Goal: Information Seeking & Learning: Learn about a topic

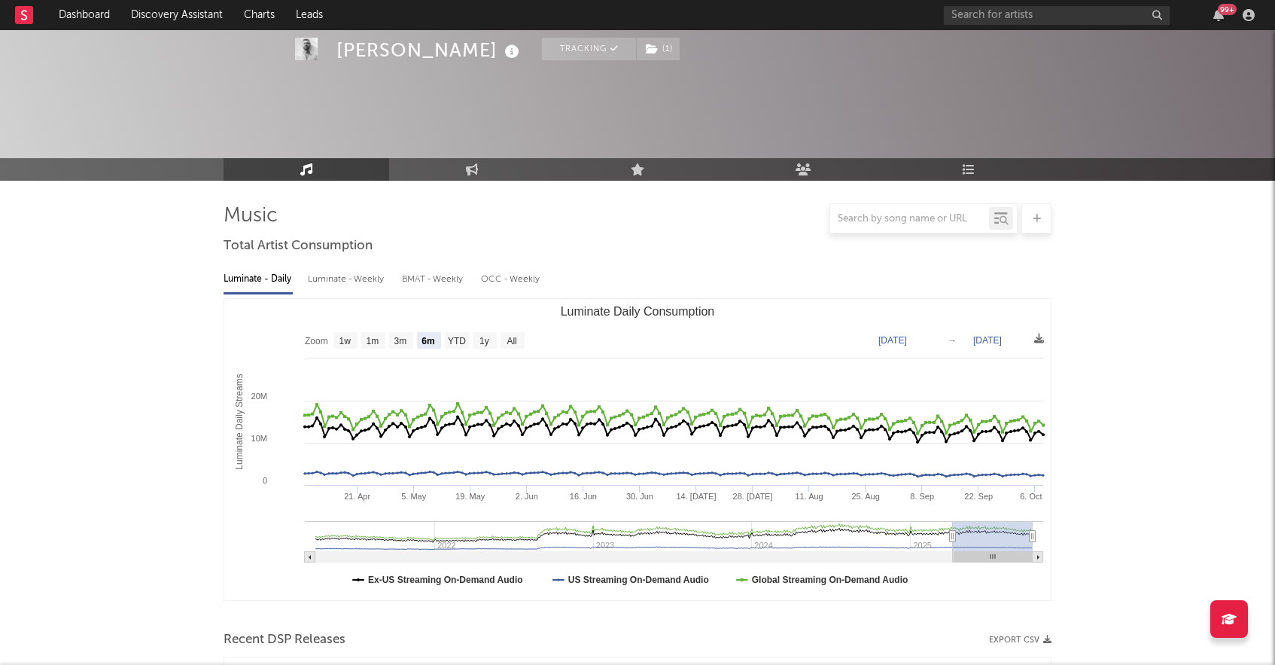
select select "6m"
select select "1w"
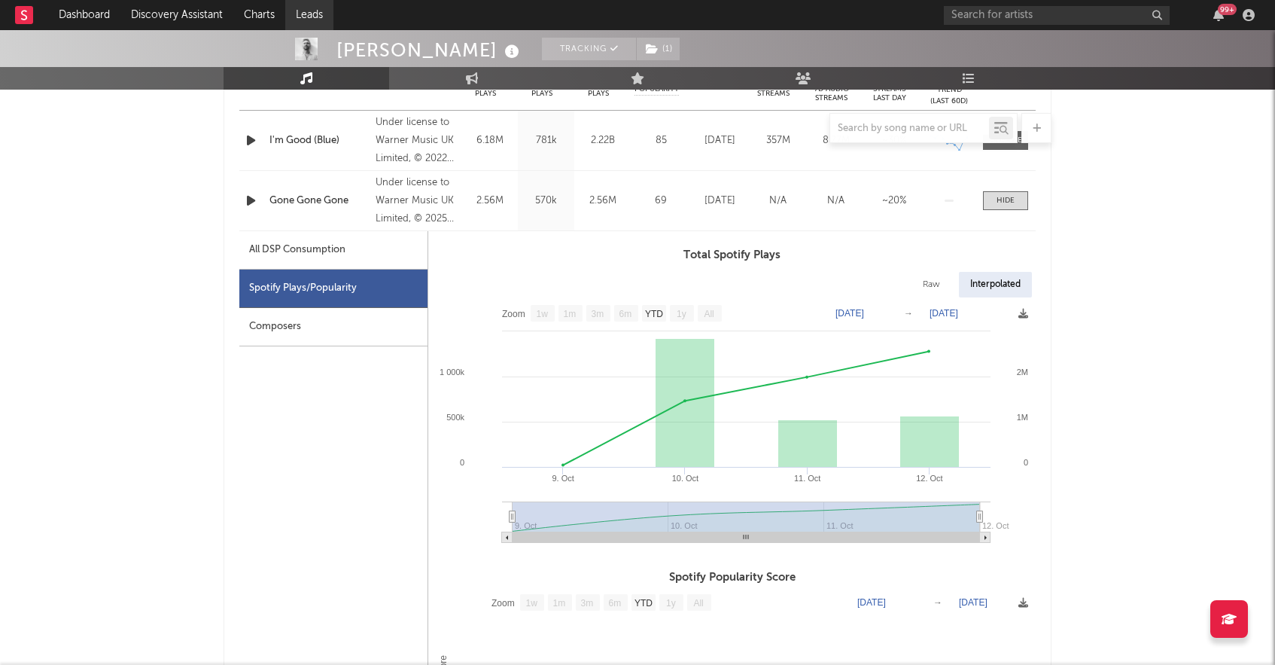
scroll to position [641, 0]
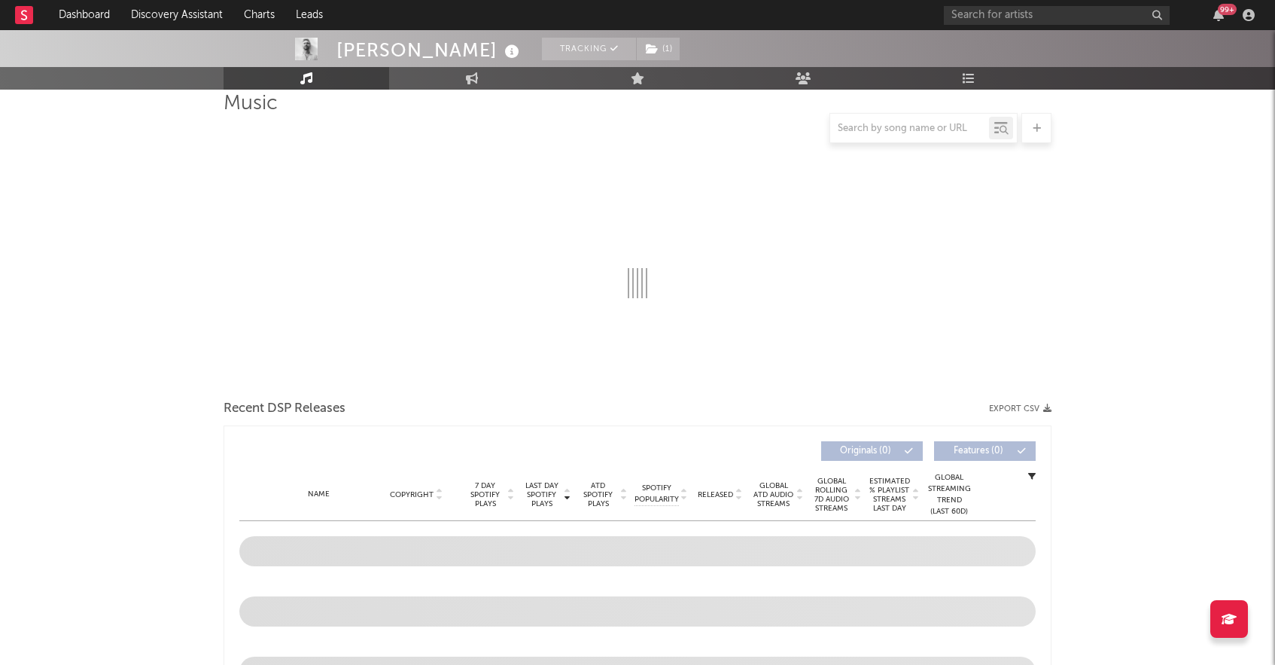
scroll to position [138, 0]
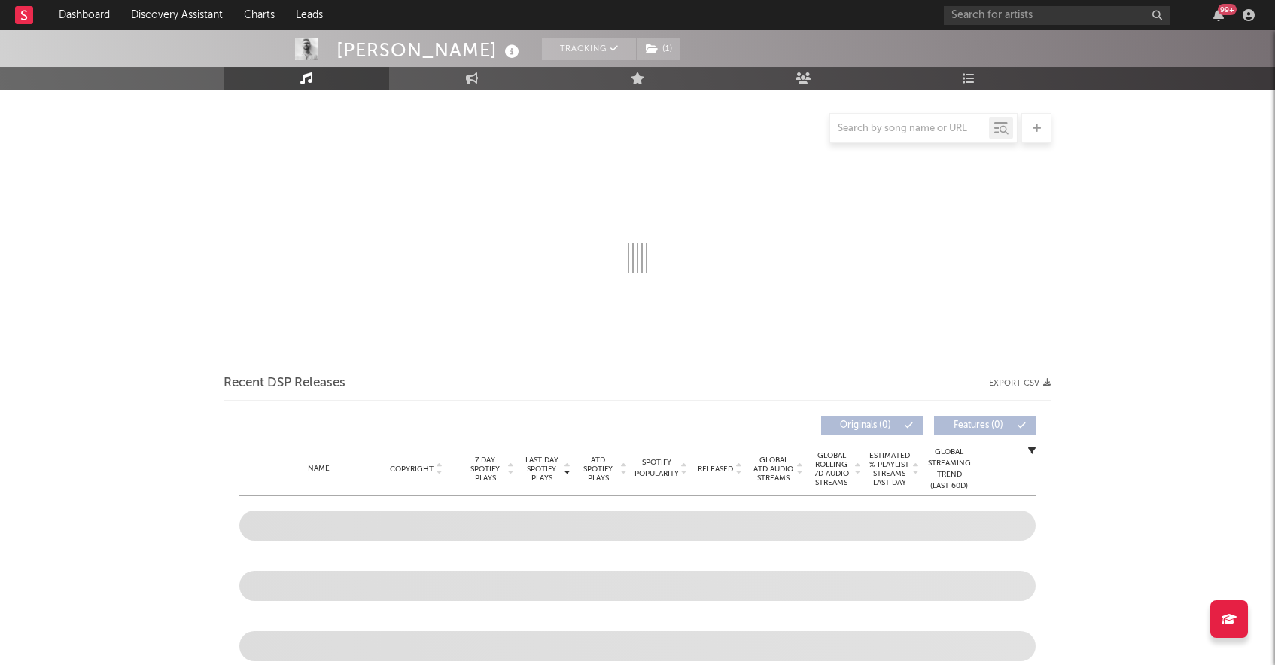
select select "6m"
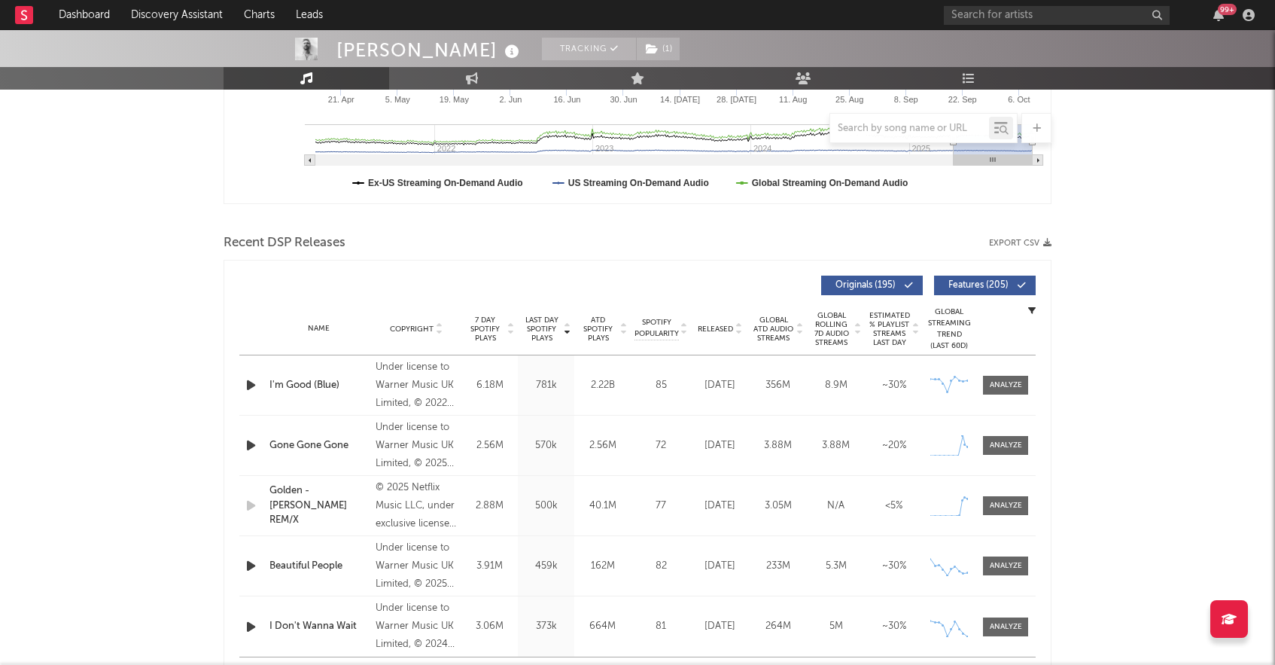
scroll to position [398, 0]
click at [999, 446] on div at bounding box center [1006, 443] width 32 height 11
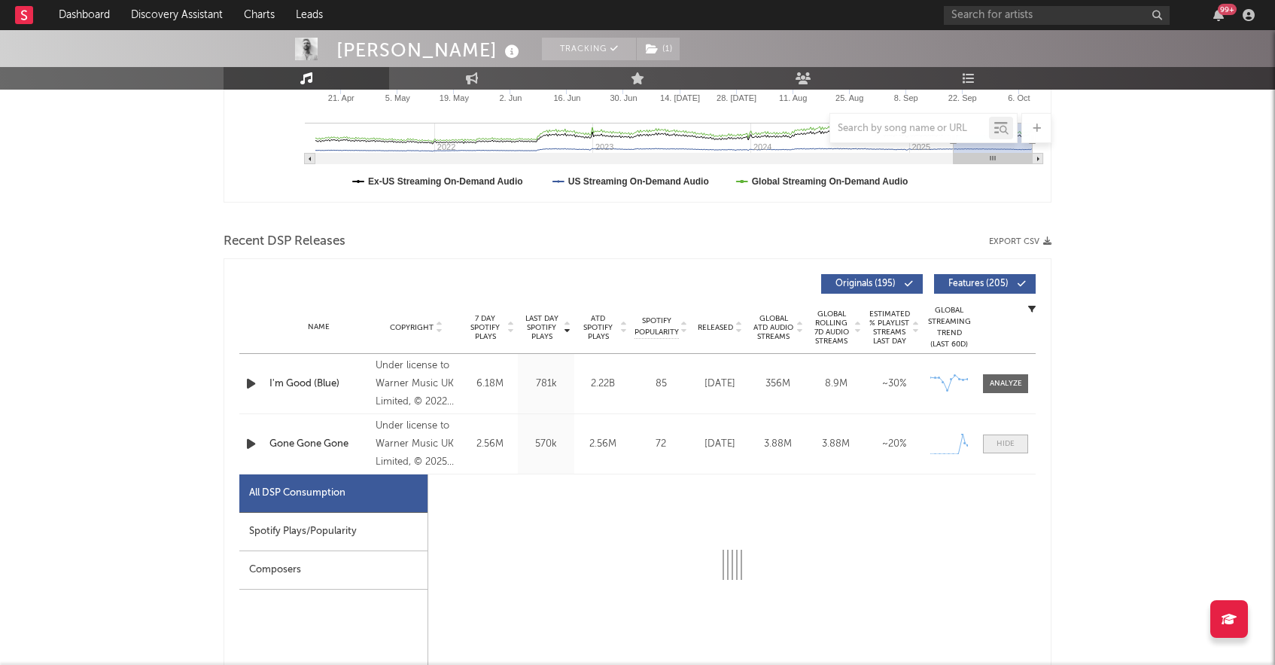
select select "1w"
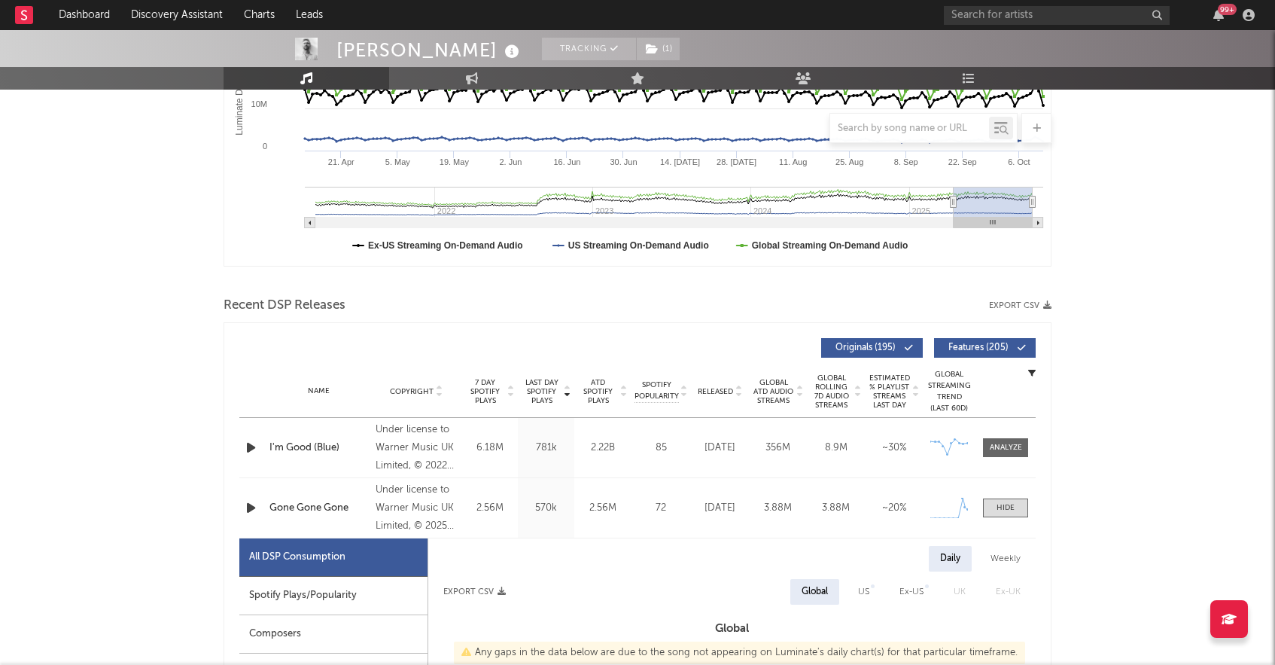
scroll to position [333, 0]
click at [1007, 17] on input "text" at bounding box center [1057, 15] width 226 height 19
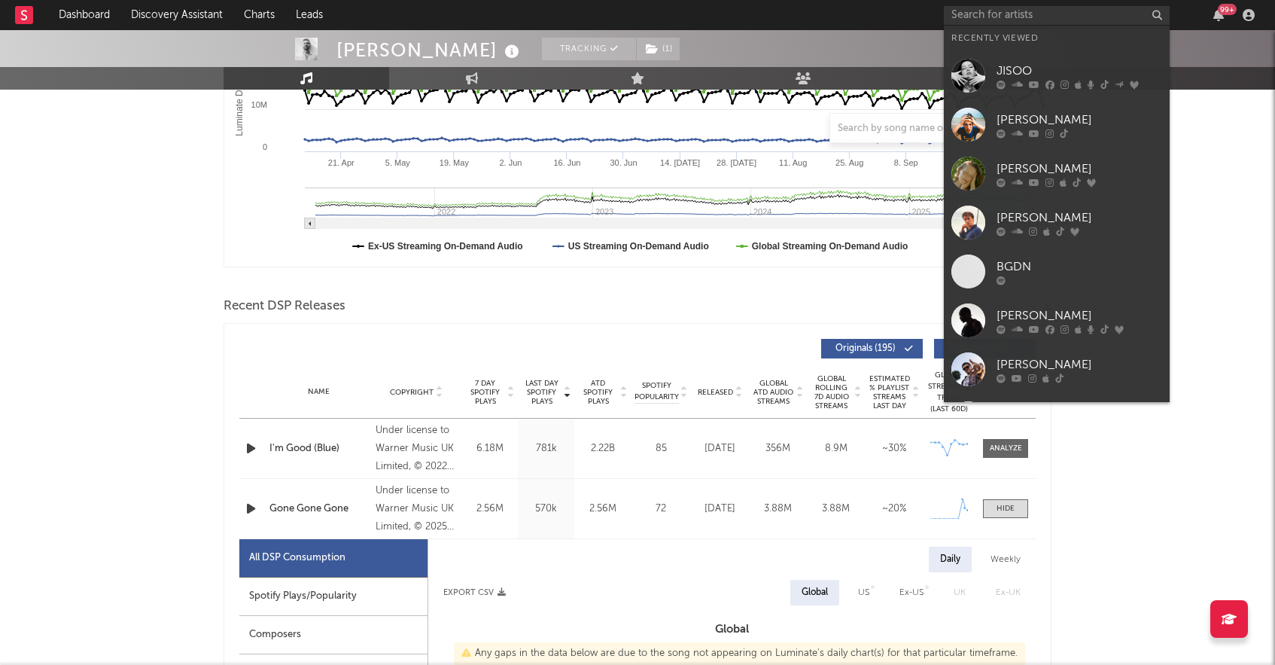
click at [1013, 68] on div "JISOO" at bounding box center [1080, 71] width 166 height 18
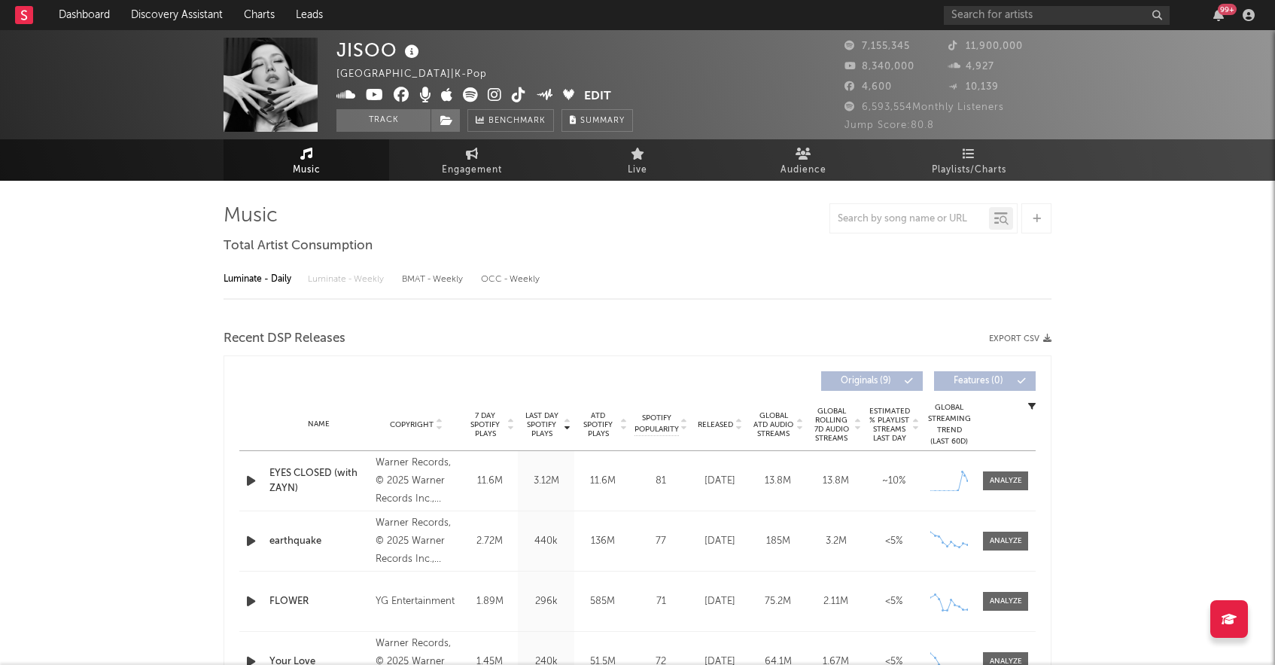
select select "6m"
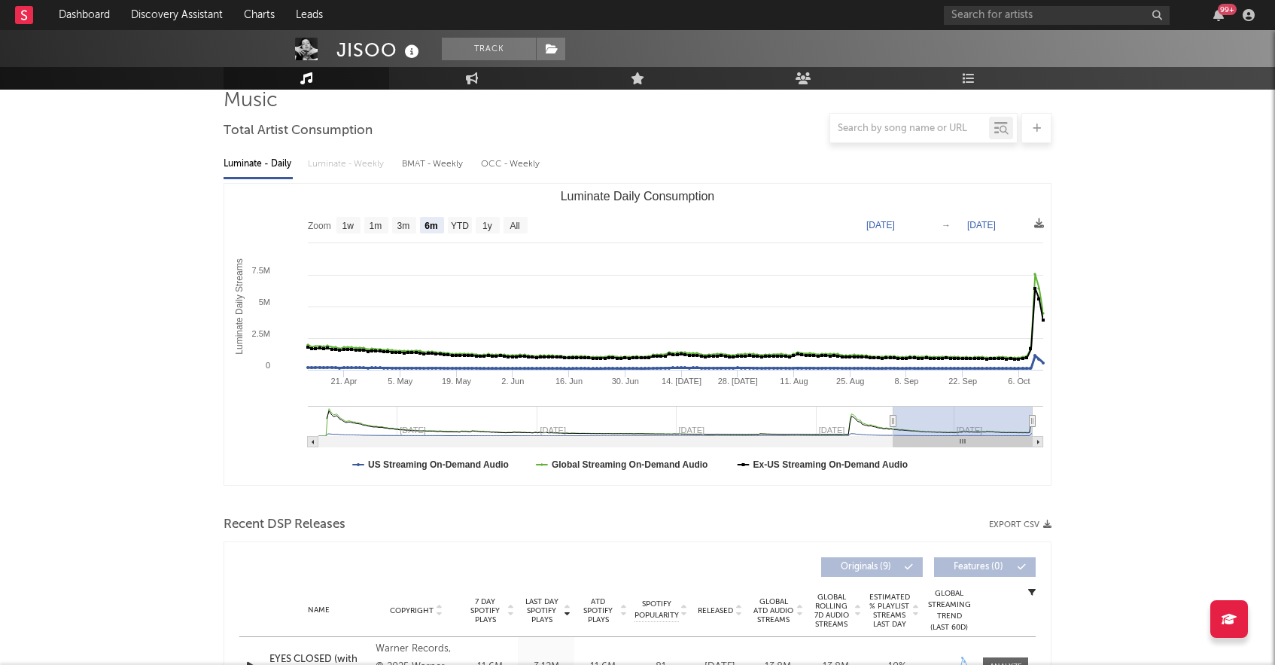
scroll to position [266, 0]
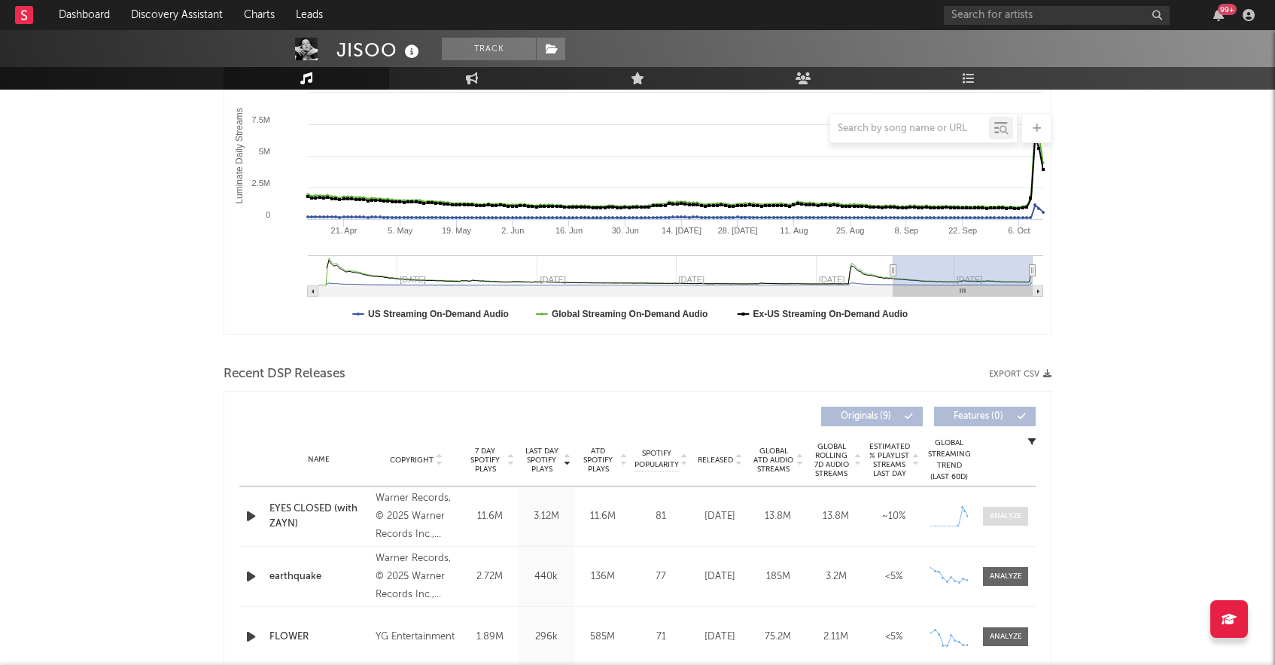
click at [994, 517] on div at bounding box center [1006, 515] width 32 height 11
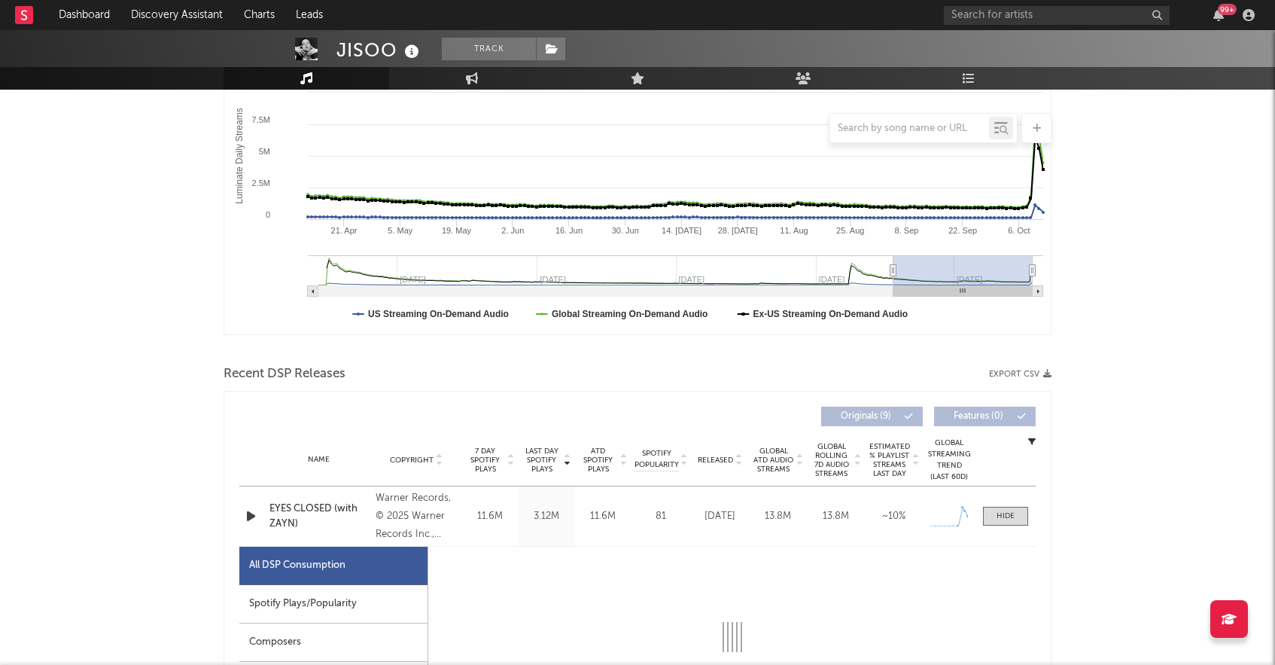
select select "1w"
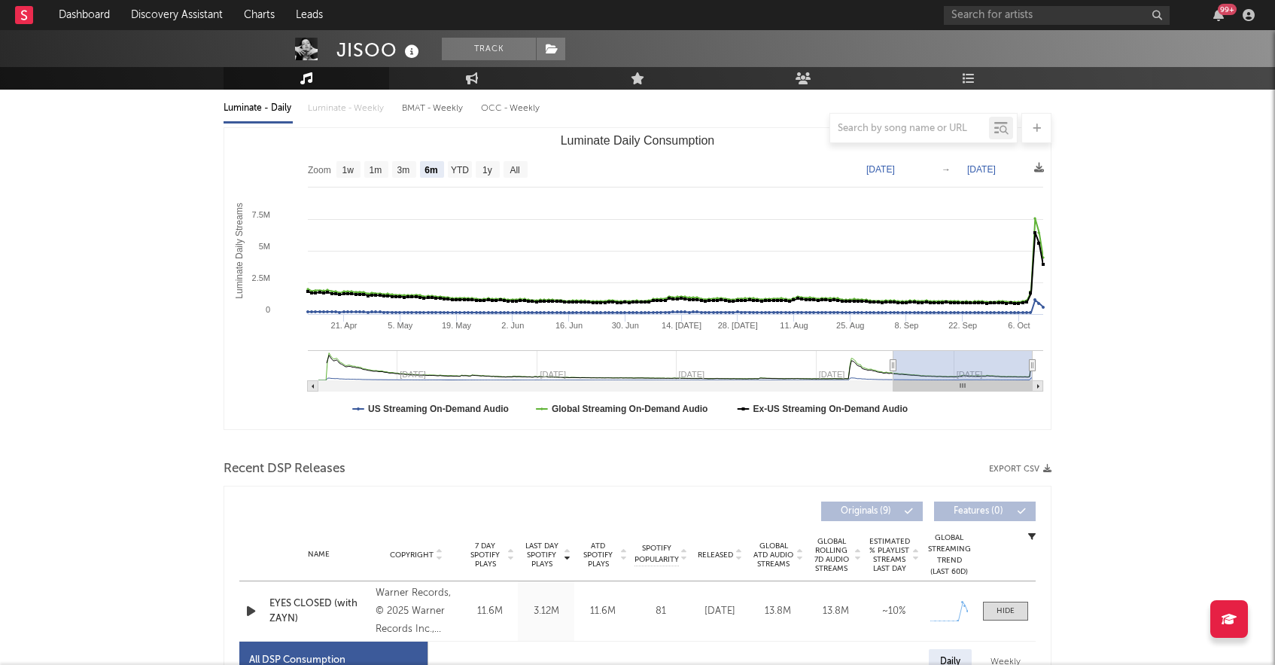
scroll to position [0, 0]
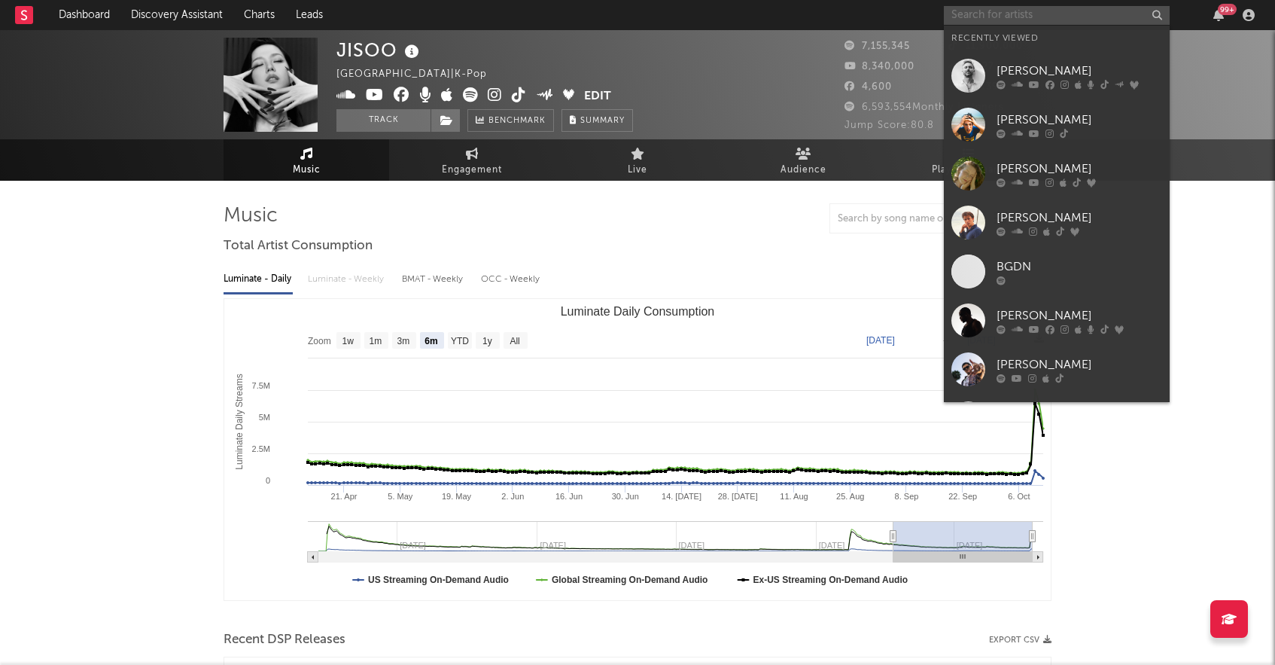
click at [980, 14] on input "text" at bounding box center [1057, 15] width 226 height 19
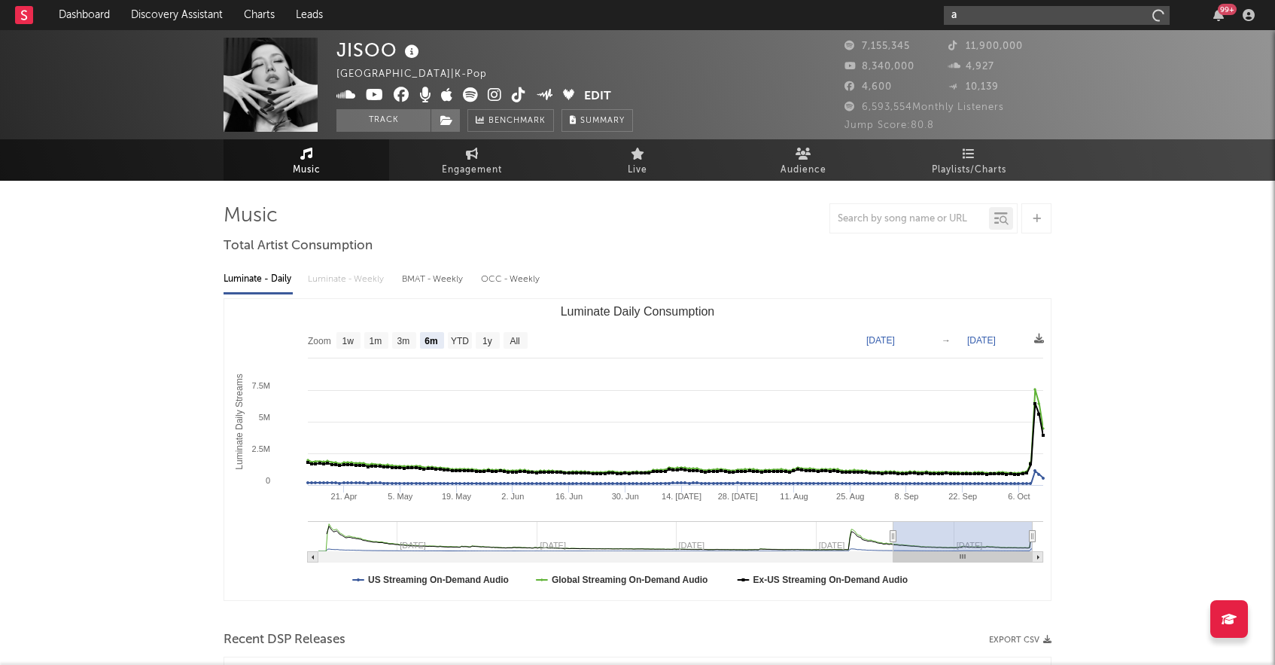
type input "a"
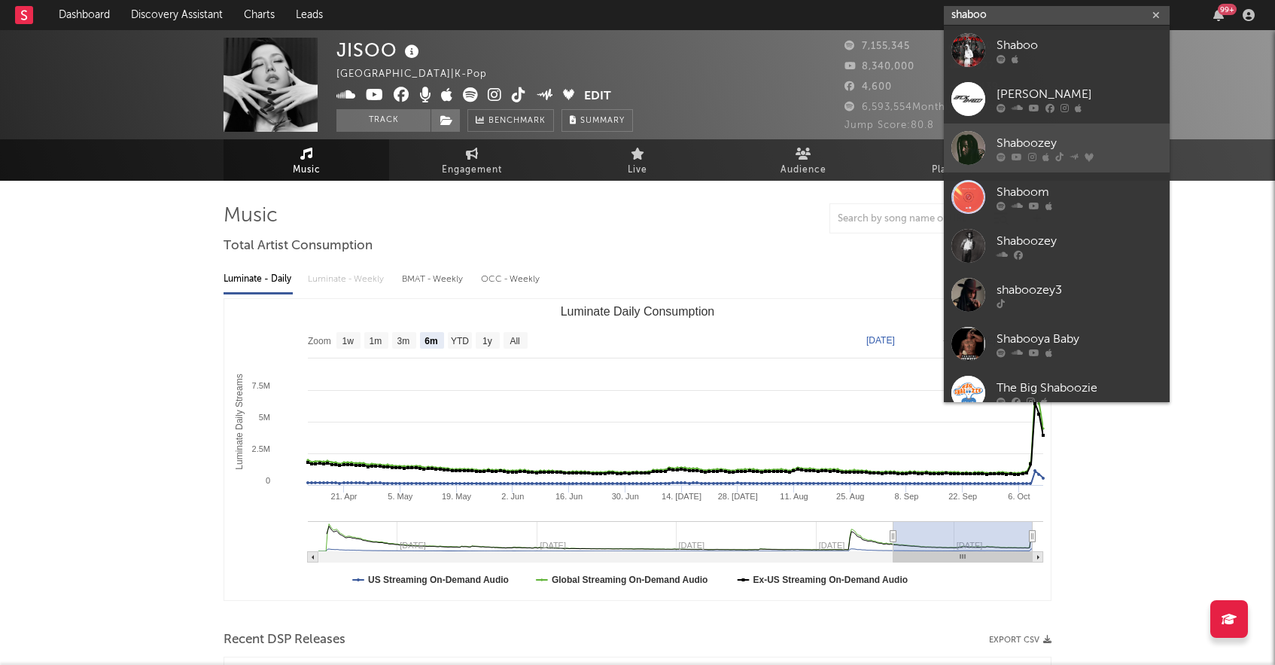
type input "shaboo"
click at [1099, 142] on div "Shaboozey" at bounding box center [1080, 143] width 166 height 18
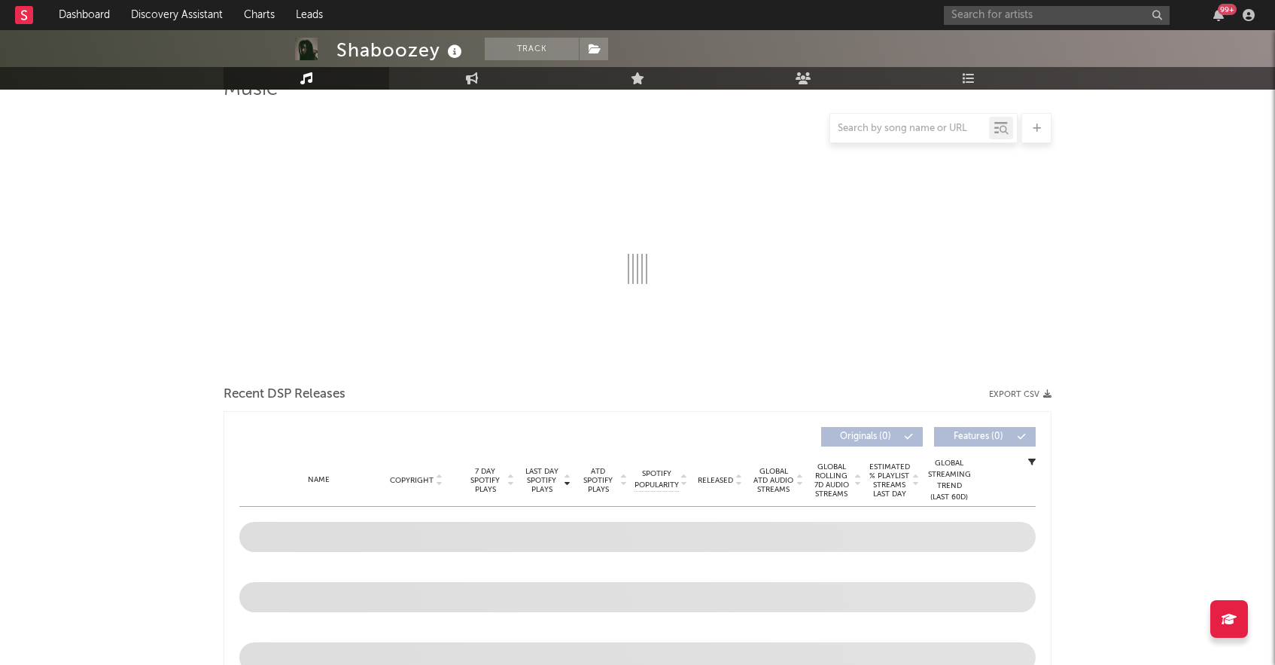
scroll to position [144, 0]
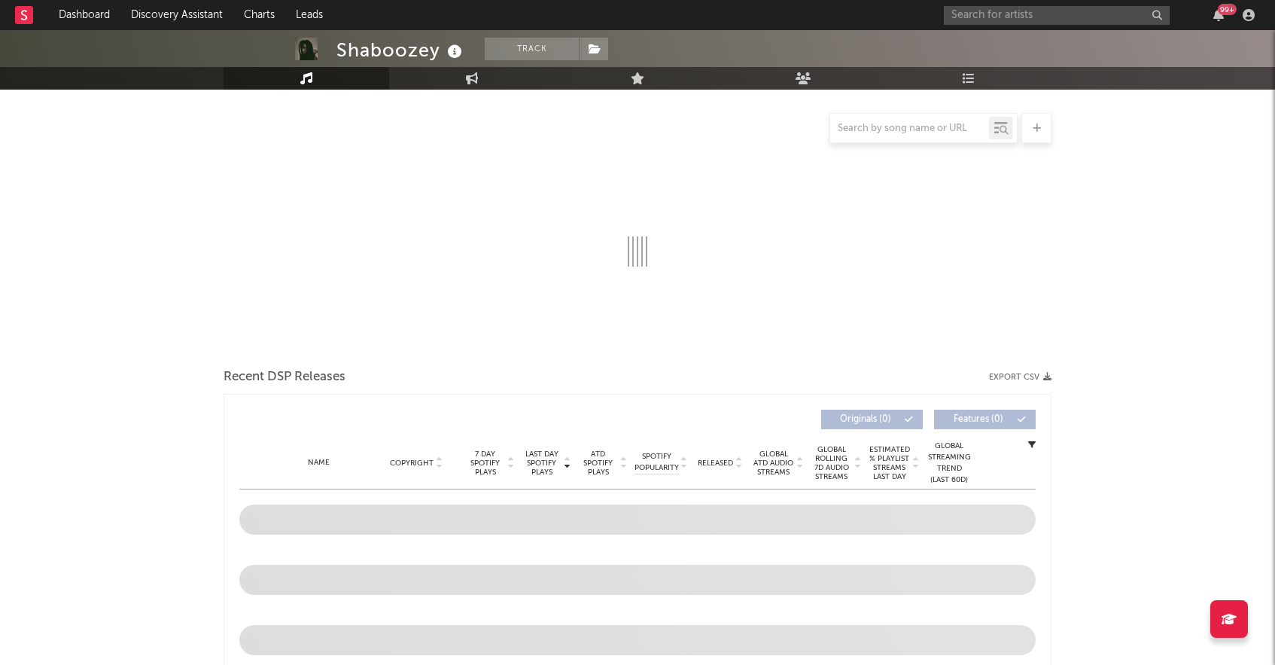
select select "6m"
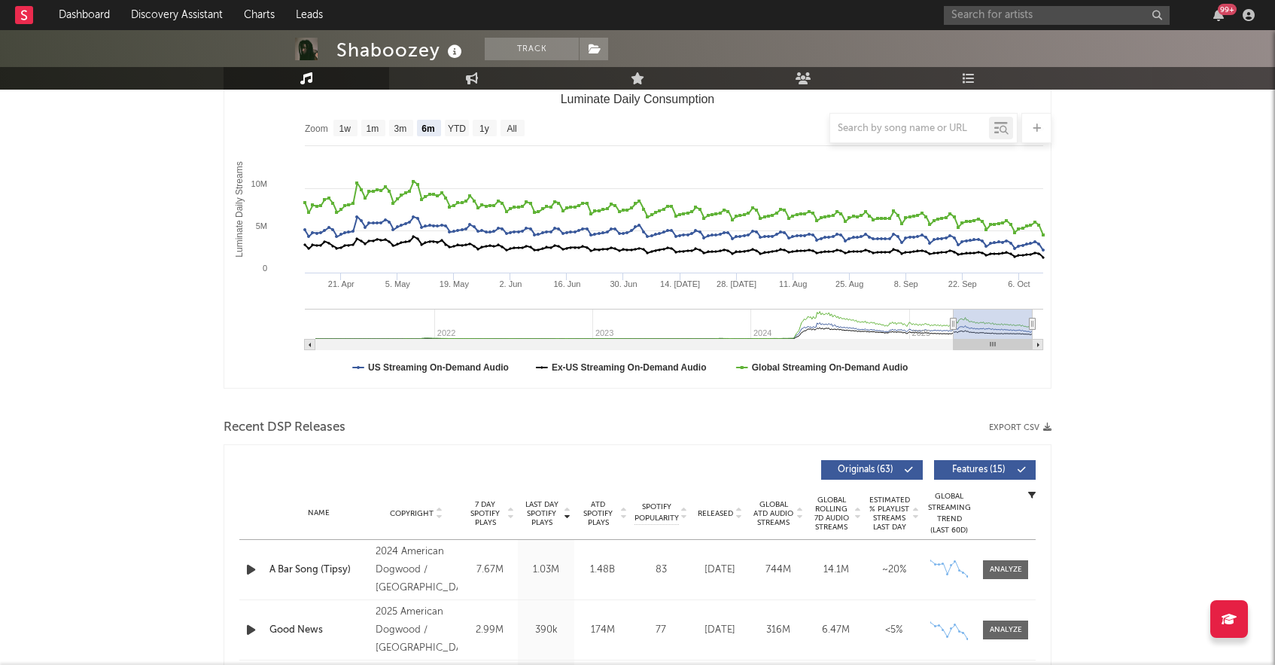
scroll to position [344, 0]
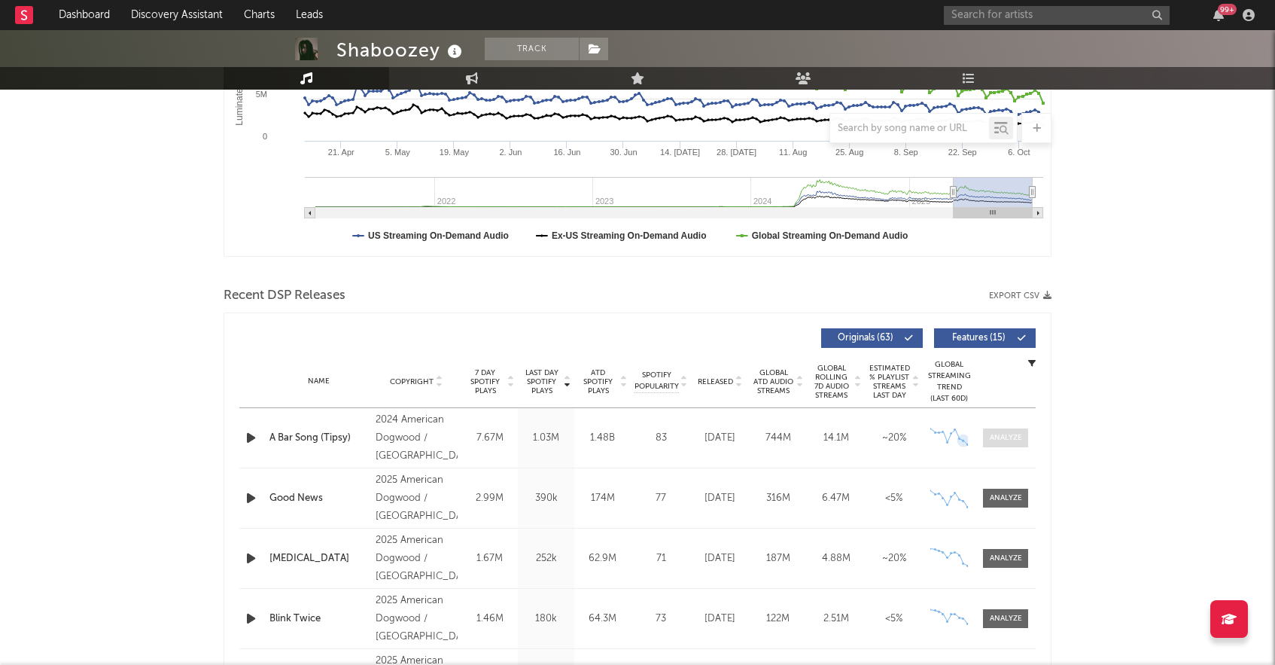
click at [994, 436] on div at bounding box center [1006, 437] width 32 height 11
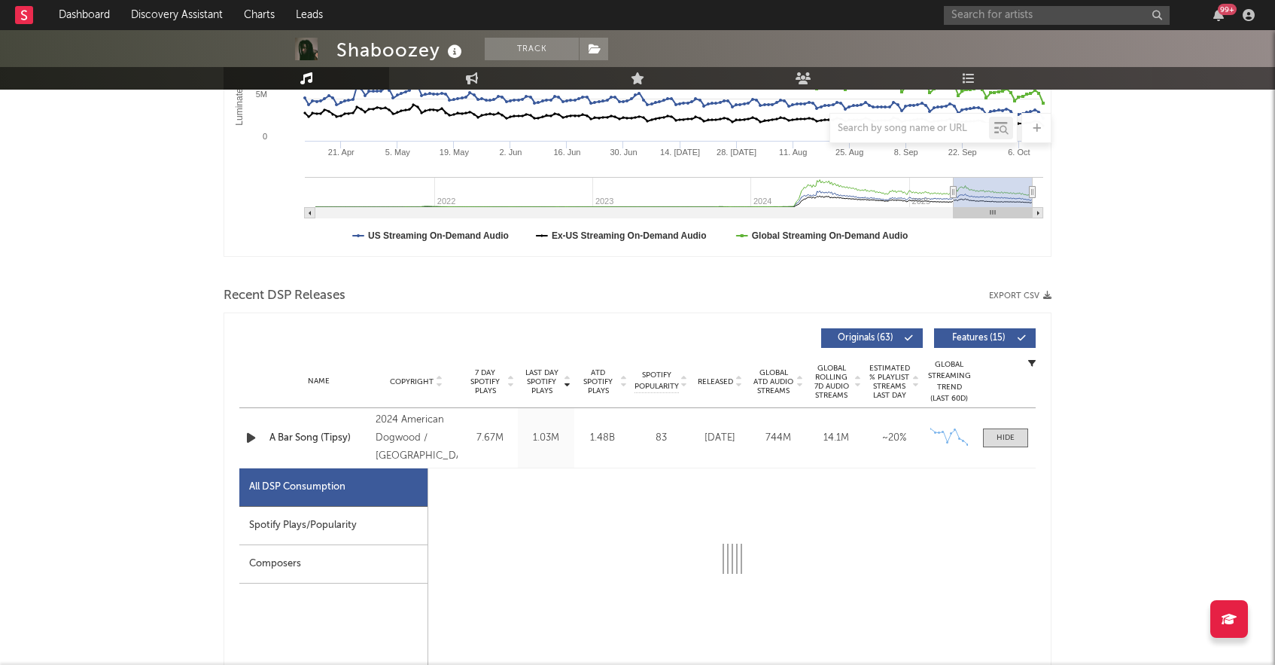
select select "6m"
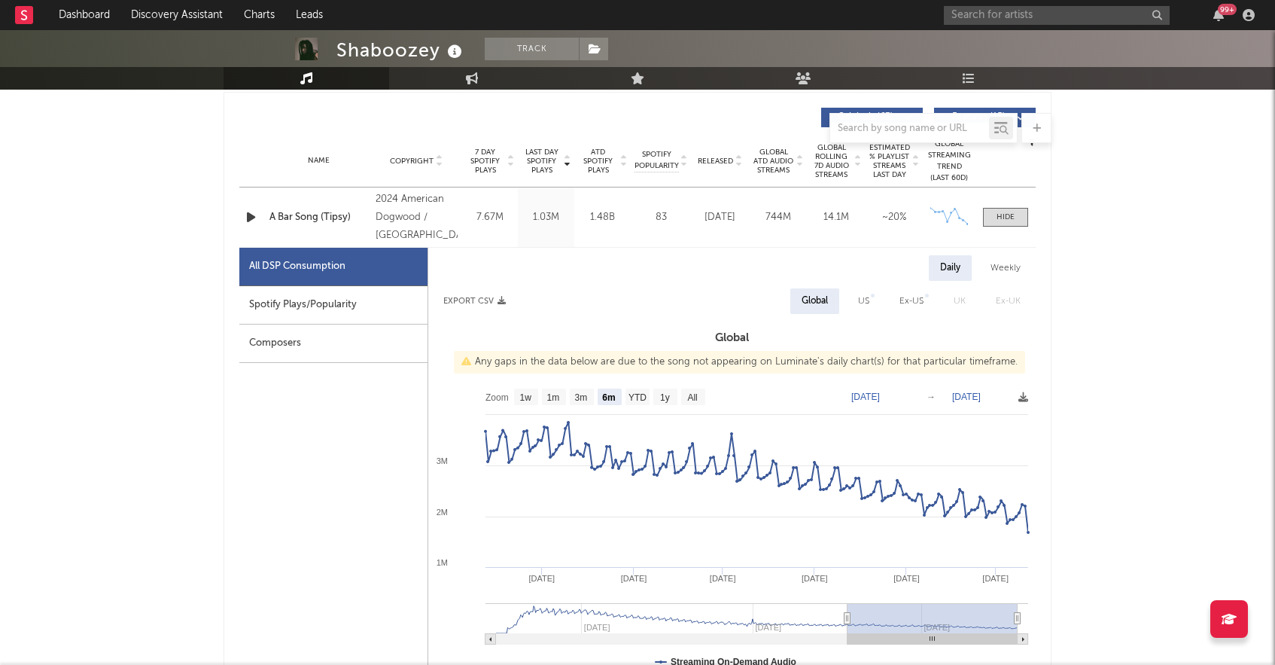
scroll to position [564, 0]
click at [637, 402] on text "YTD" at bounding box center [638, 398] width 18 height 11
select select "YTD"
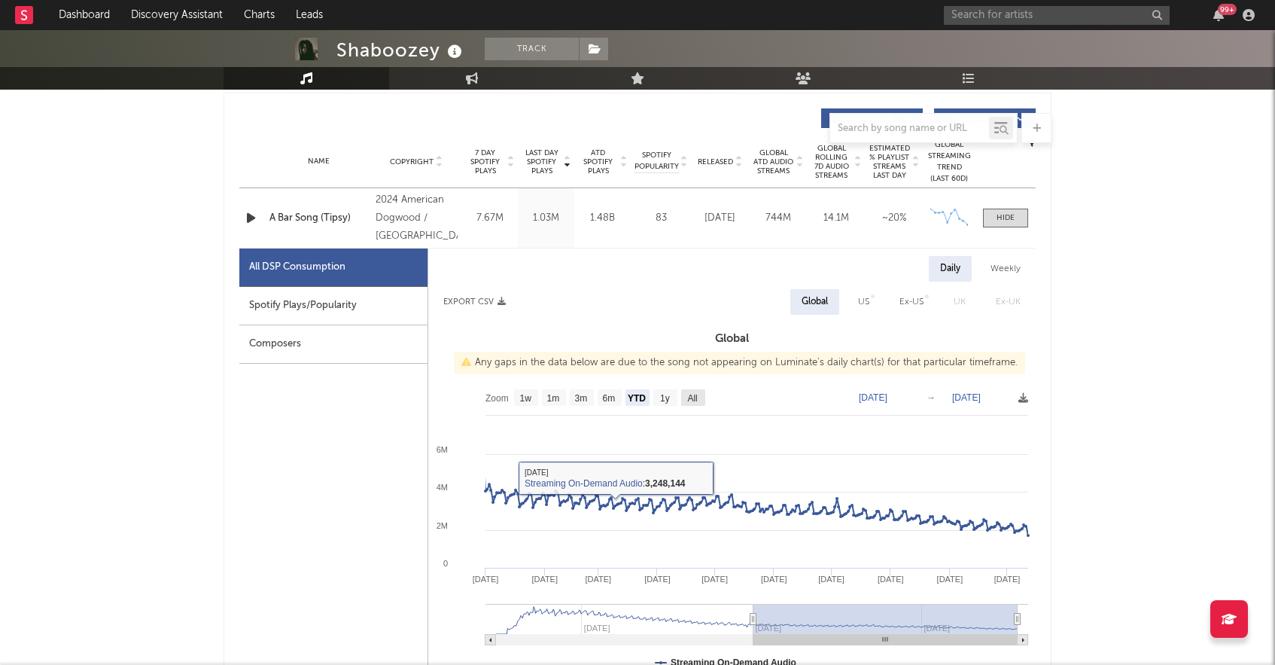
click at [687, 397] on text "All" at bounding box center [692, 398] width 10 height 11
select select "All"
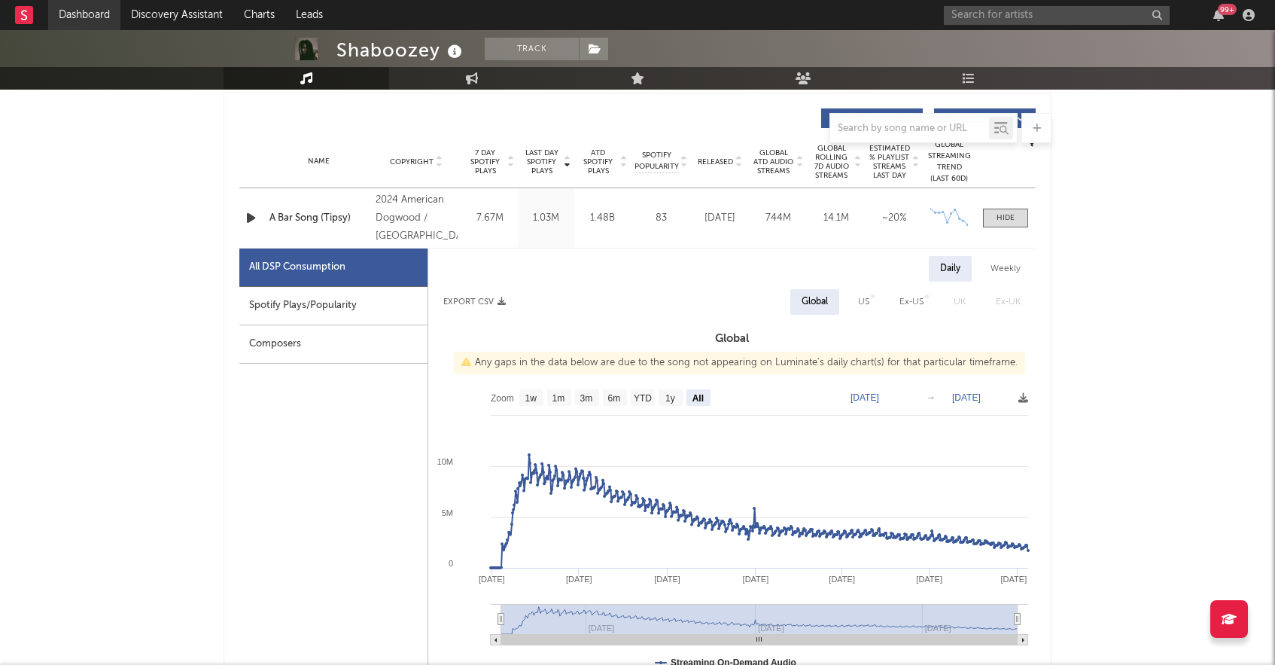
click at [89, 17] on link "Dashboard" at bounding box center [84, 15] width 72 height 30
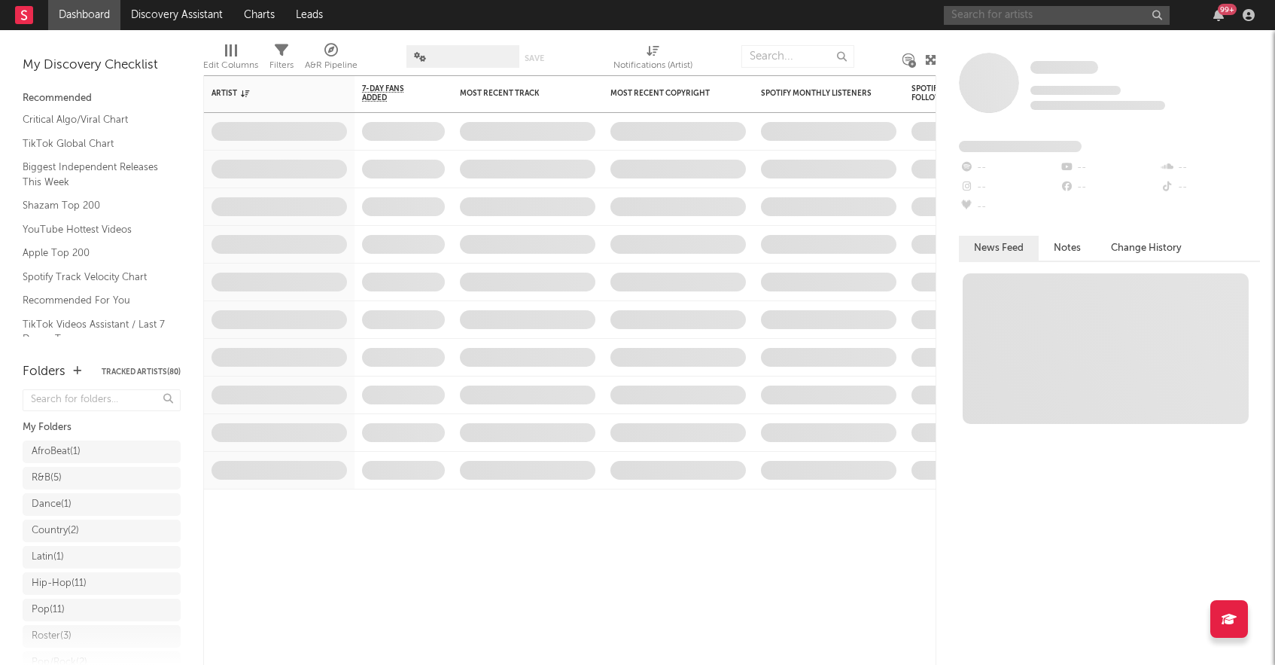
click at [986, 20] on input "text" at bounding box center [1057, 15] width 226 height 19
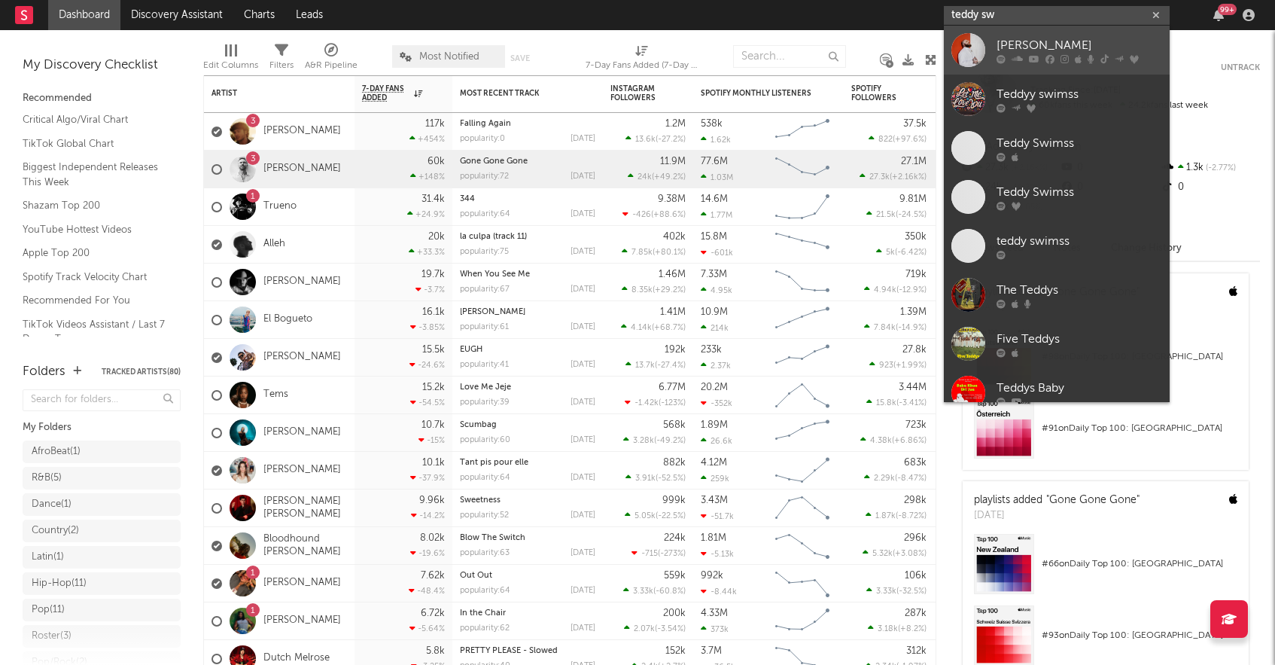
type input "teddy sw"
click at [1034, 45] on div "[PERSON_NAME]" at bounding box center [1080, 45] width 166 height 18
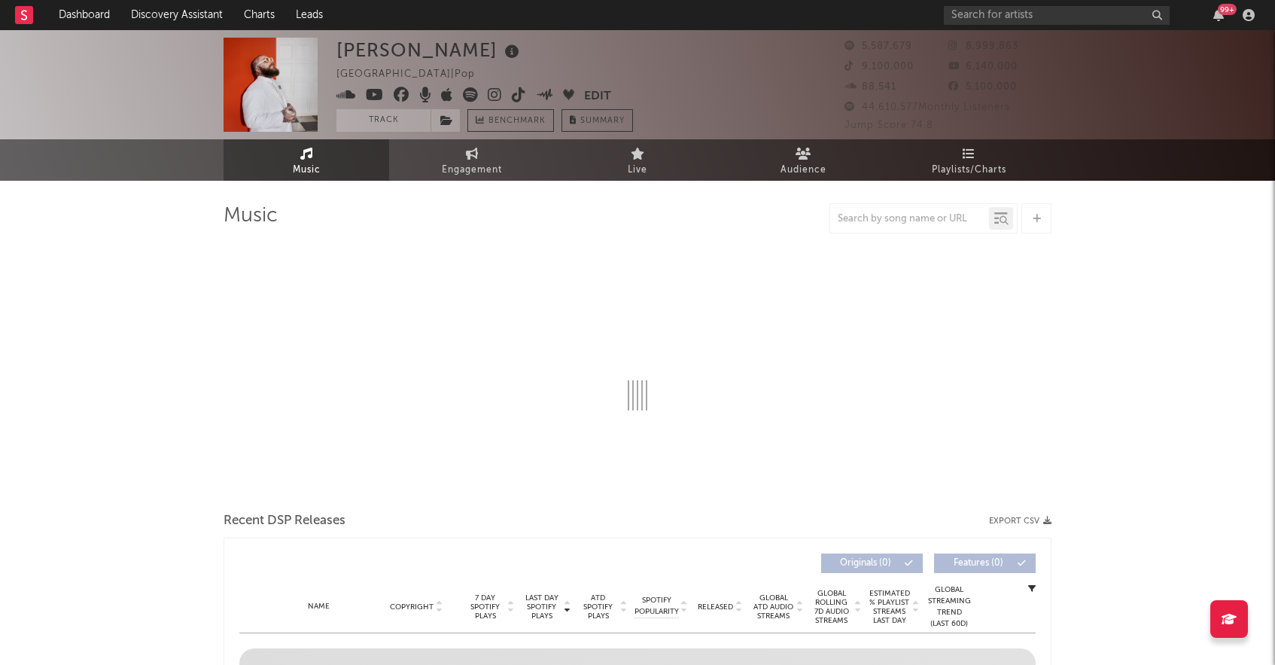
select select "6m"
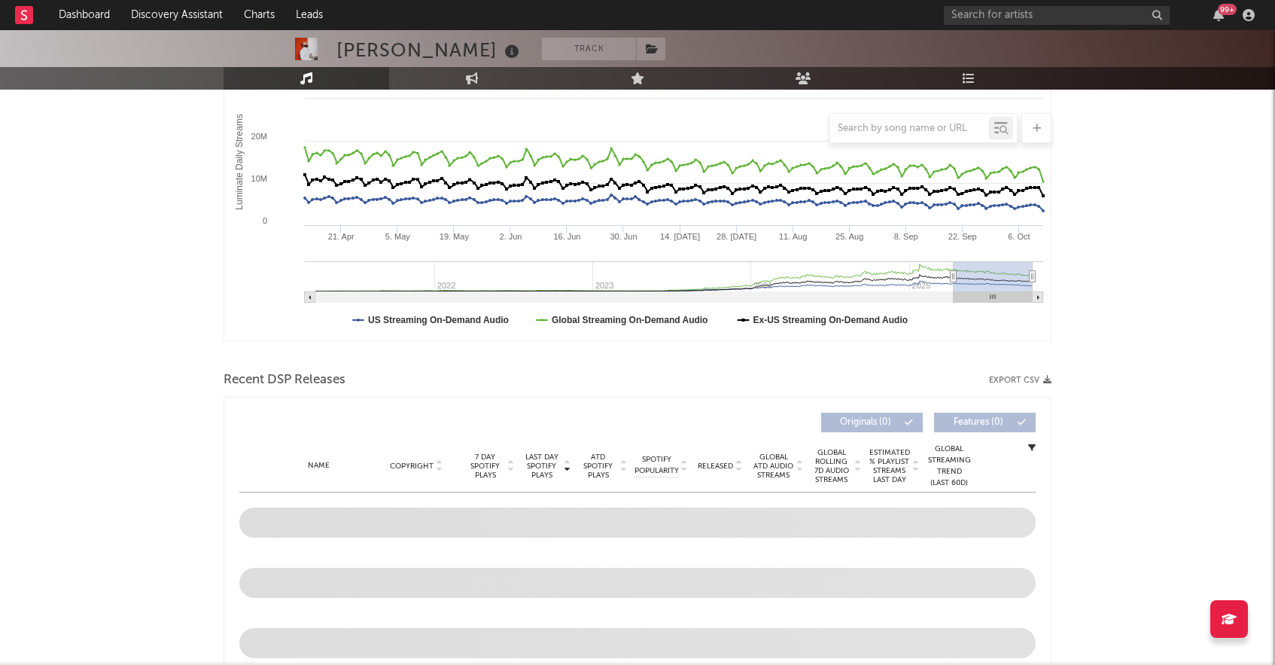
scroll to position [337, 0]
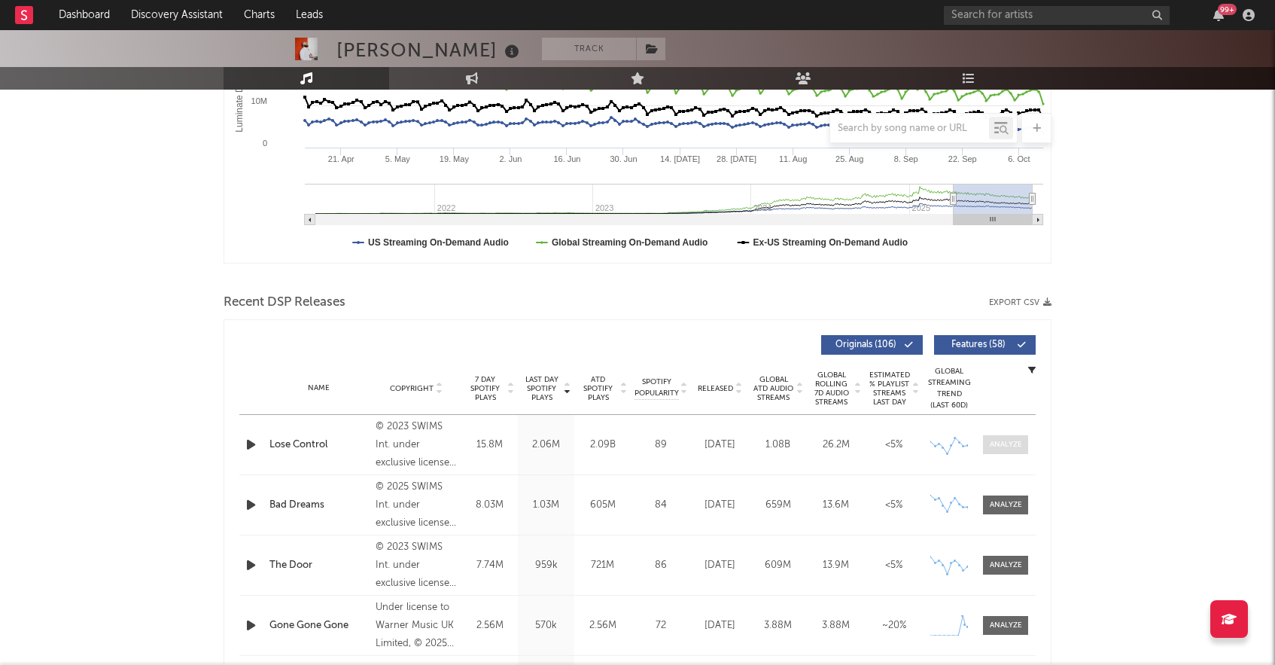
click at [1003, 440] on div at bounding box center [1006, 444] width 32 height 11
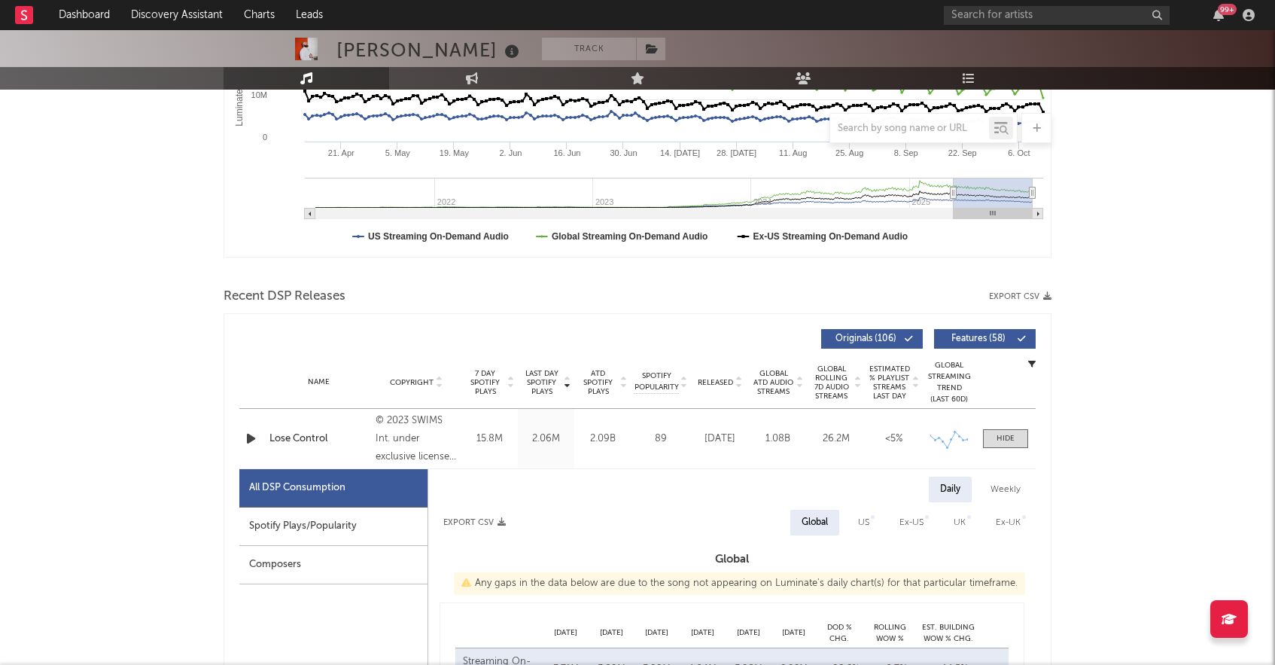
select select "6m"
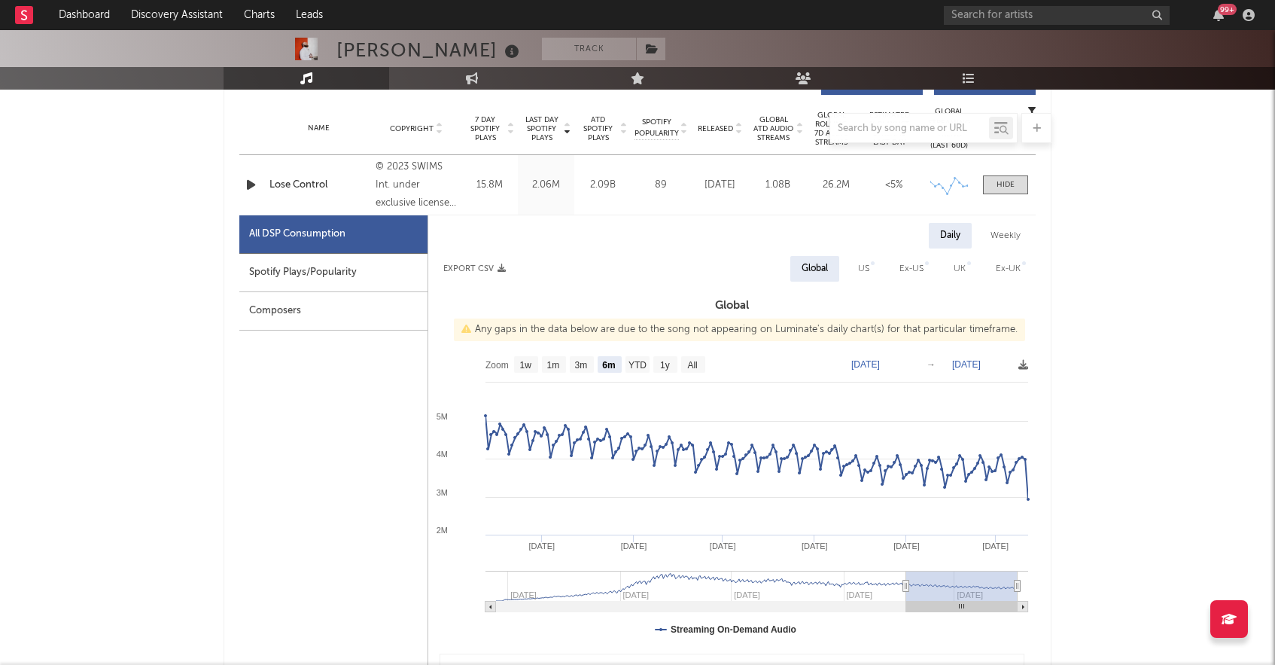
scroll to position [607, 0]
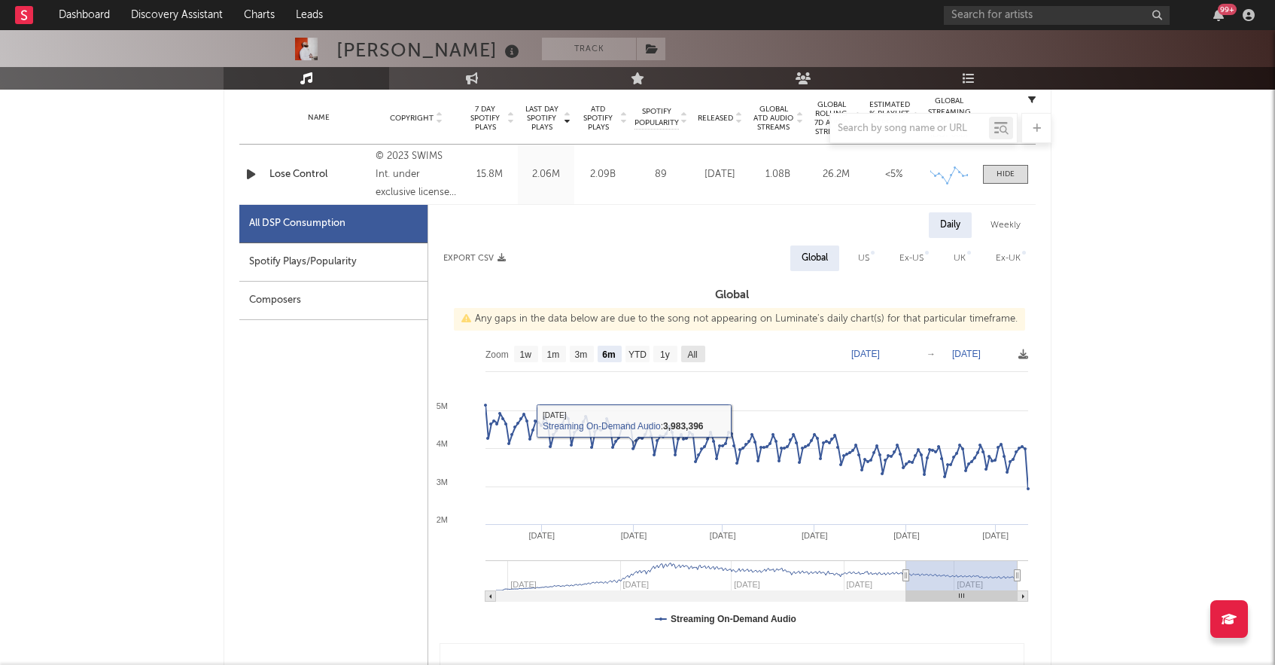
click at [694, 358] on text "All" at bounding box center [692, 354] width 10 height 11
select select "All"
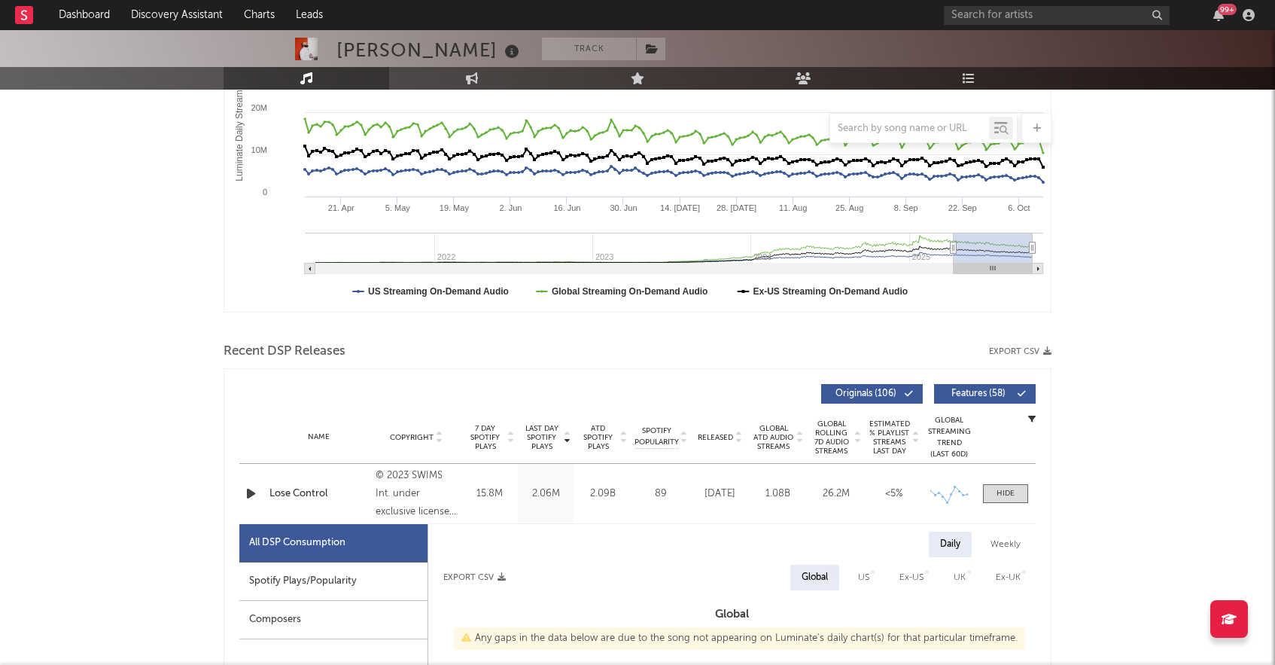
scroll to position [0, 0]
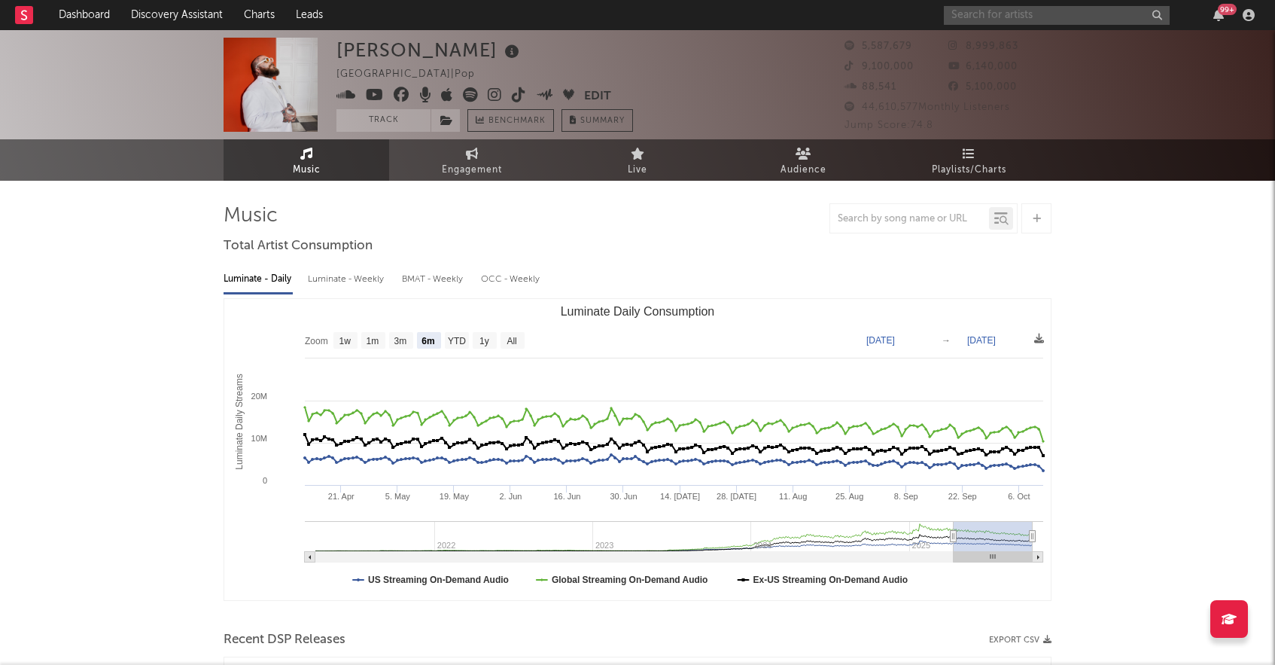
click at [981, 23] on input "text" at bounding box center [1057, 15] width 226 height 19
click at [978, 19] on input "text" at bounding box center [1057, 15] width 226 height 19
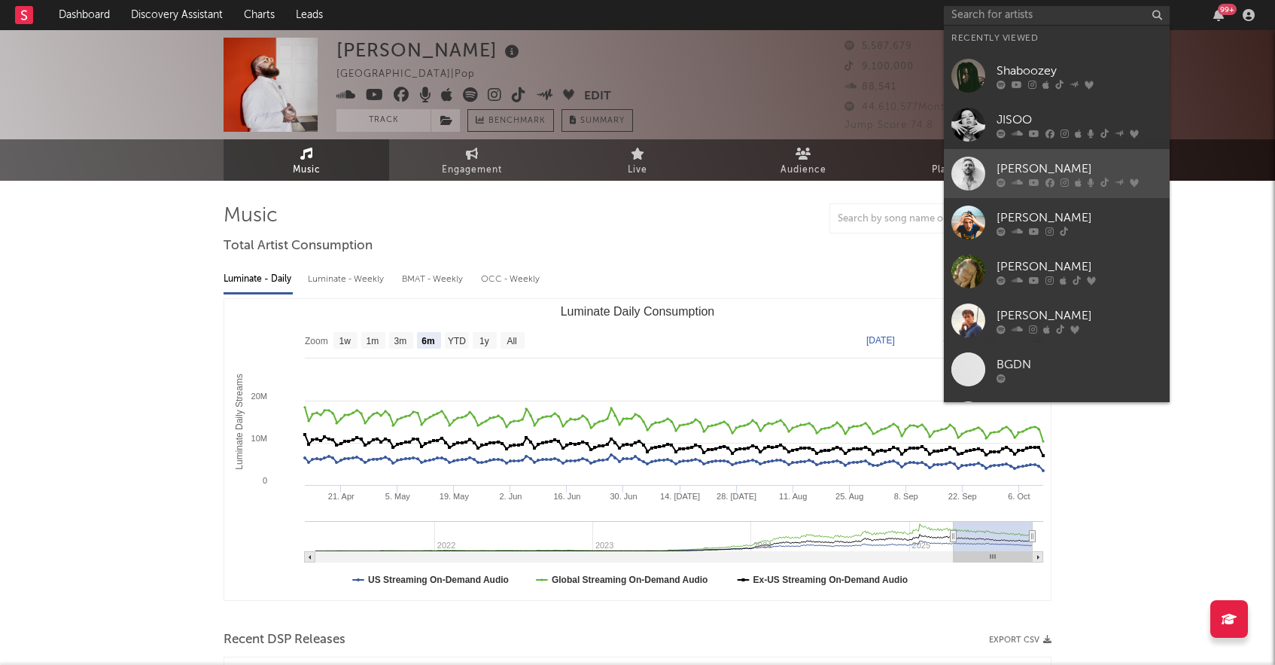
click at [977, 175] on div at bounding box center [968, 174] width 34 height 34
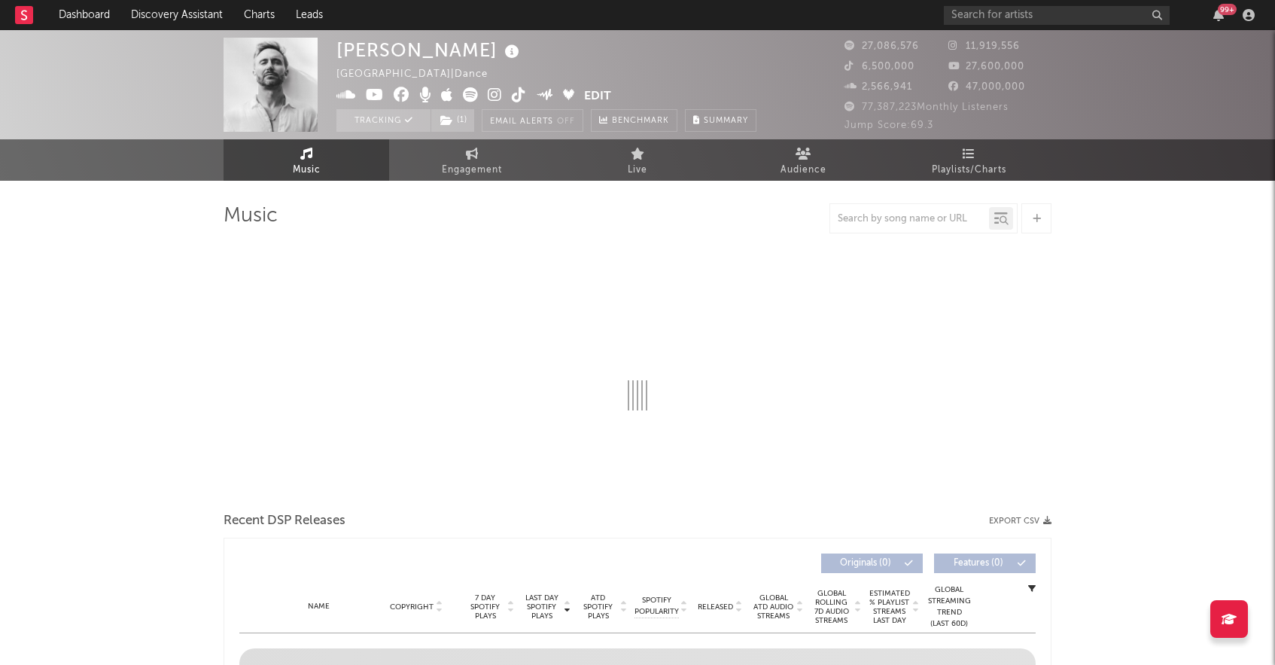
select select "6m"
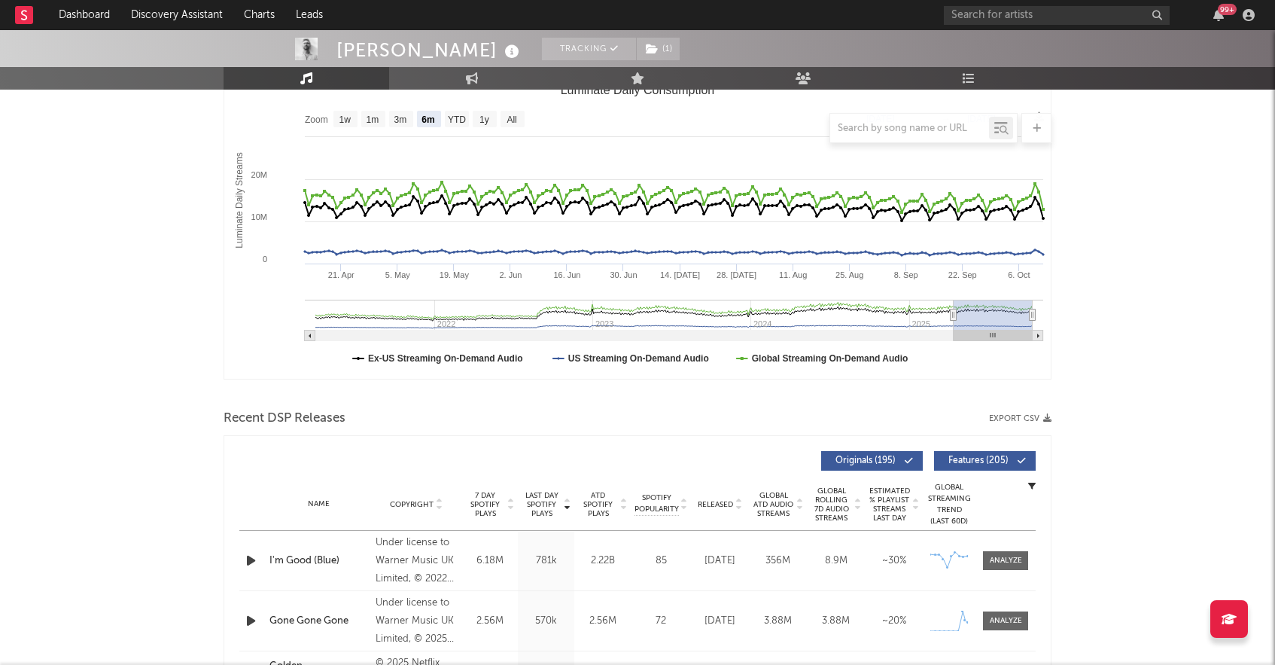
scroll to position [340, 0]
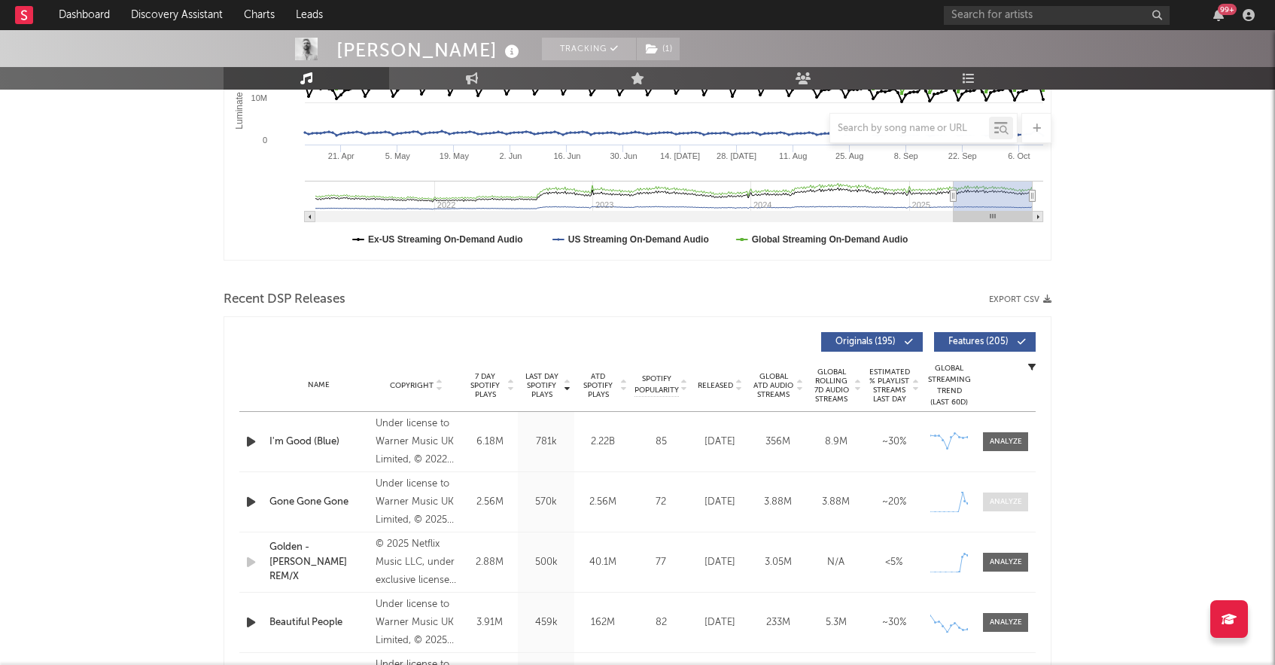
click at [995, 508] on span at bounding box center [1005, 501] width 45 height 19
select select "1w"
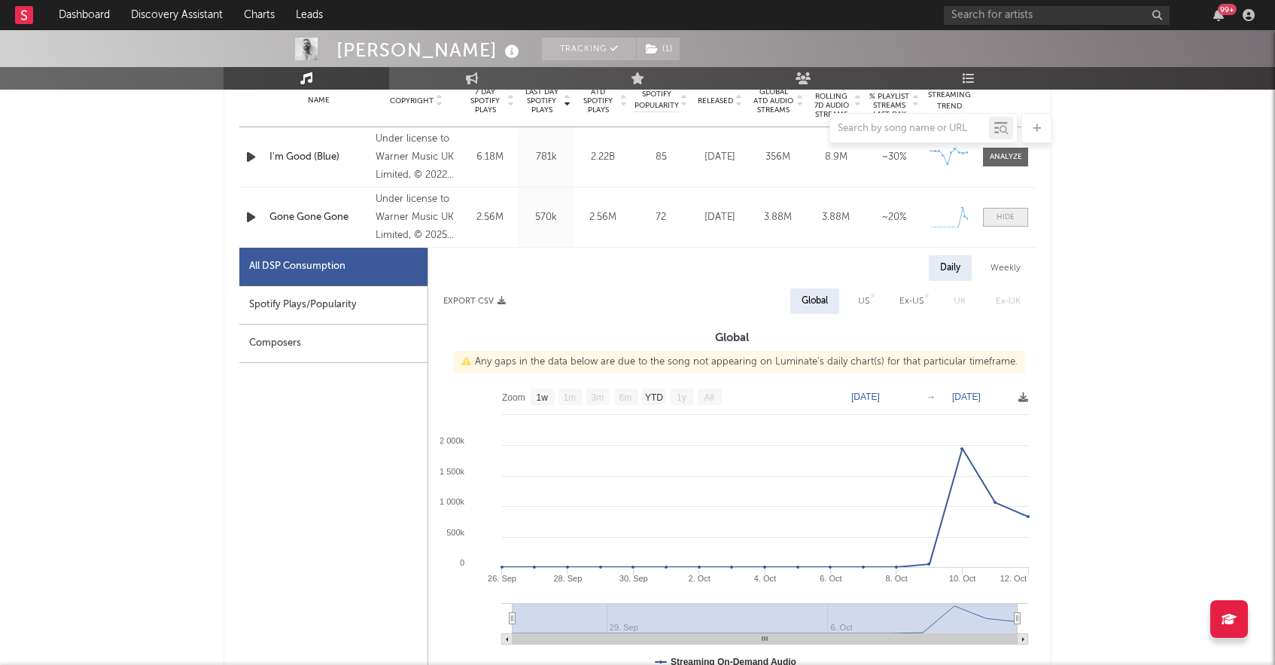
scroll to position [621, 0]
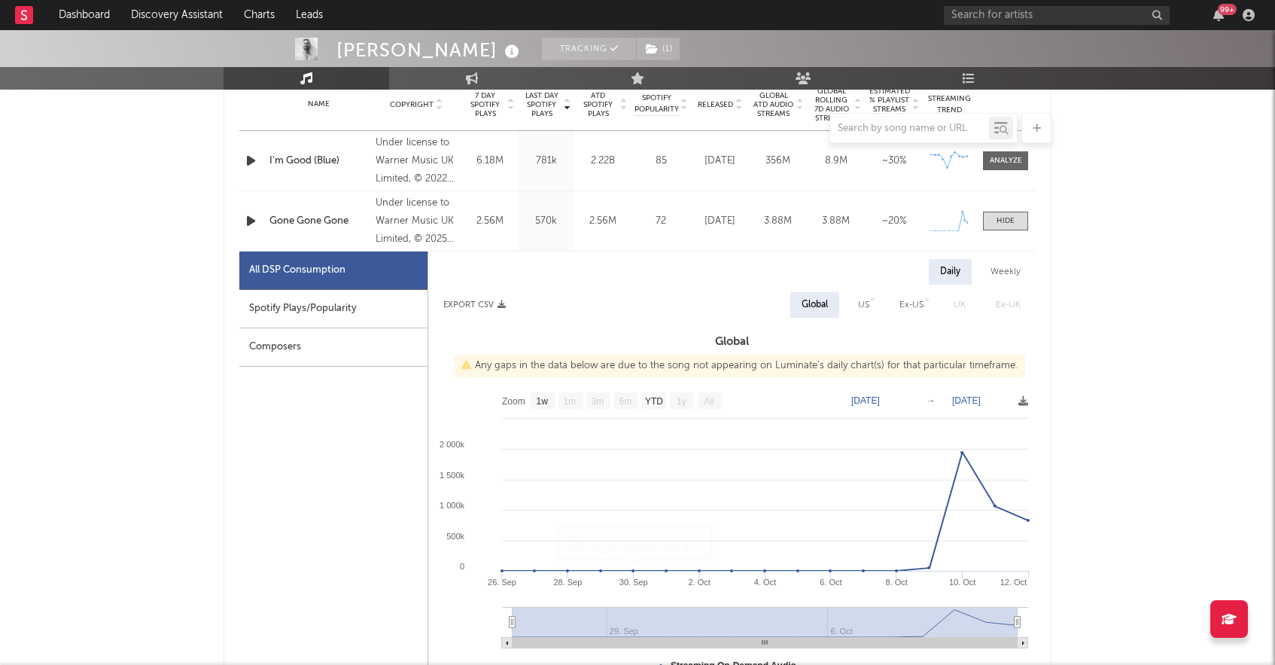
click at [347, 310] on div "Spotify Plays/Popularity" at bounding box center [333, 309] width 188 height 38
select select "1w"
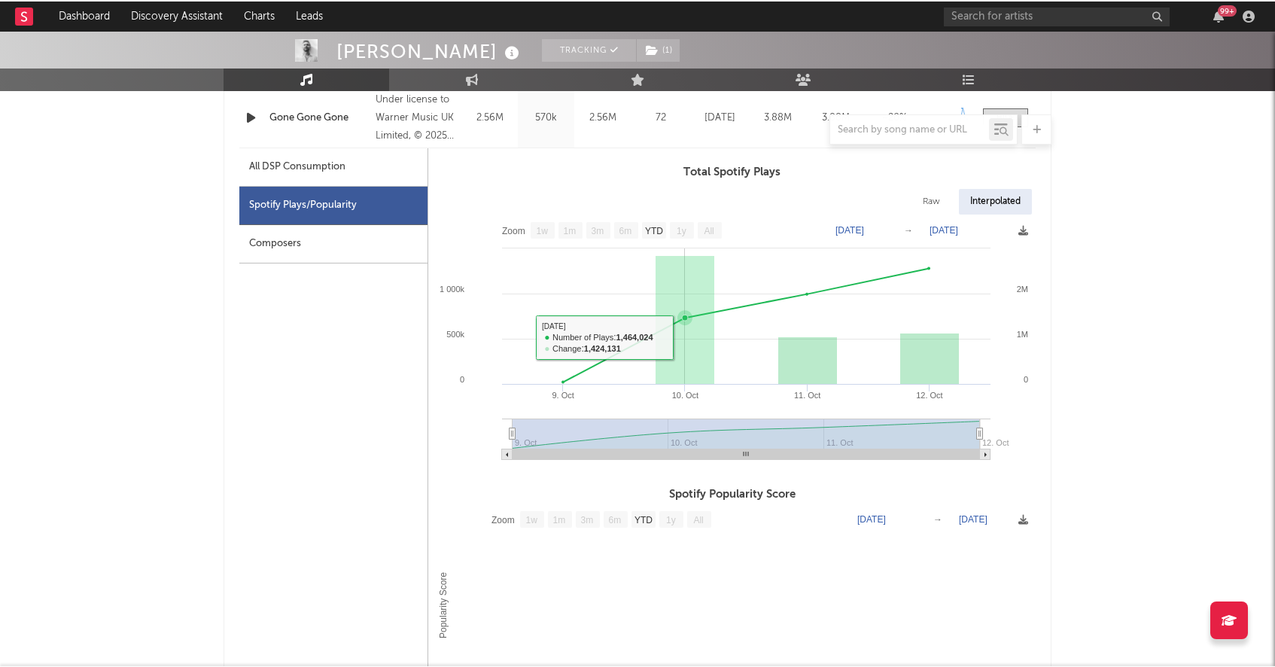
scroll to position [726, 0]
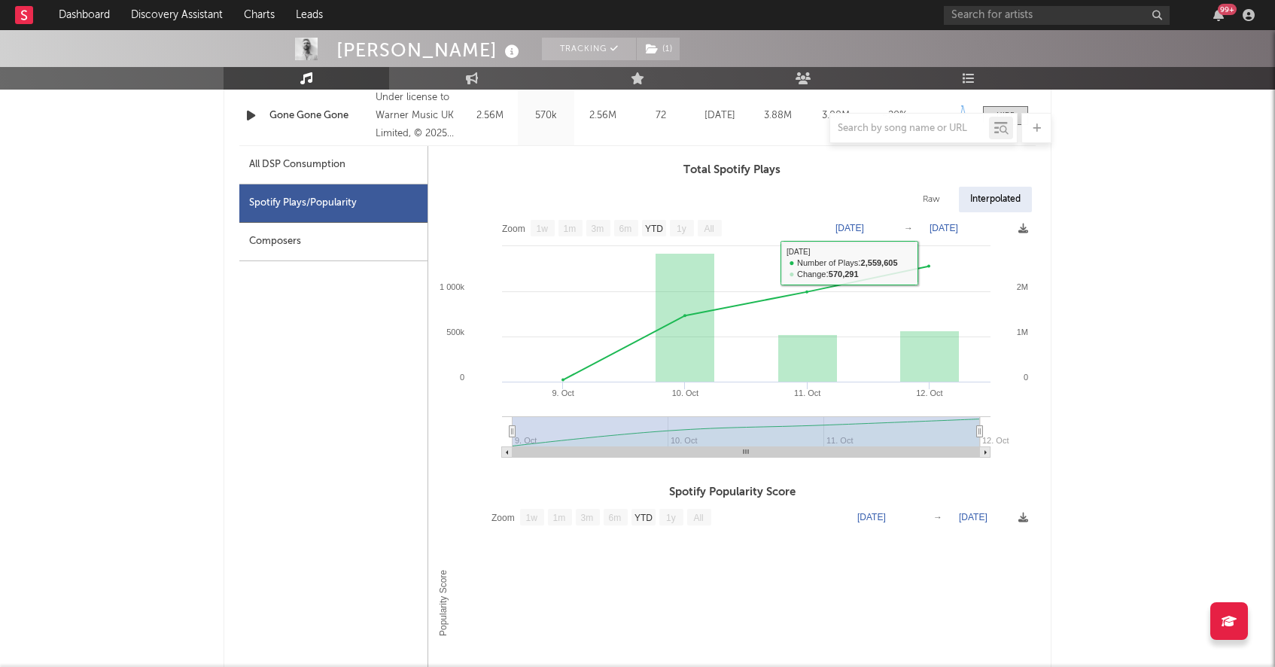
click at [934, 196] on div "Raw" at bounding box center [932, 200] width 40 height 26
select select "1w"
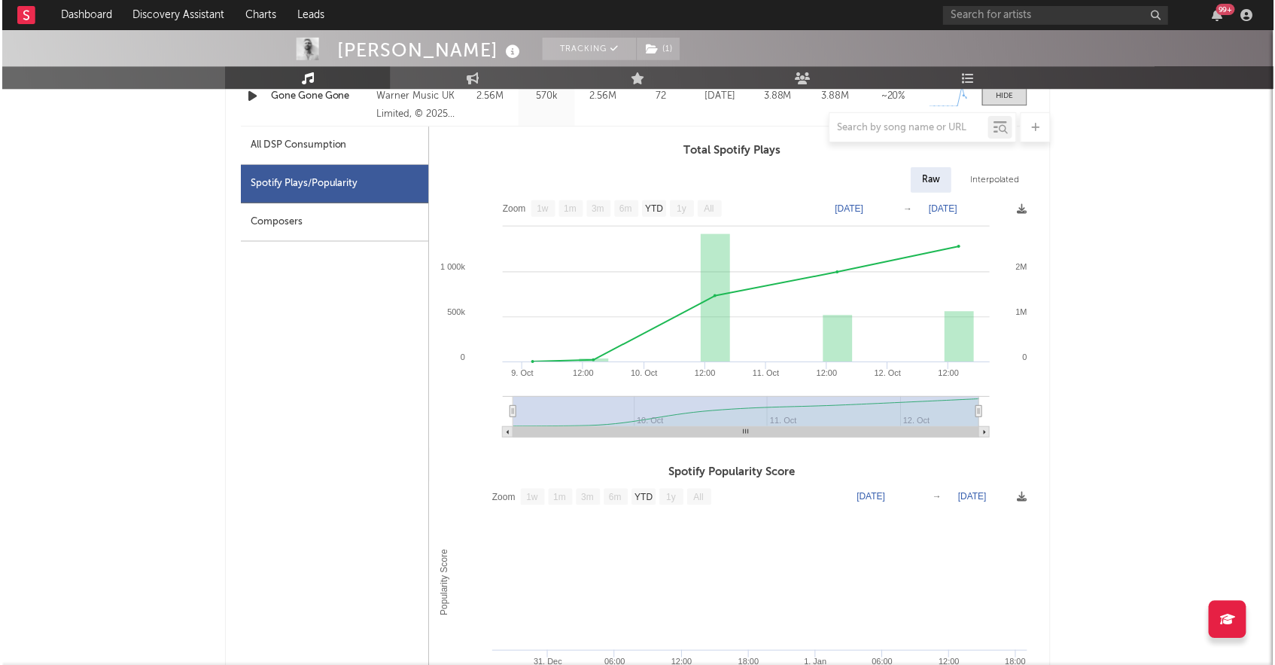
scroll to position [700, 0]
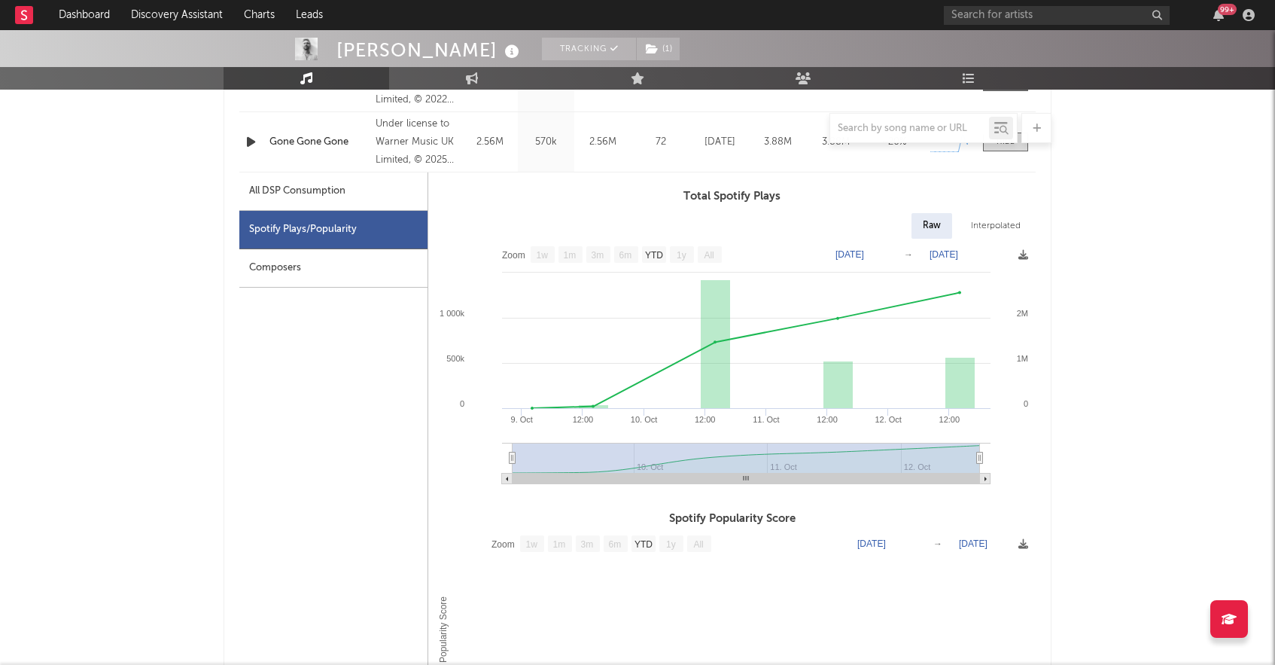
click at [308, 187] on div "All DSP Consumption" at bounding box center [297, 191] width 96 height 18
select select "1w"
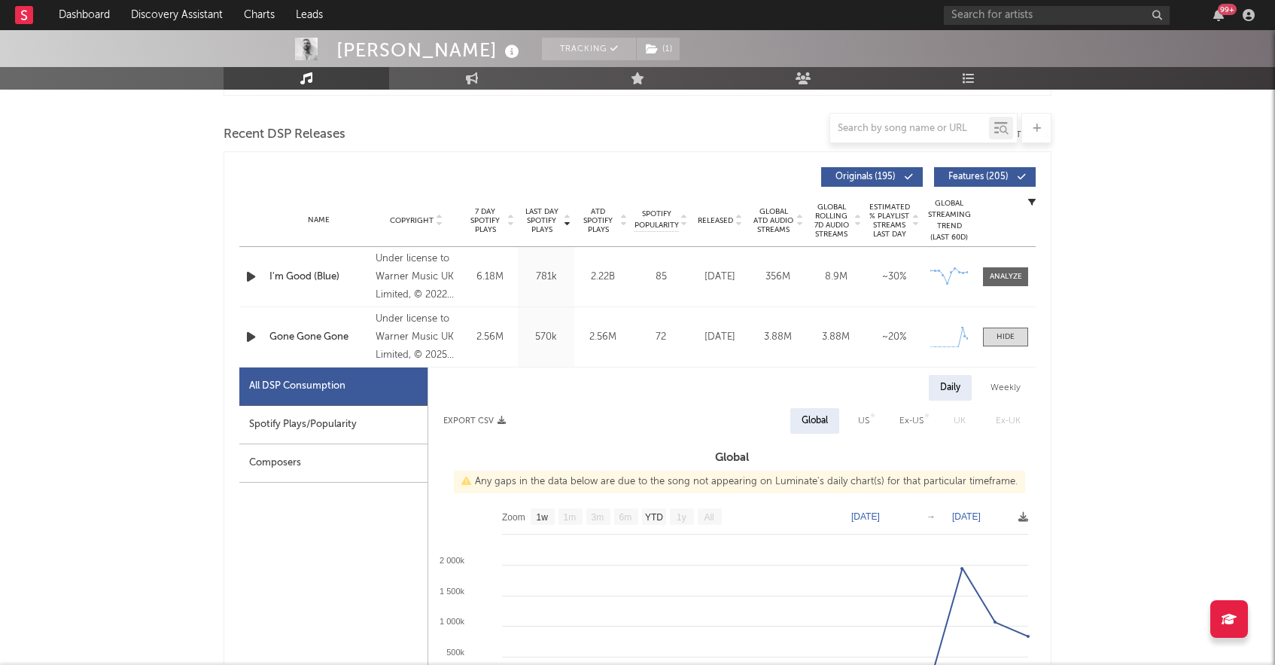
scroll to position [501, 0]
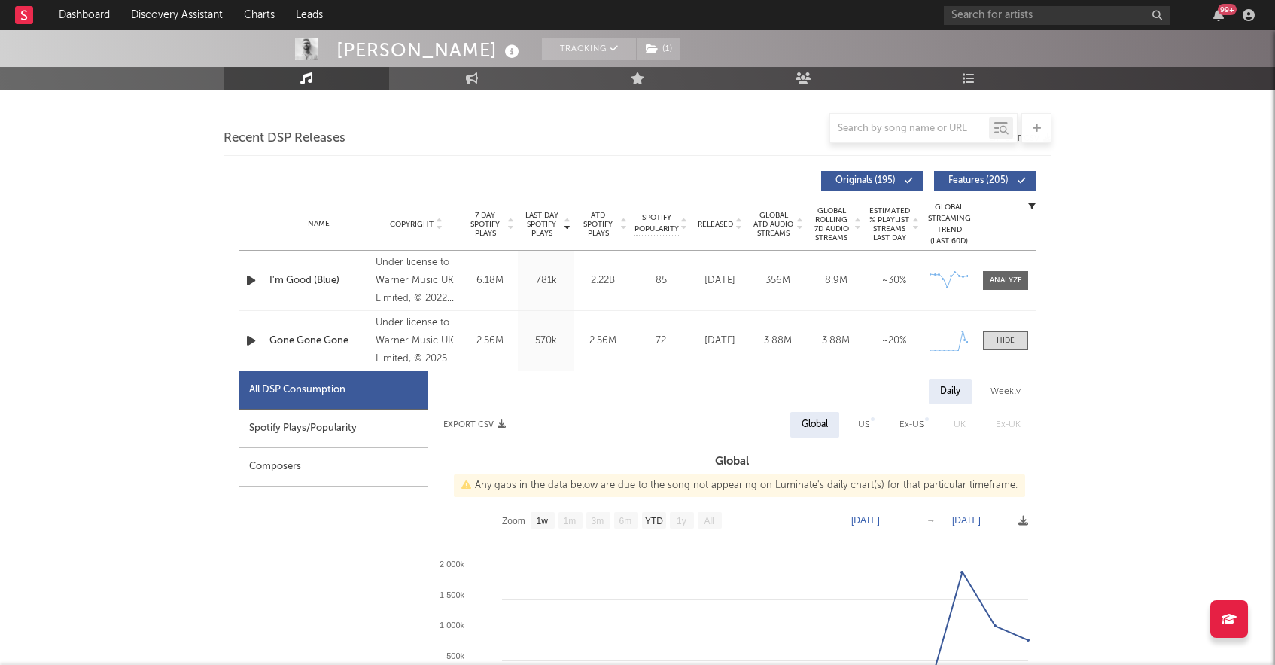
click at [297, 431] on div "Spotify Plays/Popularity" at bounding box center [333, 428] width 188 height 38
select select "1w"
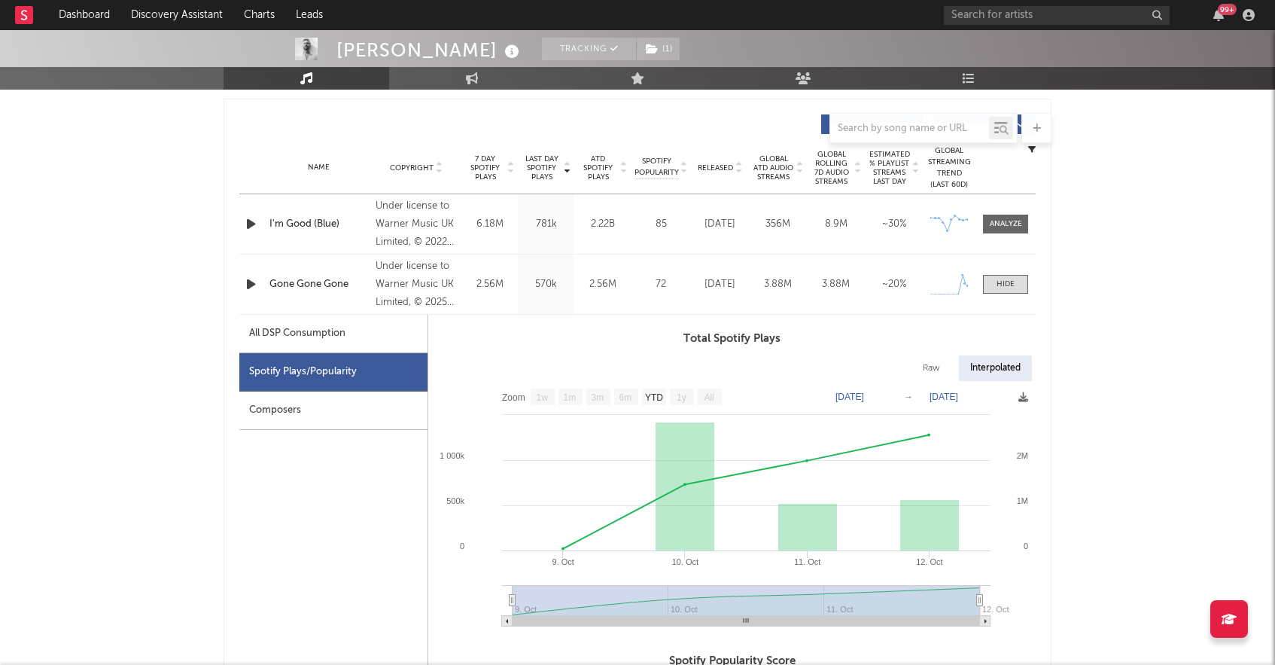
scroll to position [551, 0]
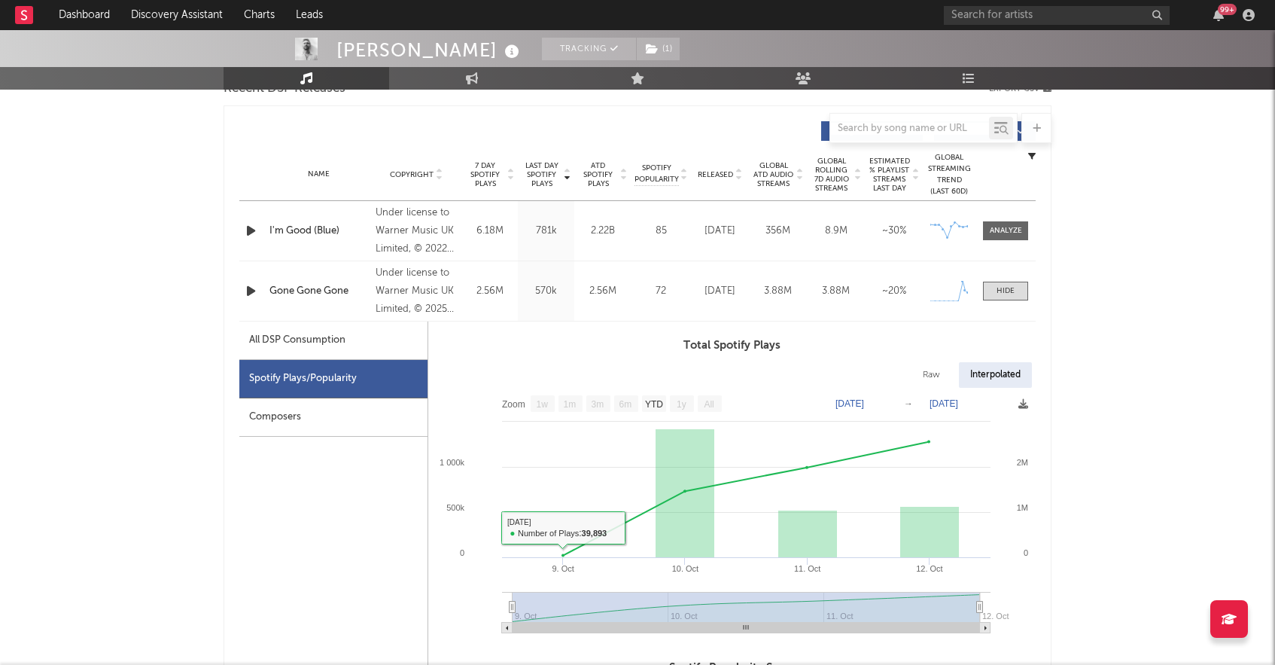
click at [306, 416] on div "Composers" at bounding box center [333, 417] width 188 height 38
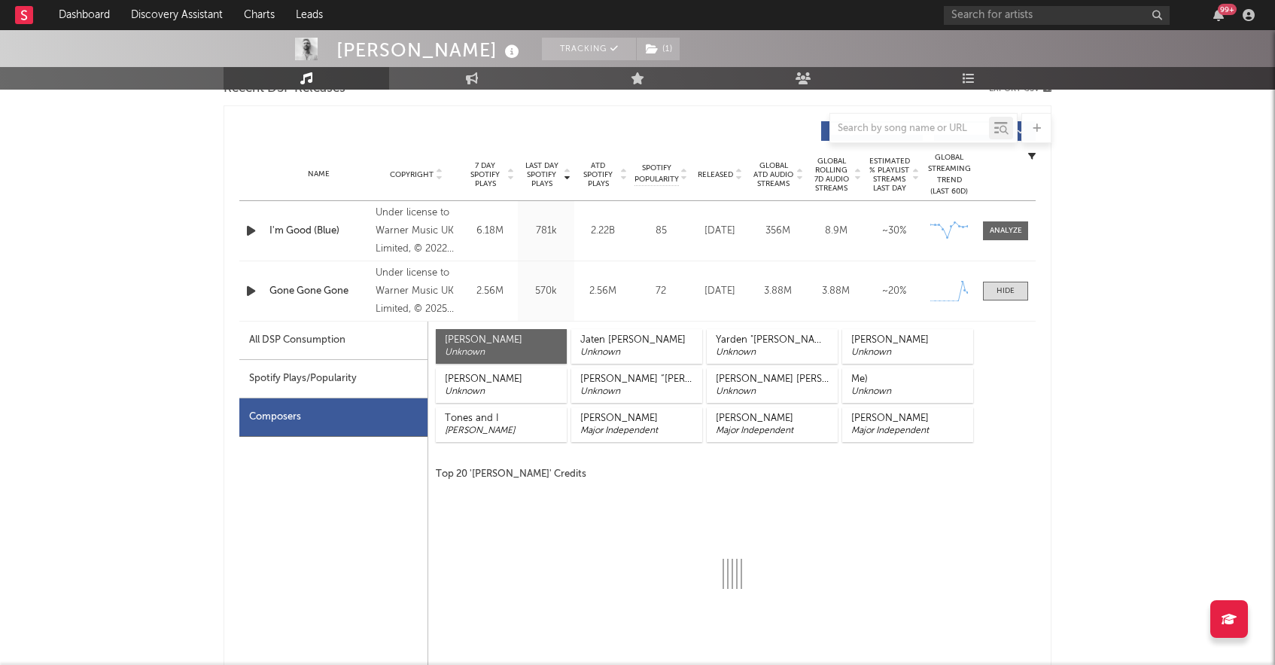
click at [312, 349] on div "All DSP Consumption" at bounding box center [297, 340] width 96 height 18
select select "1w"
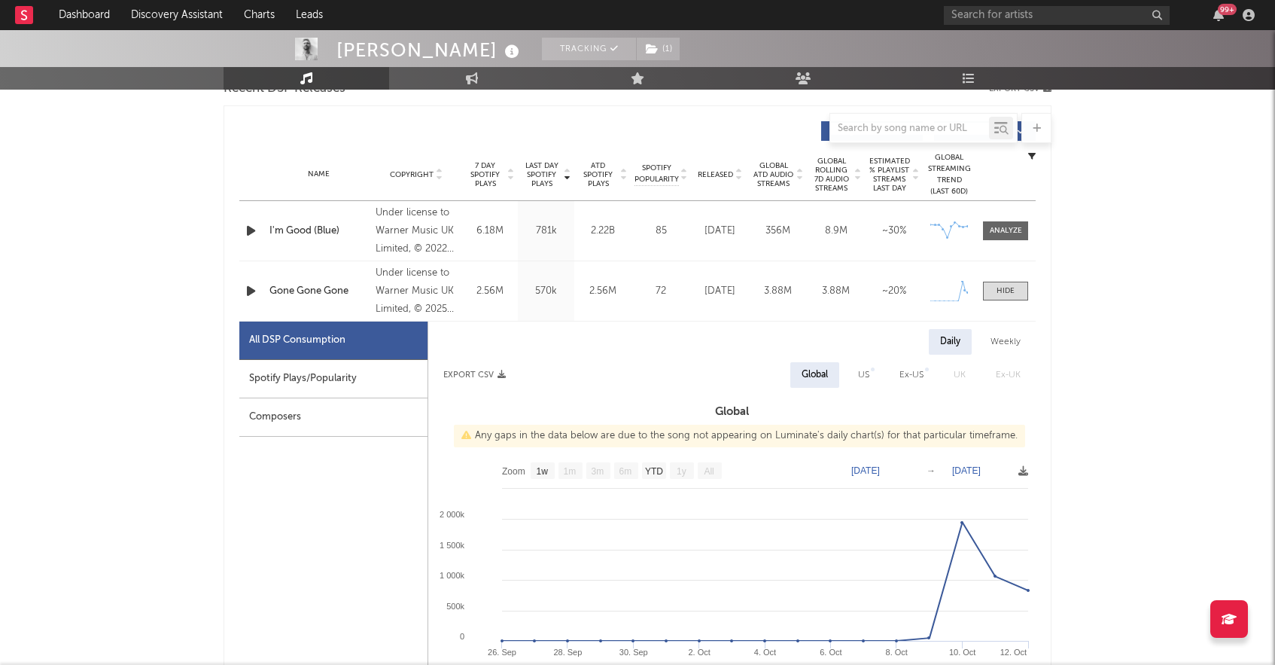
click at [313, 385] on div "Spotify Plays/Popularity" at bounding box center [333, 379] width 188 height 38
select select "1w"
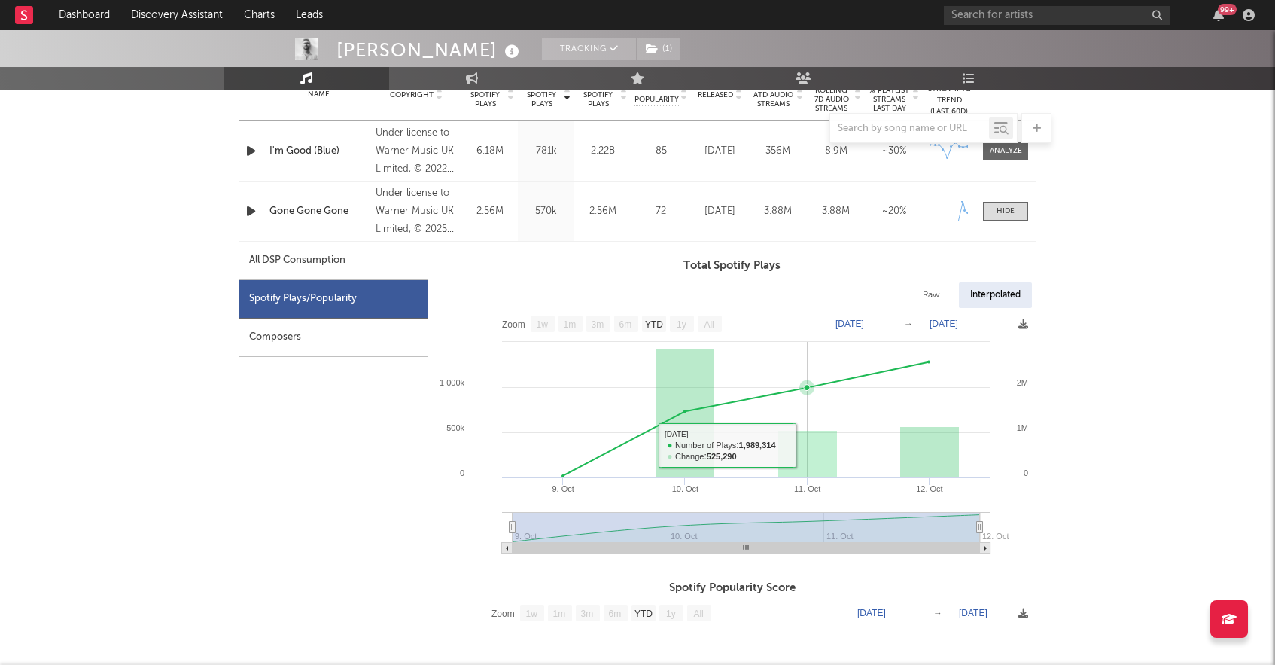
scroll to position [630, 0]
click at [807, 451] on rect at bounding box center [807, 454] width 59 height 47
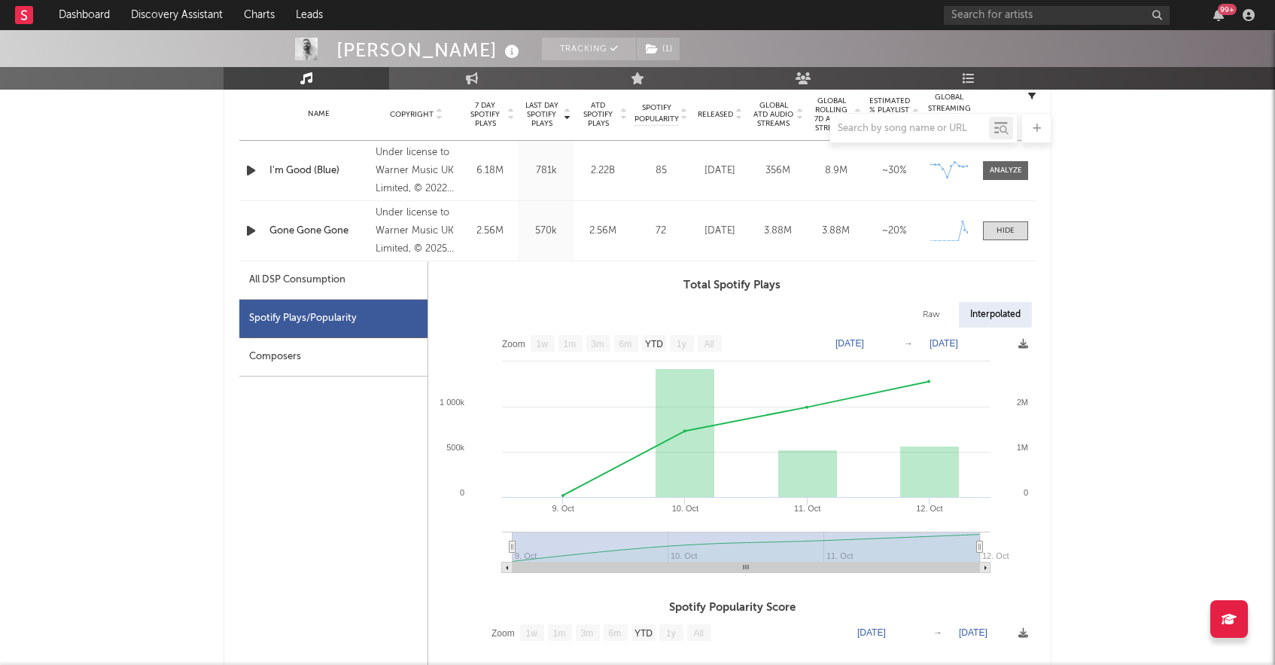
scroll to position [598, 0]
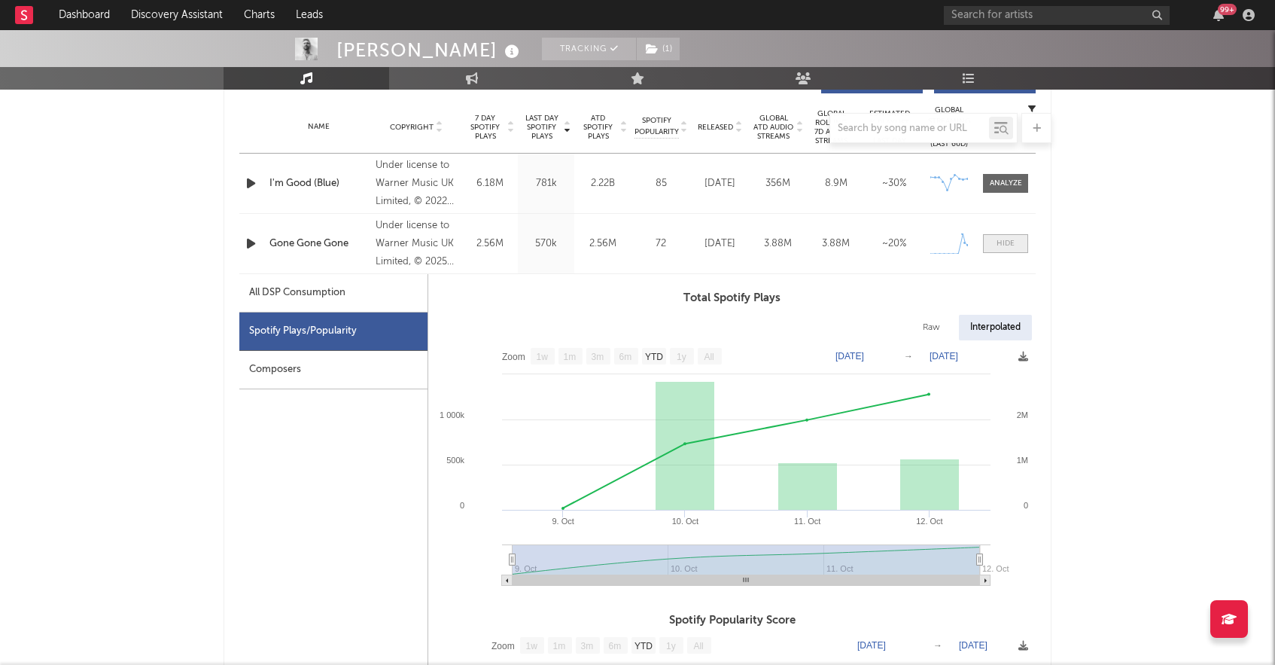
click at [1015, 246] on span at bounding box center [1005, 243] width 45 height 19
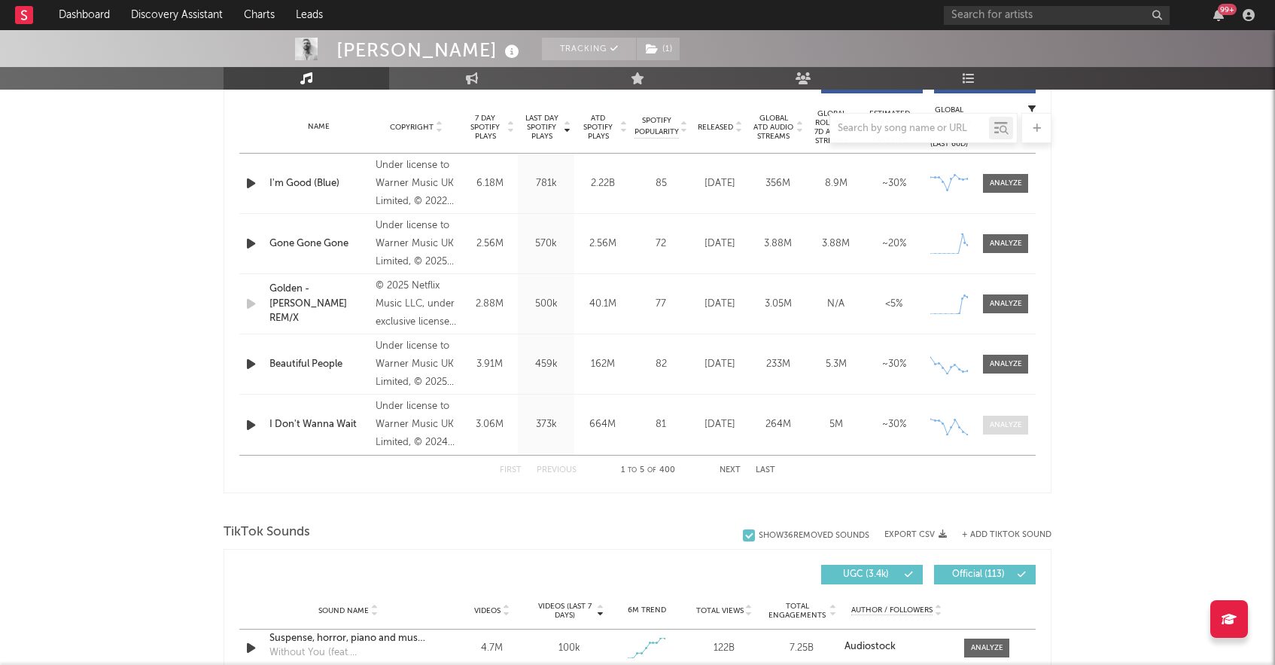
click at [1006, 429] on div at bounding box center [1006, 424] width 32 height 11
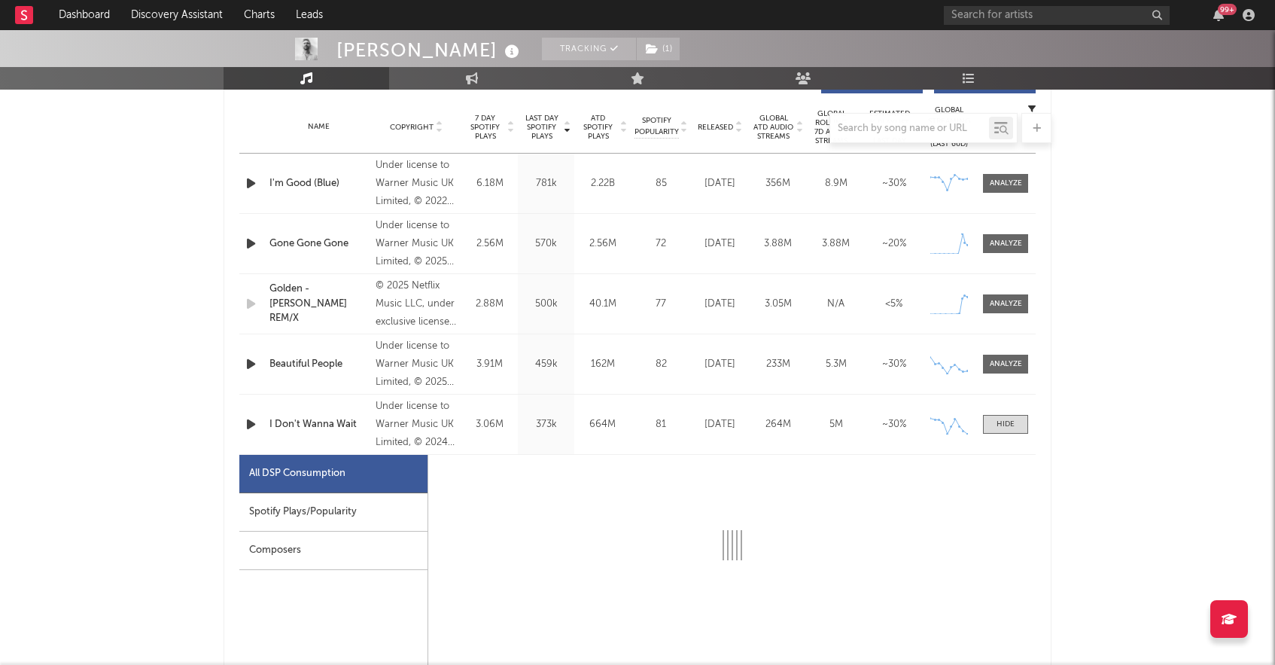
select select "6m"
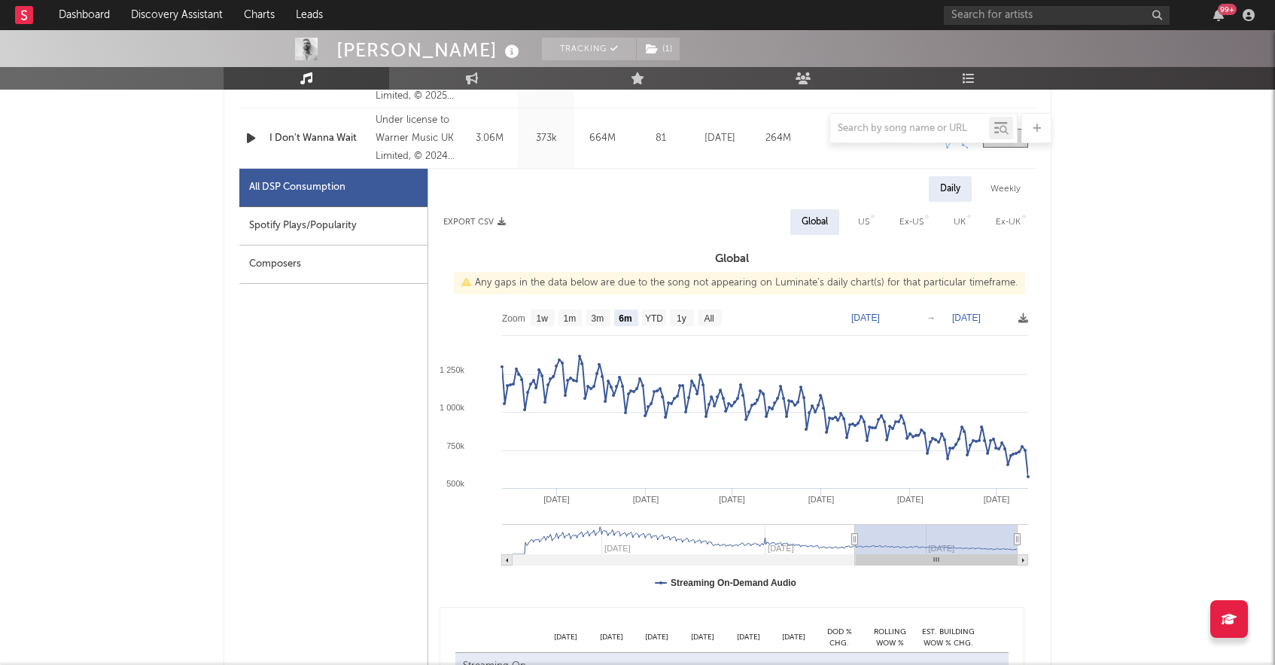
scroll to position [886, 0]
click at [708, 315] on text "All" at bounding box center [709, 317] width 10 height 11
select select "All"
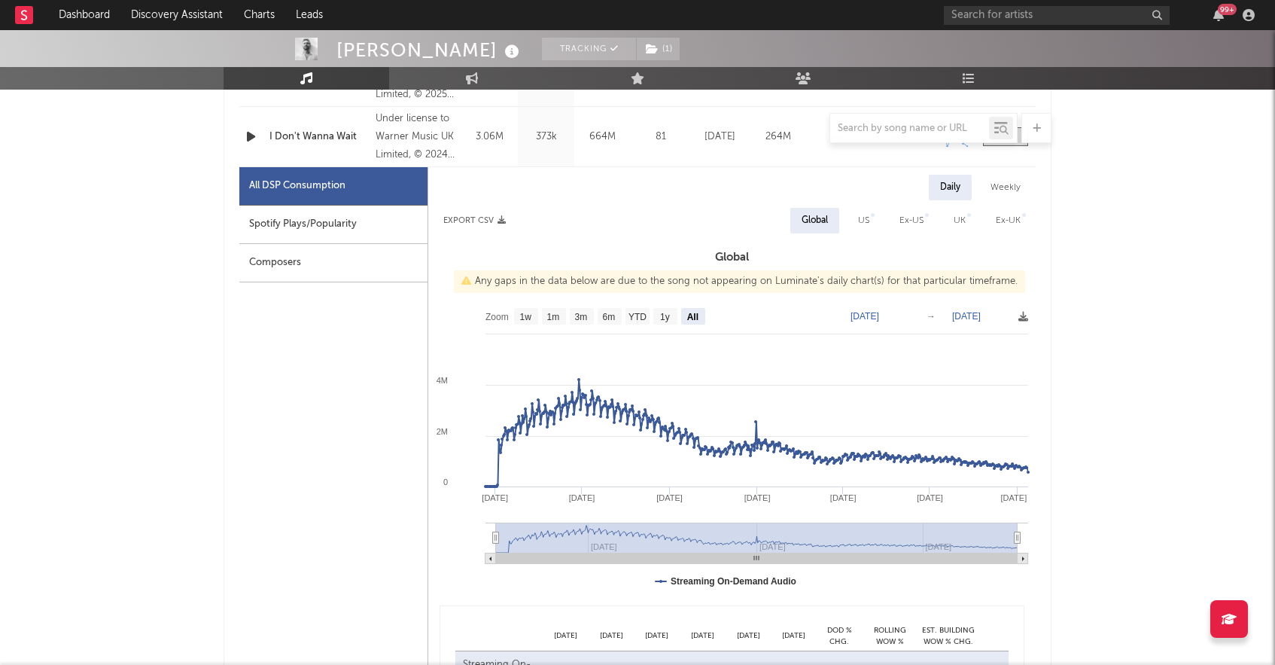
click at [354, 221] on div "Spotify Plays/Popularity" at bounding box center [333, 224] width 188 height 38
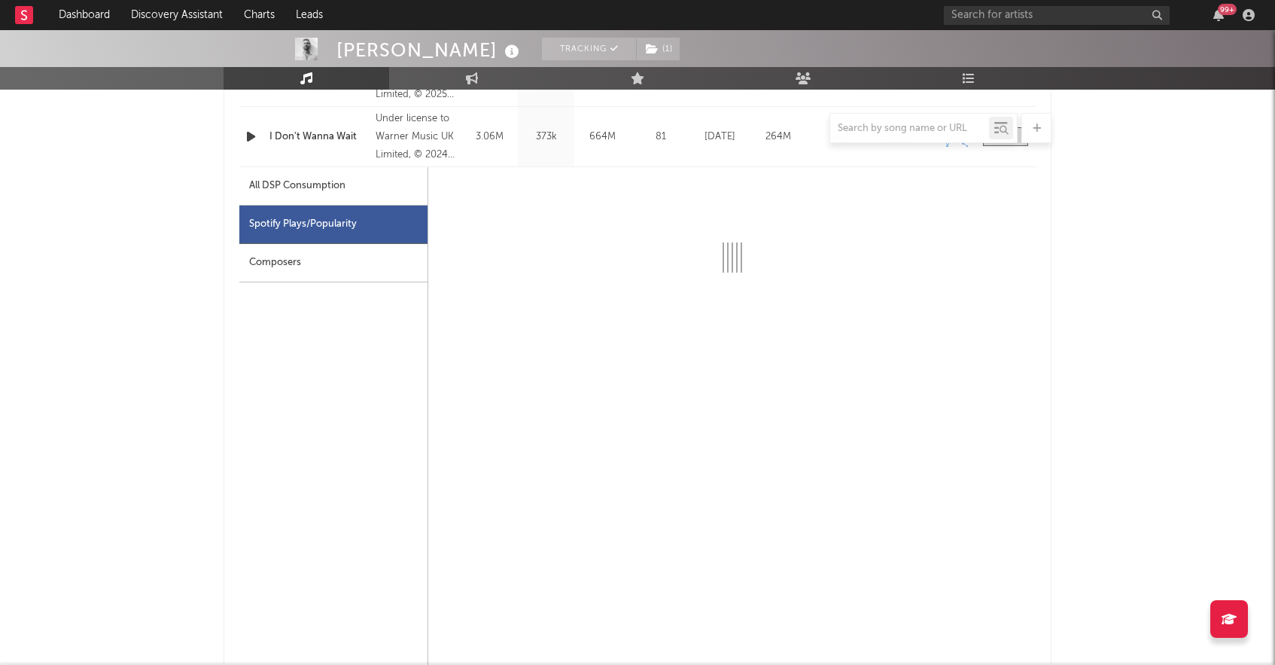
select select "All"
select select "1w"
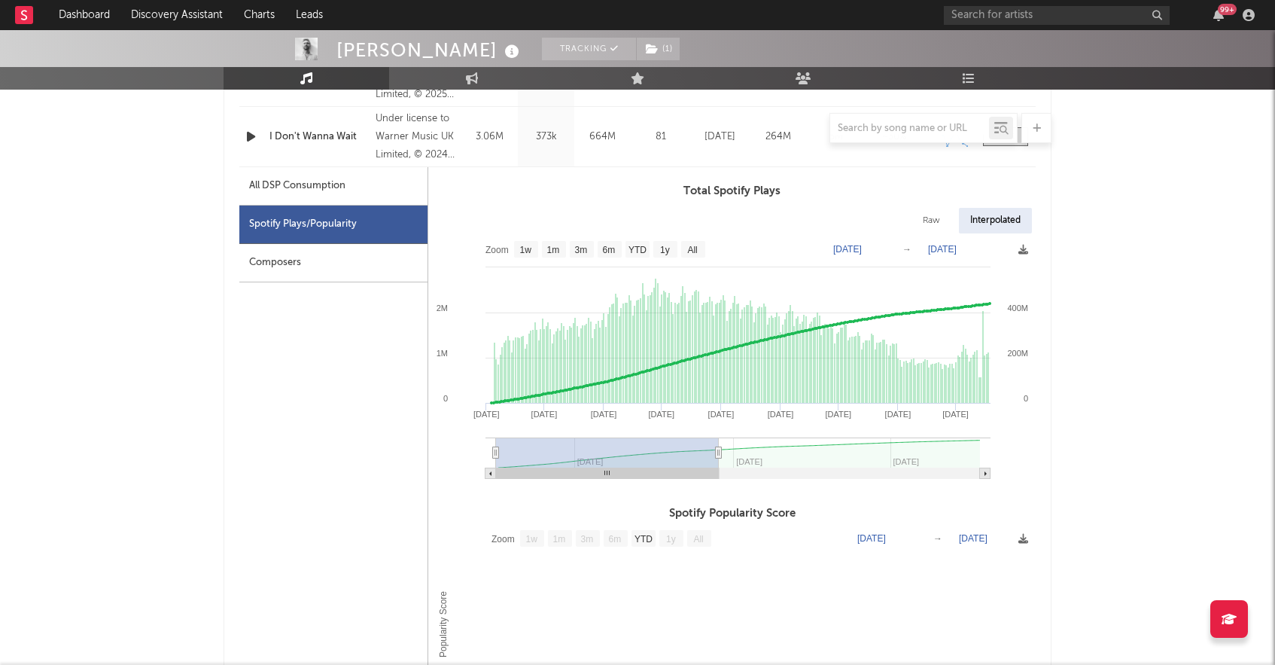
type input "[DATE]"
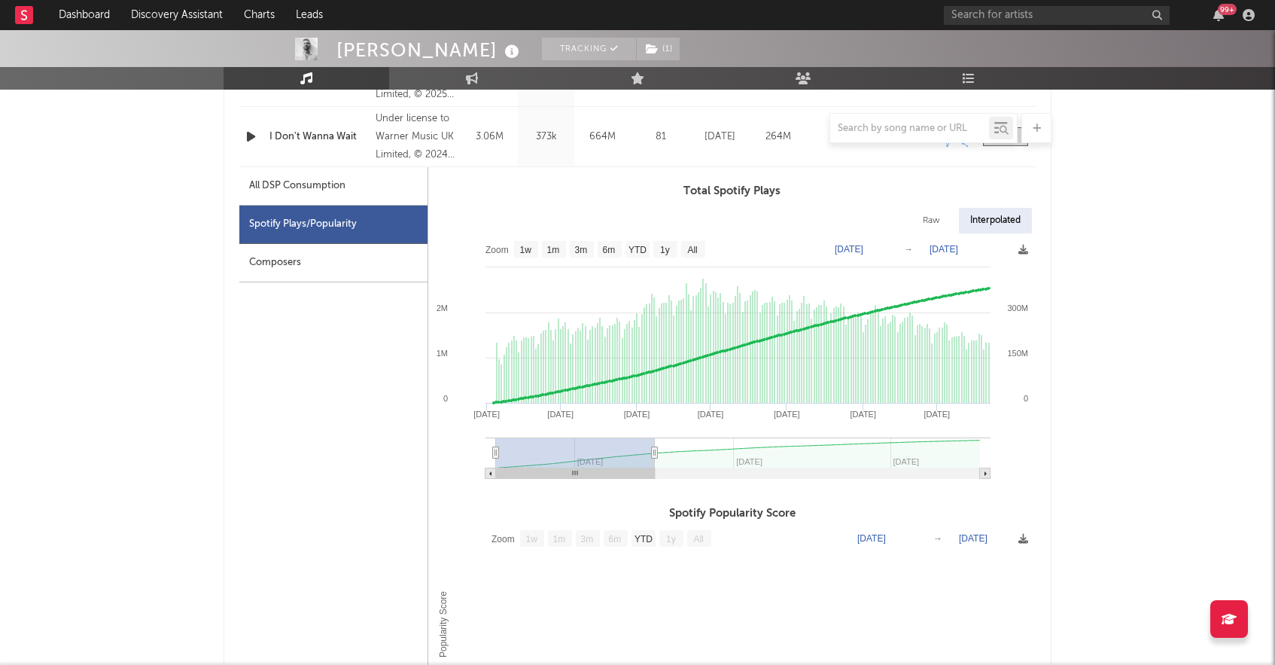
select select "6m"
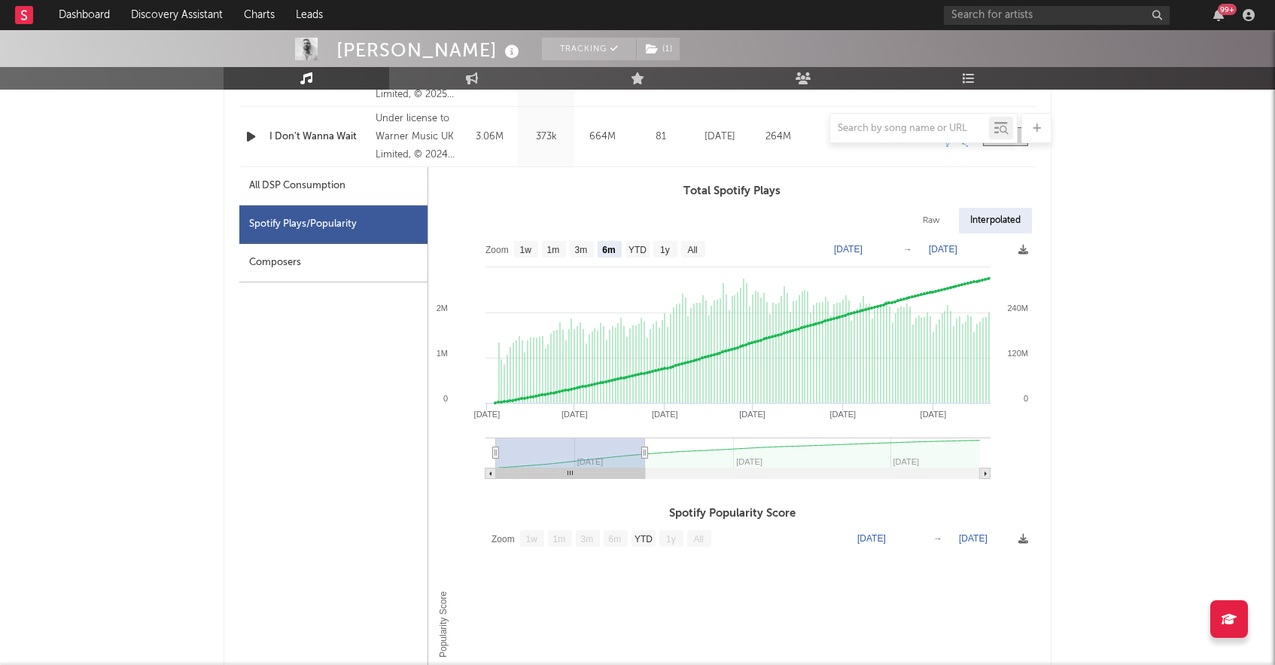
drag, startPoint x: 978, startPoint y: 452, endPoint x: 645, endPoint y: 443, distance: 332.8
click at [645, 443] on g at bounding box center [737, 457] width 505 height 41
type input "[DATE]"
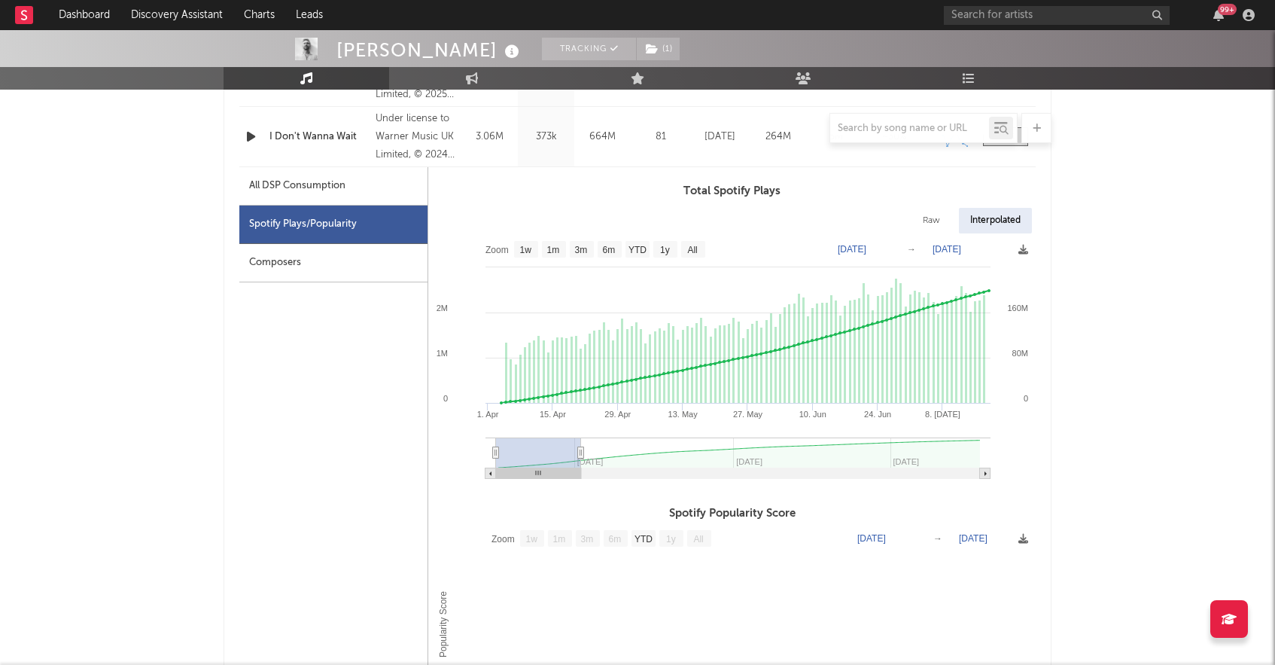
select select "3m"
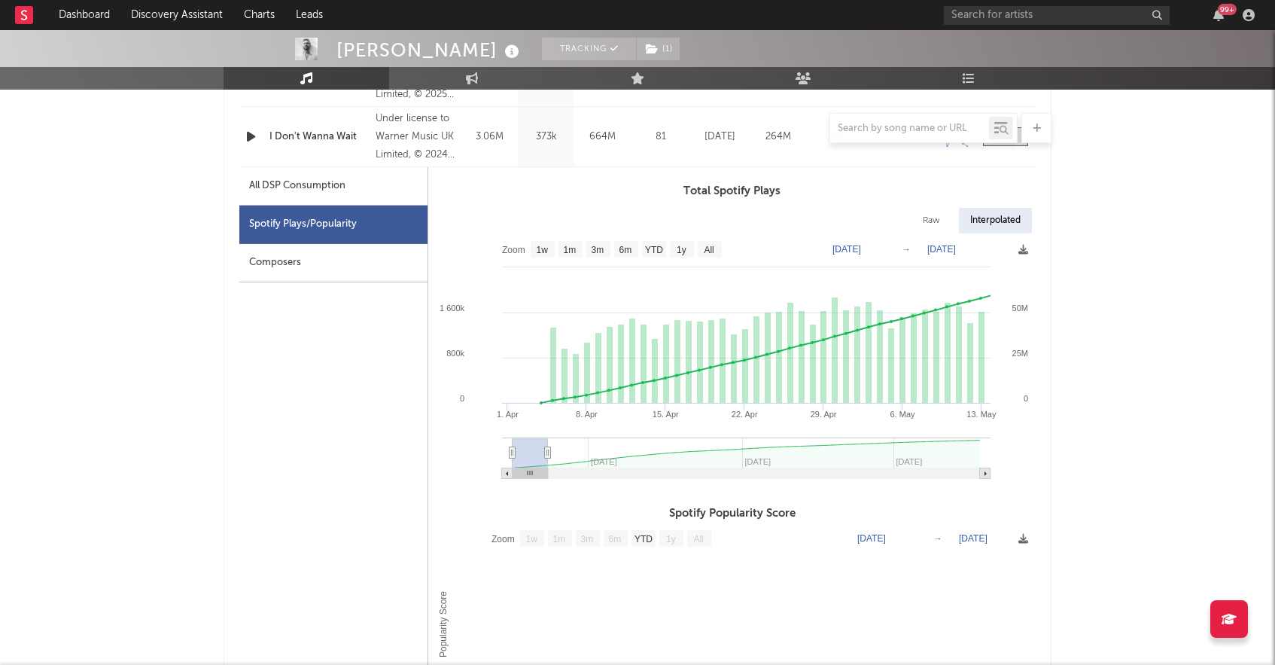
type input "[DATE]"
select select "1m"
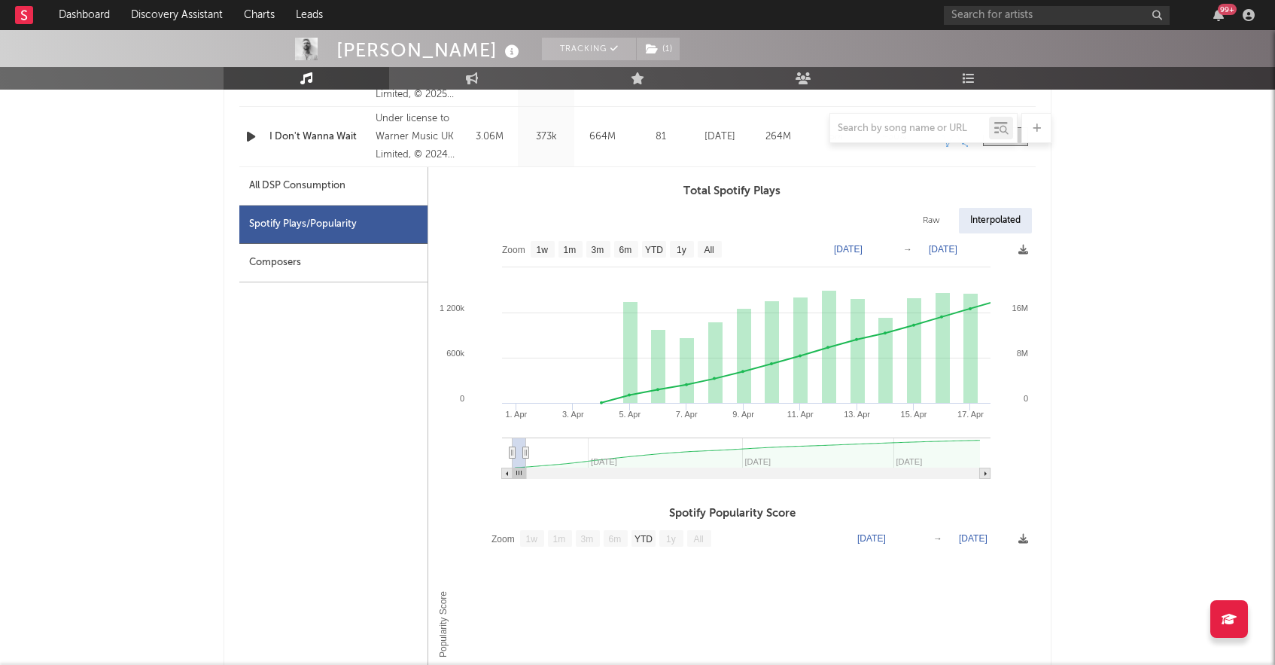
drag, startPoint x: 641, startPoint y: 448, endPoint x: 530, endPoint y: 438, distance: 111.8
click at [529, 439] on g at bounding box center [746, 457] width 489 height 41
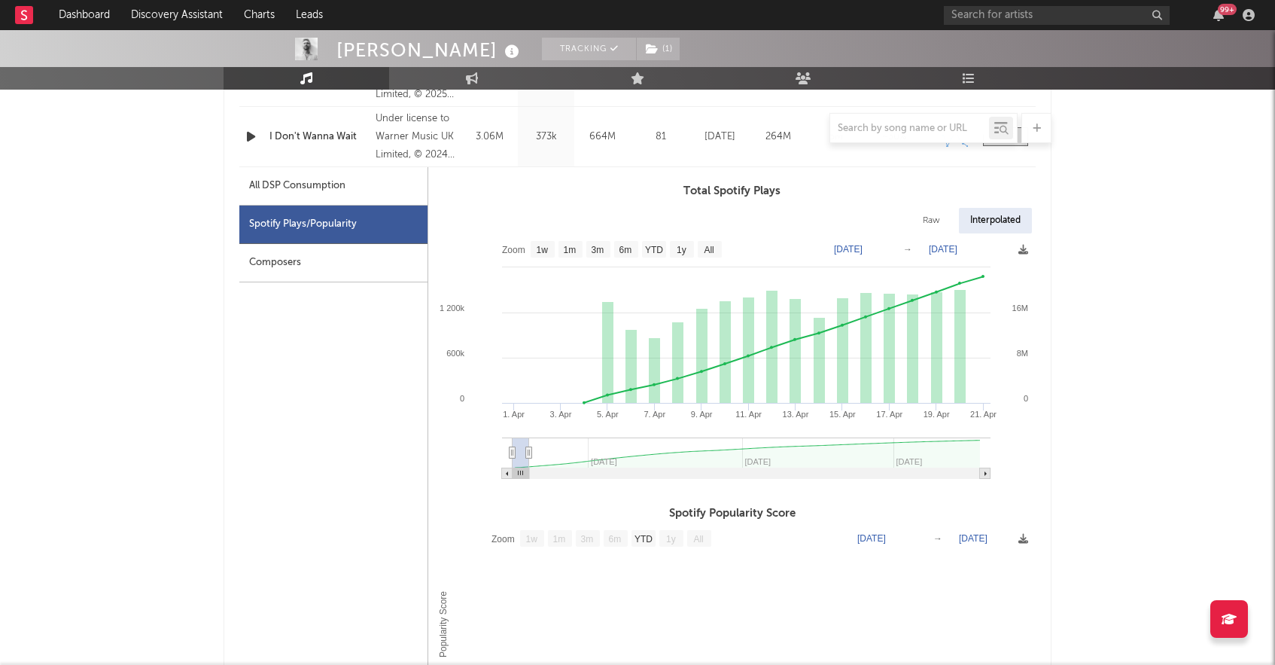
type input "[DATE]"
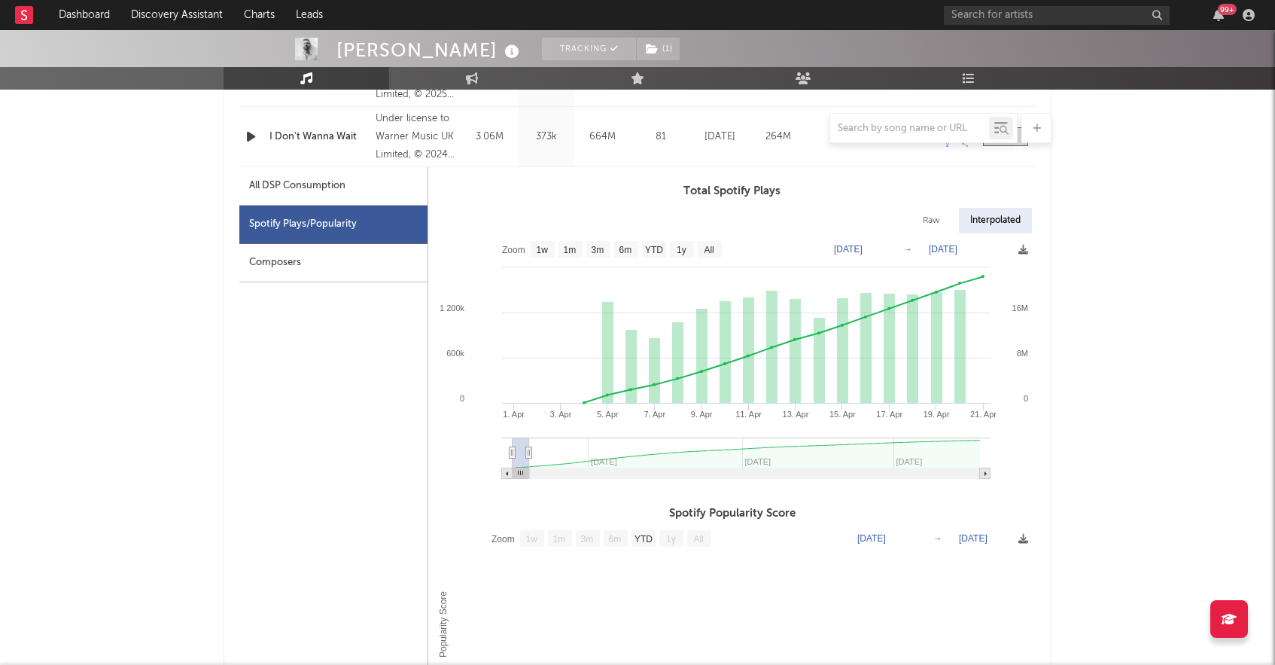
type input "[DATE]"
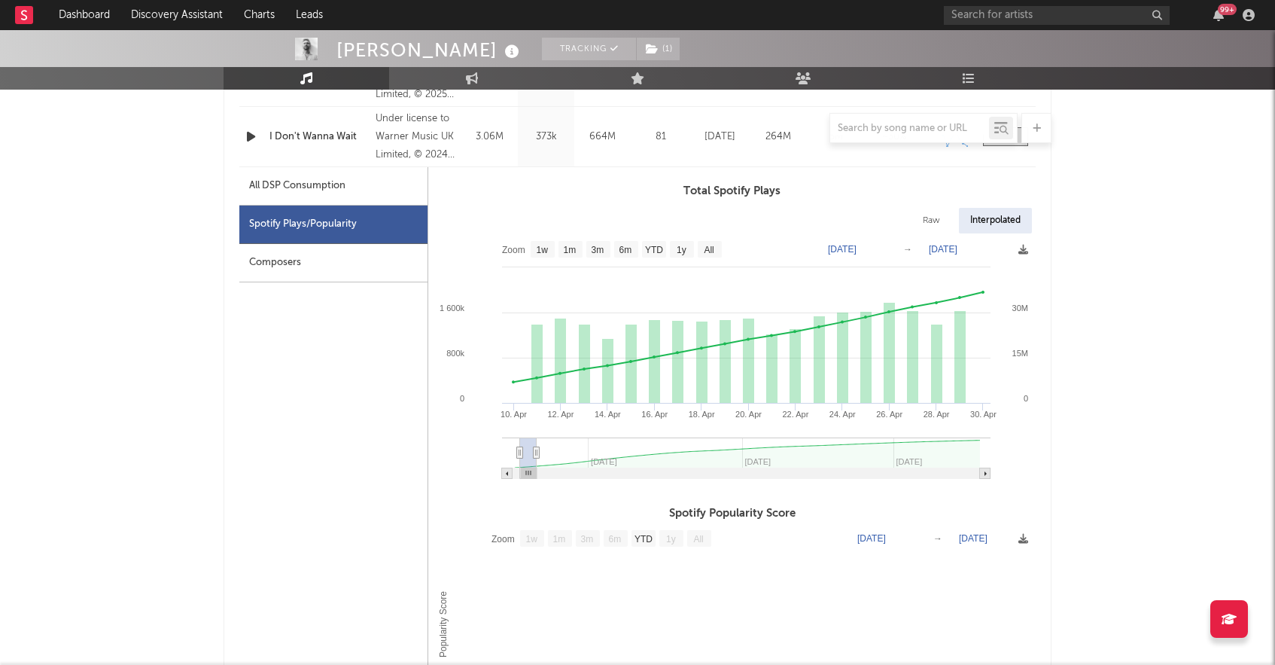
type input "[DATE]"
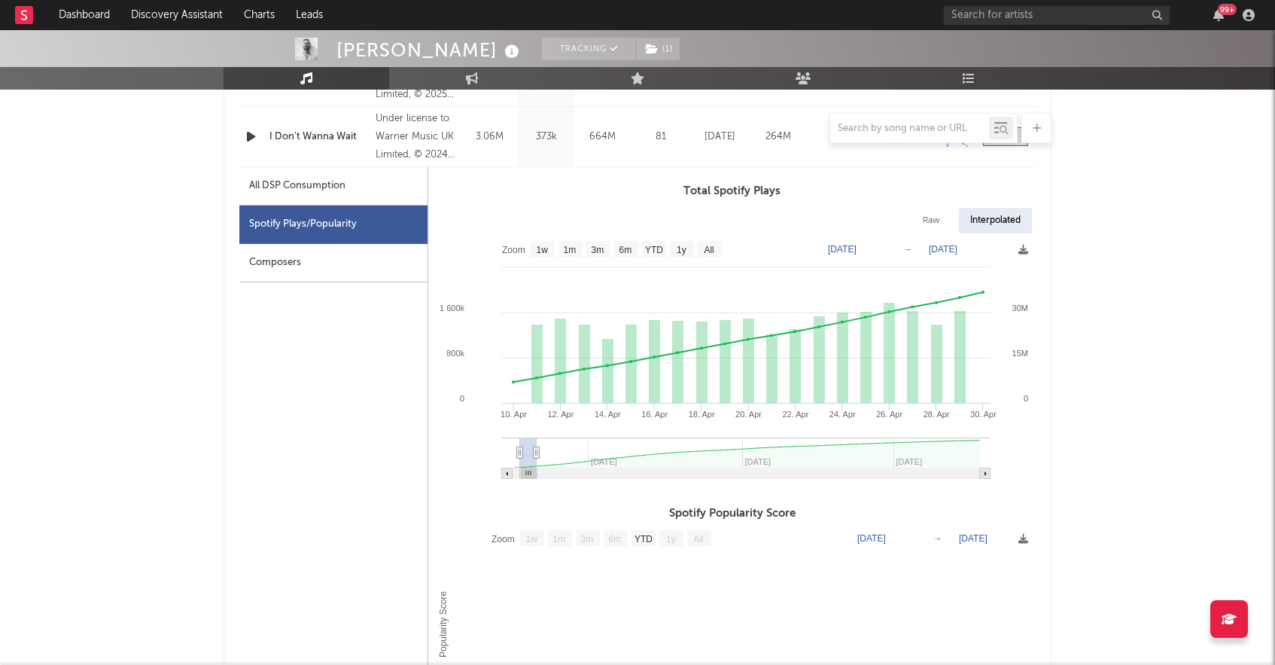
type input "[DATE]"
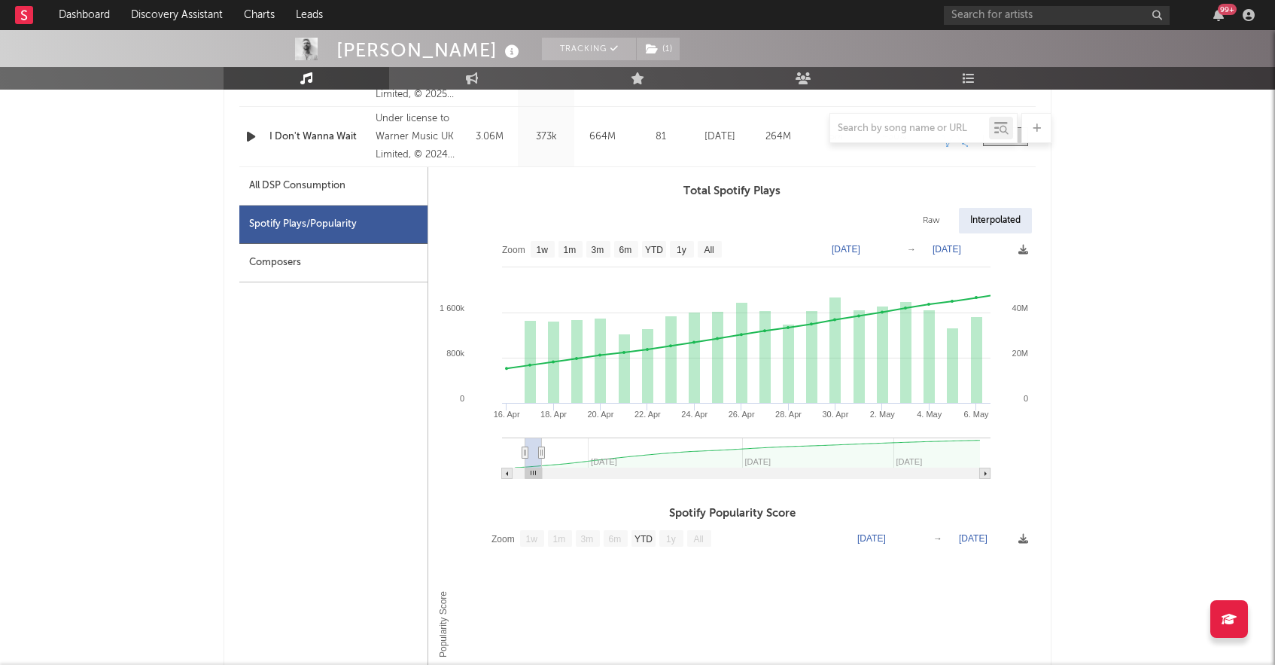
type input "[DATE]"
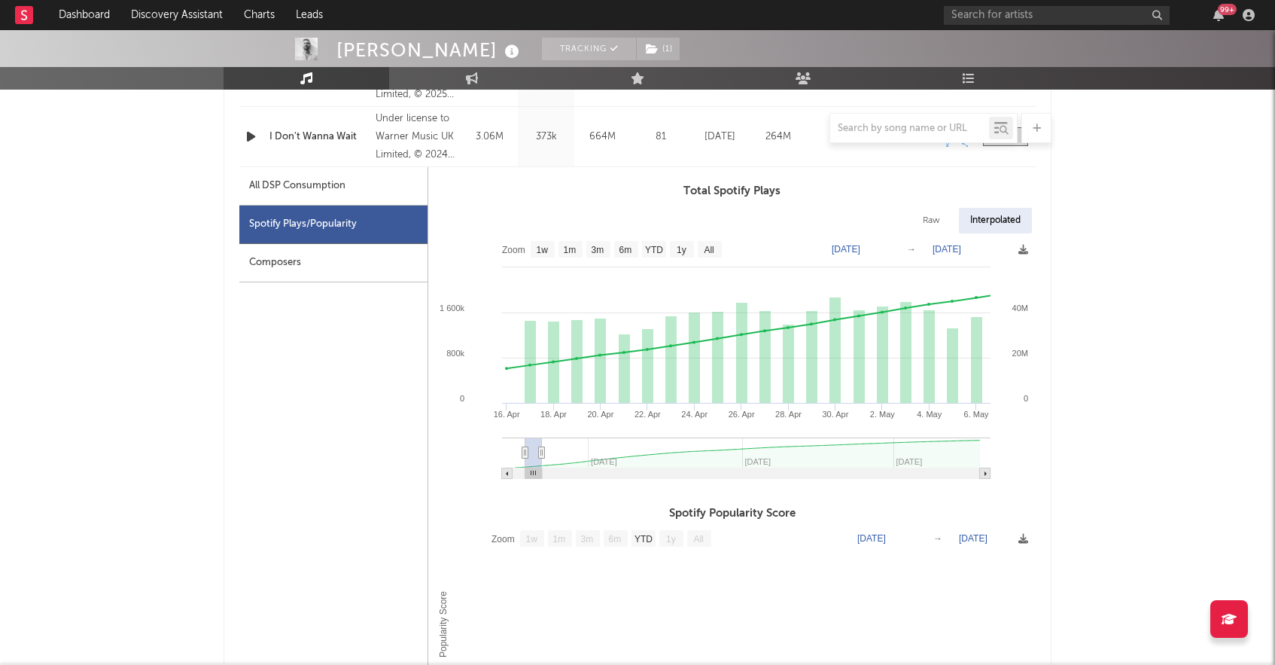
type input "[DATE]"
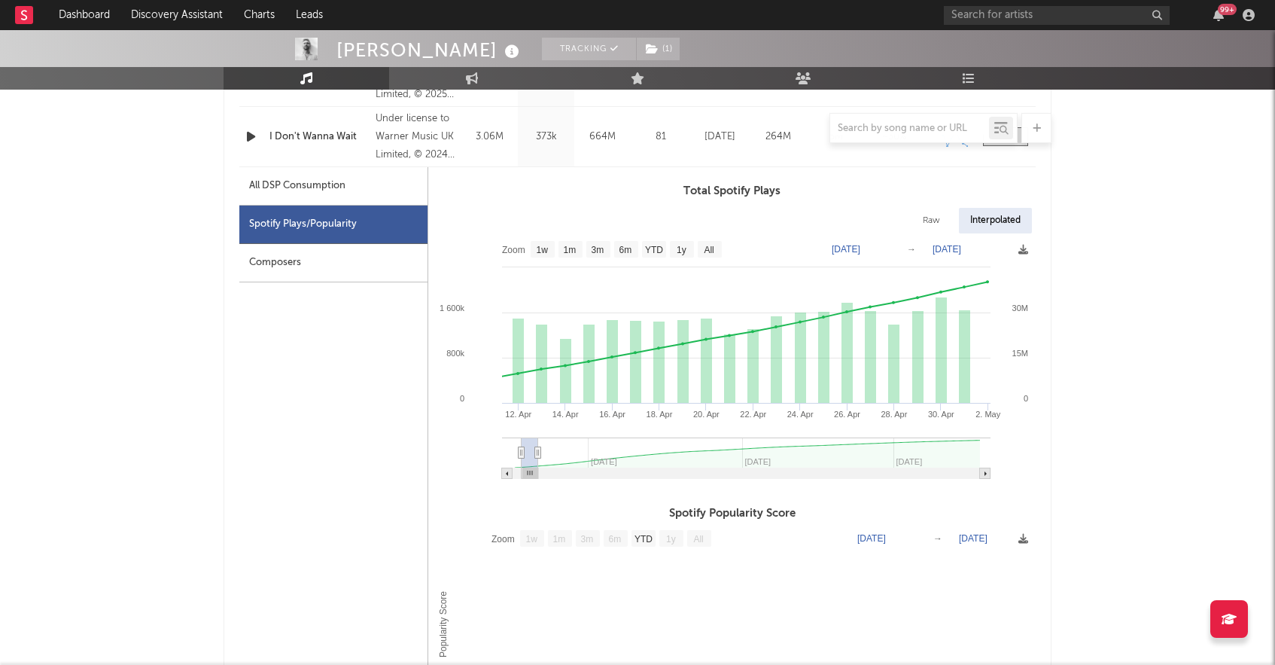
type input "[DATE]"
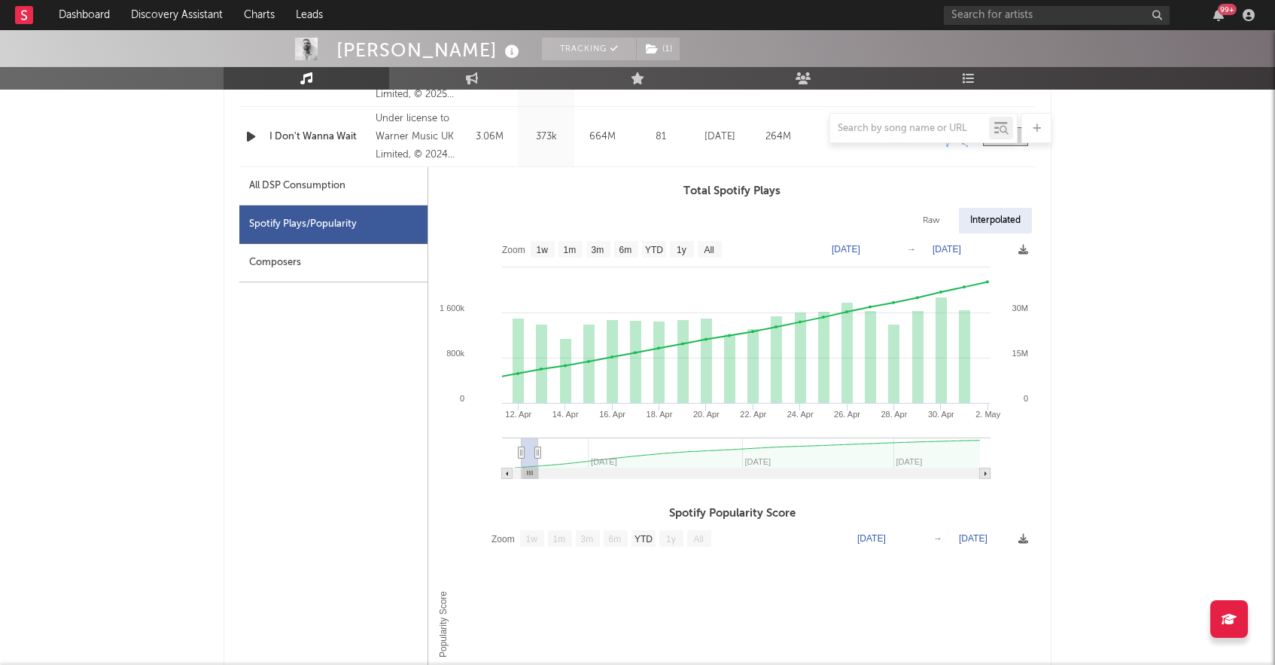
type input "[DATE]"
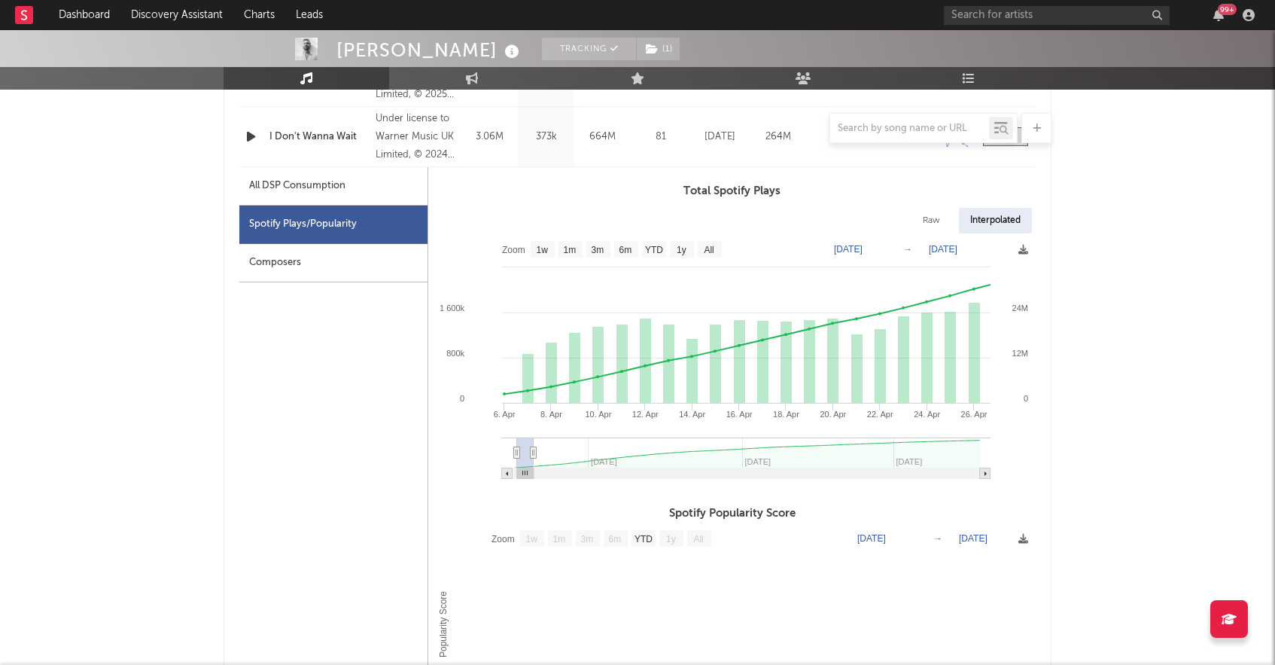
type input "[DATE]"
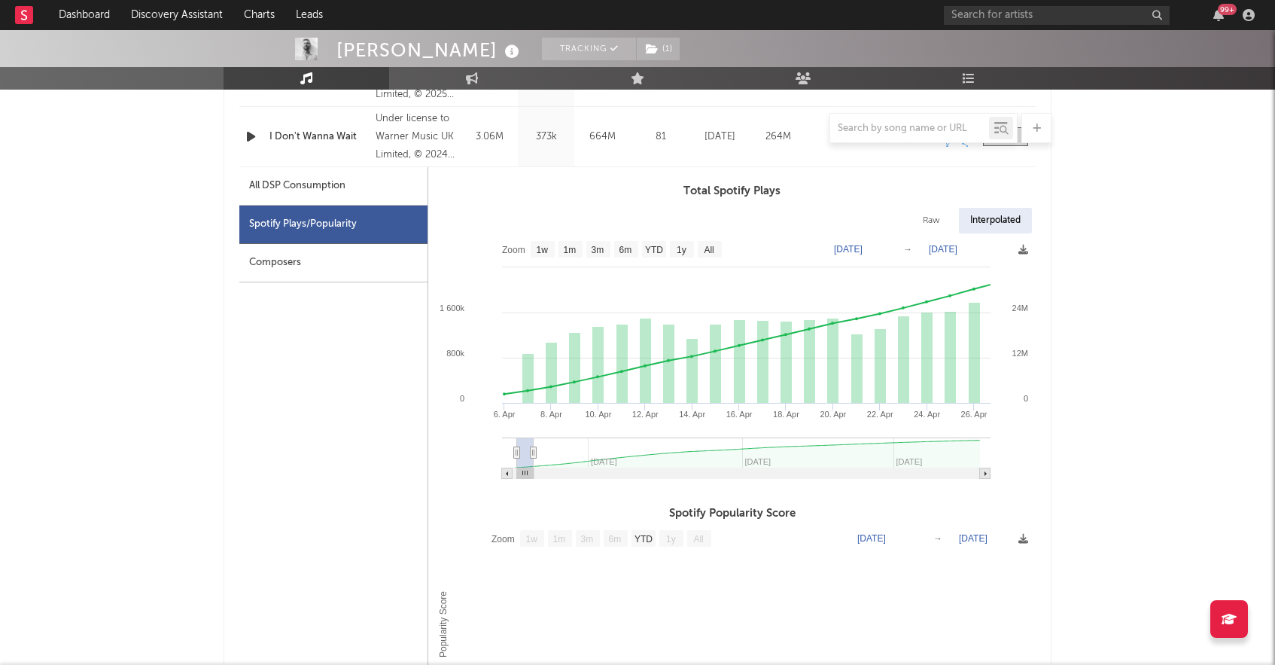
type input "[DATE]"
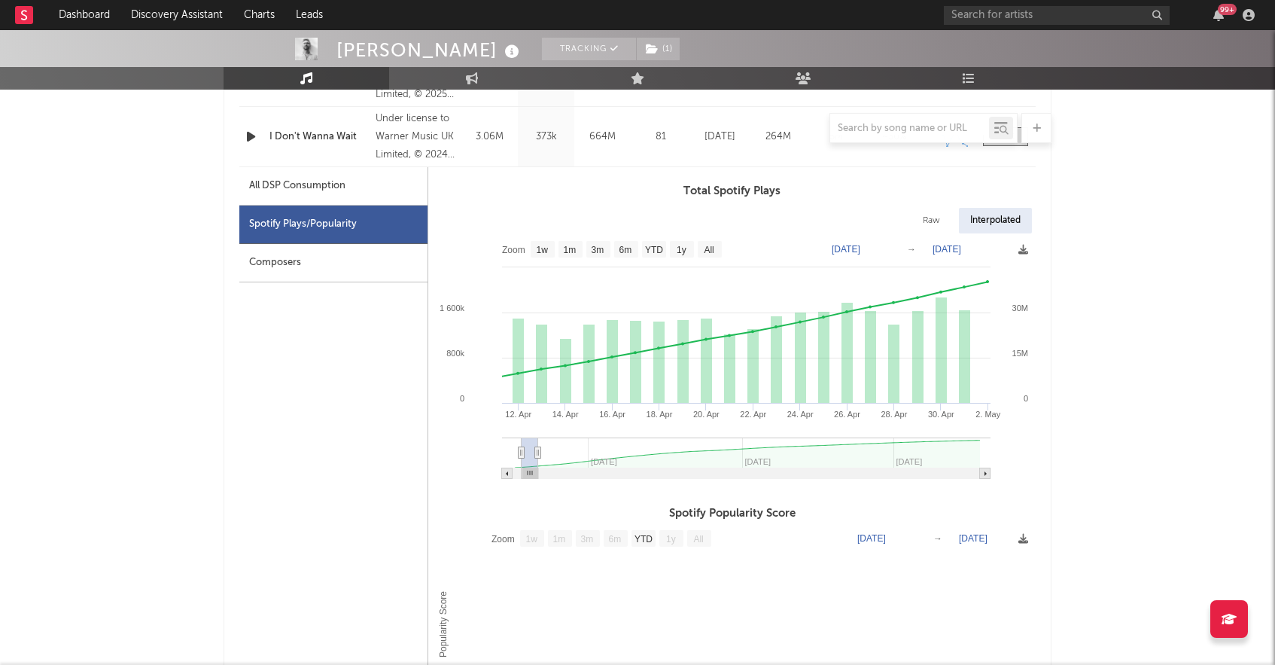
type input "[DATE]"
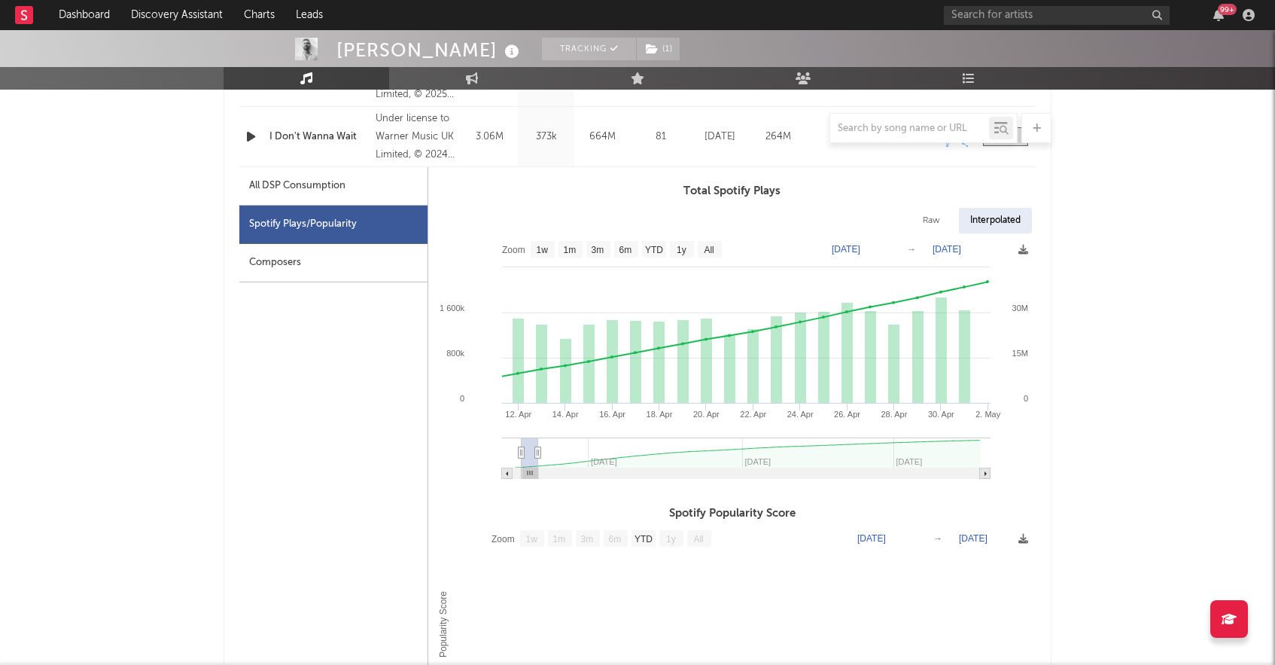
type input "[DATE]"
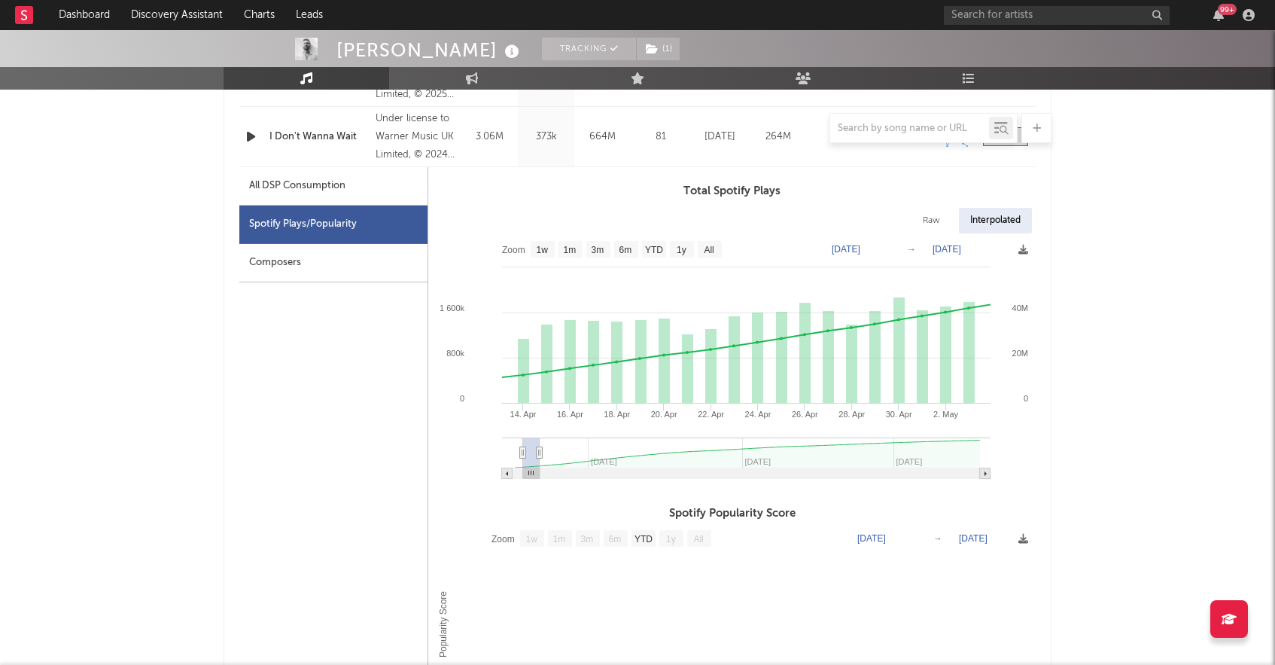
type input "[DATE]"
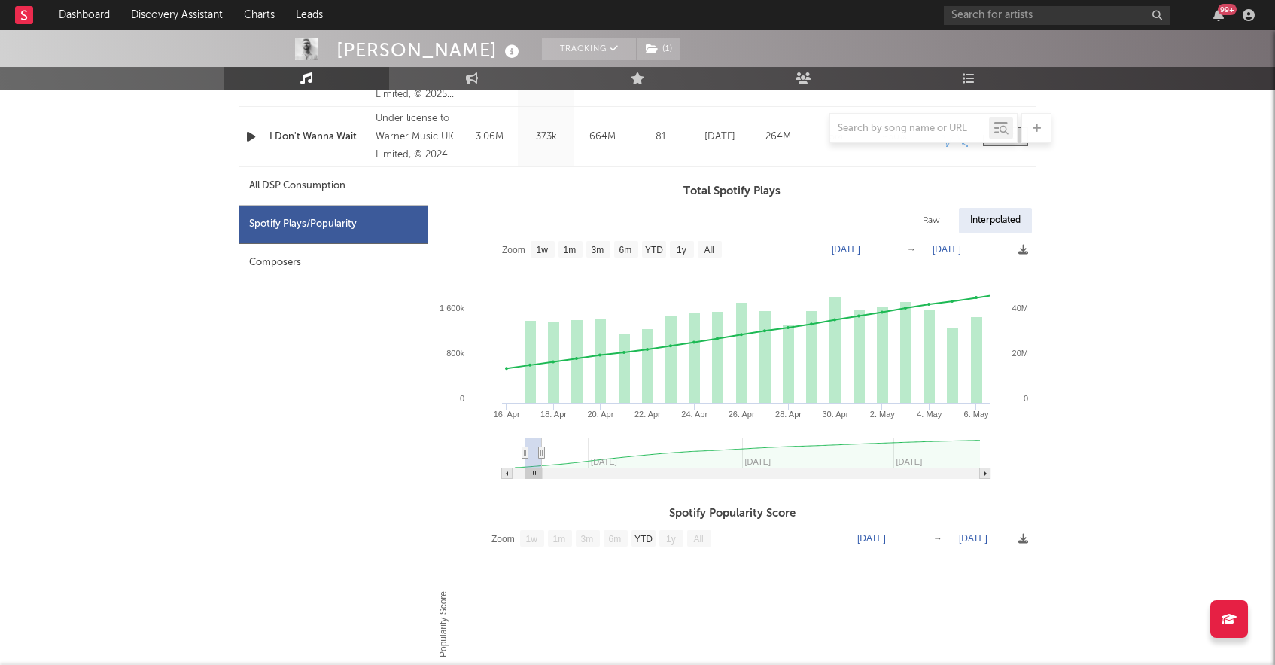
type input "[DATE]"
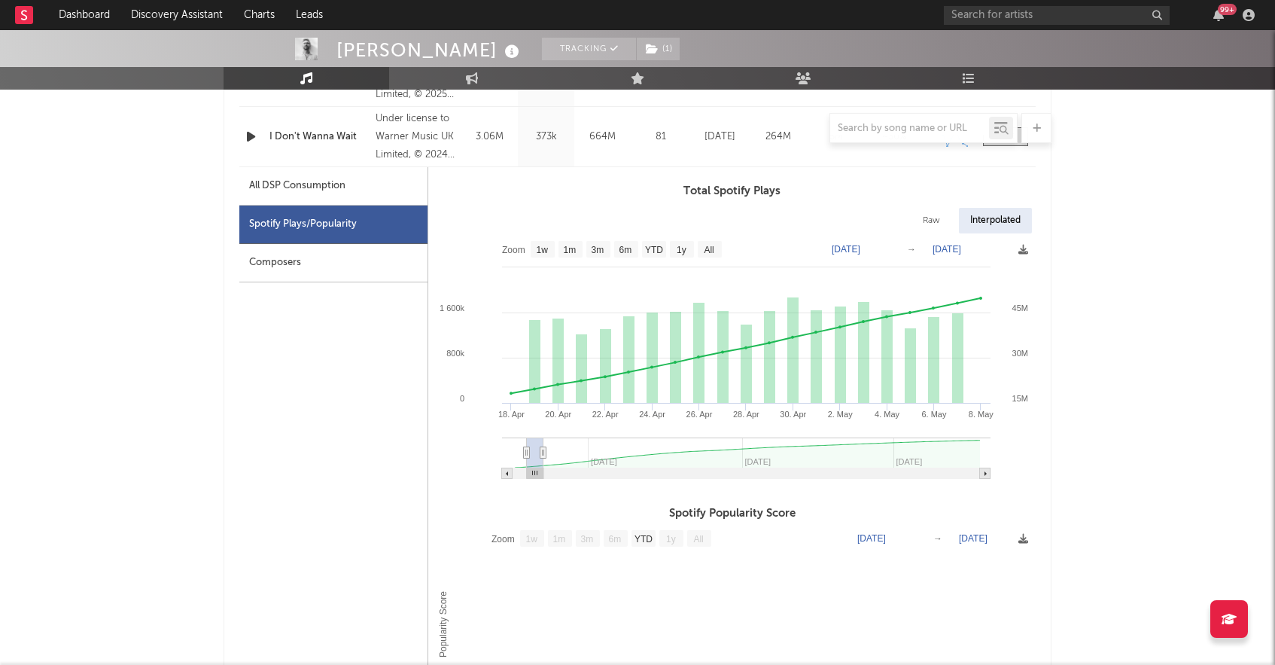
type input "[DATE]"
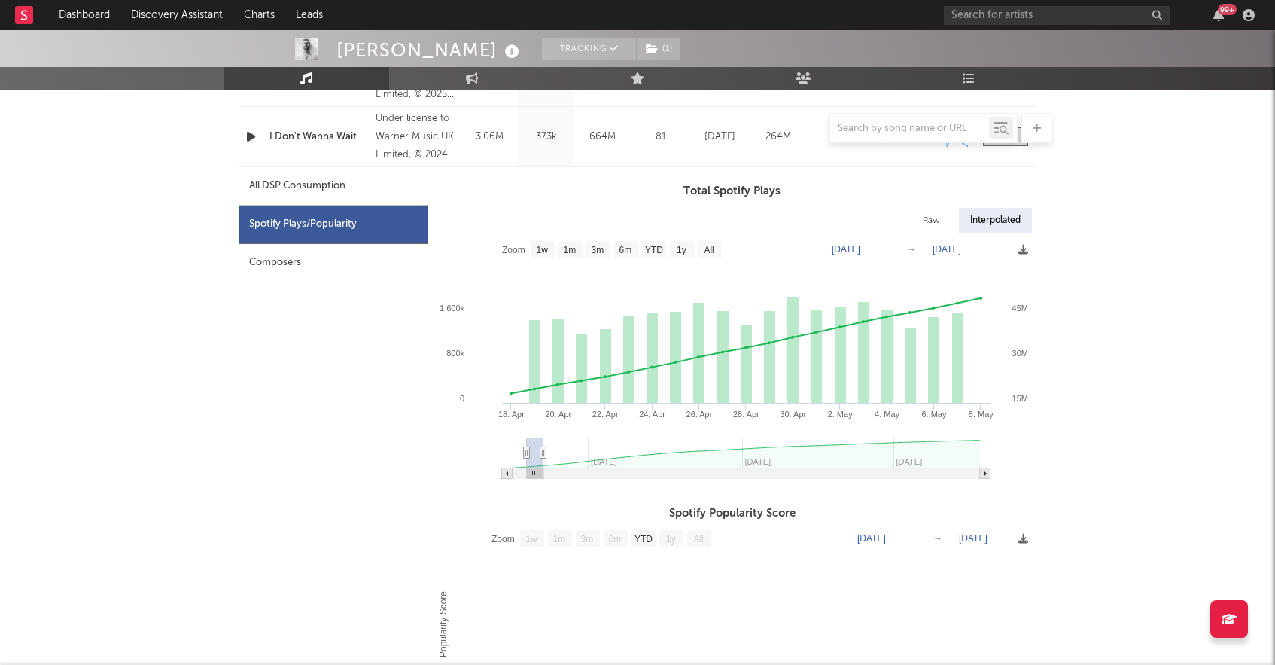
type input "[DATE]"
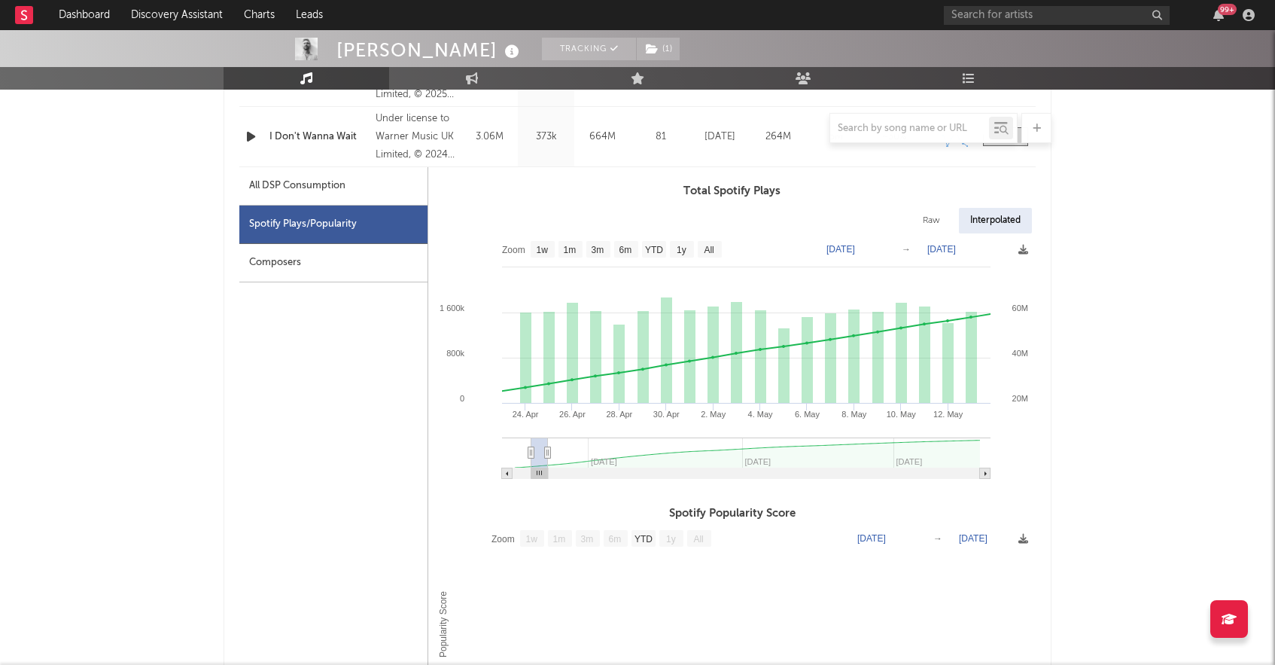
type input "[DATE]"
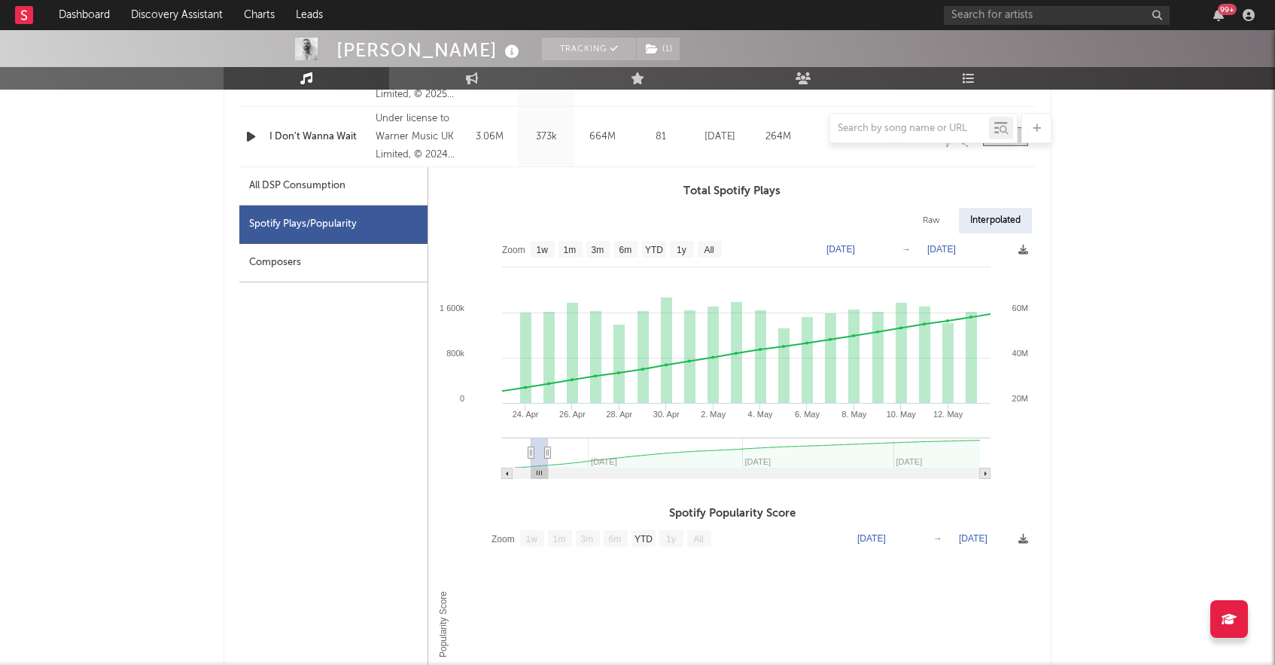
type input "[DATE]"
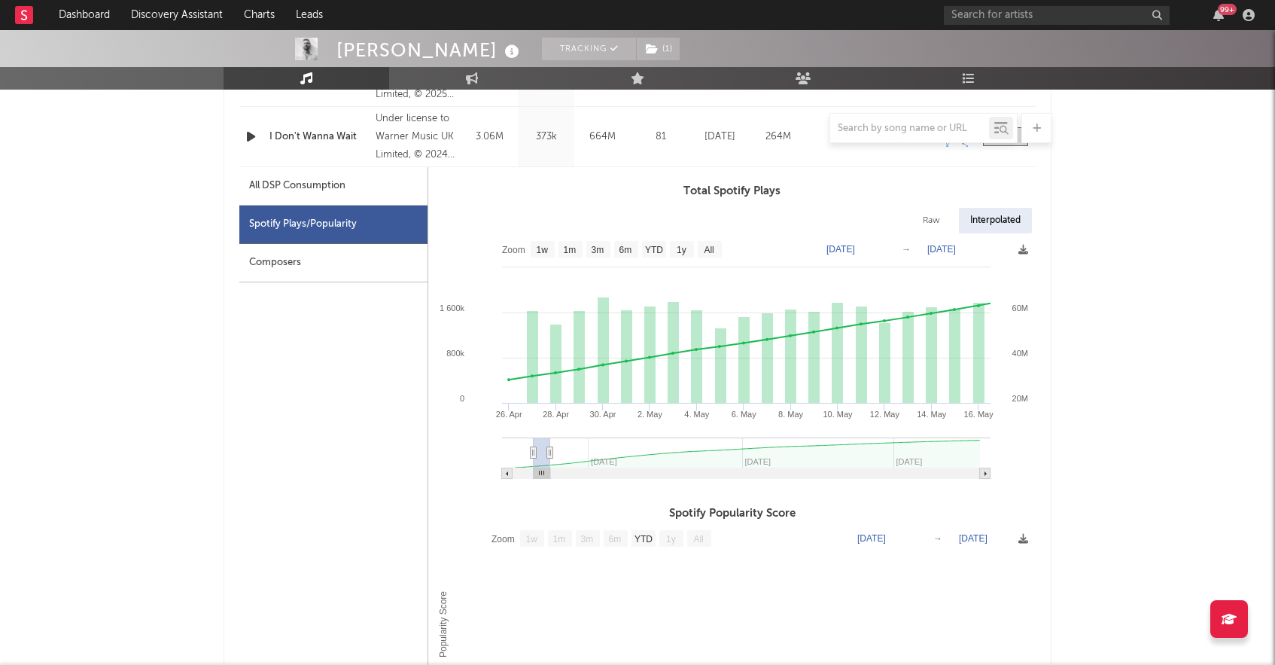
type input "[DATE]"
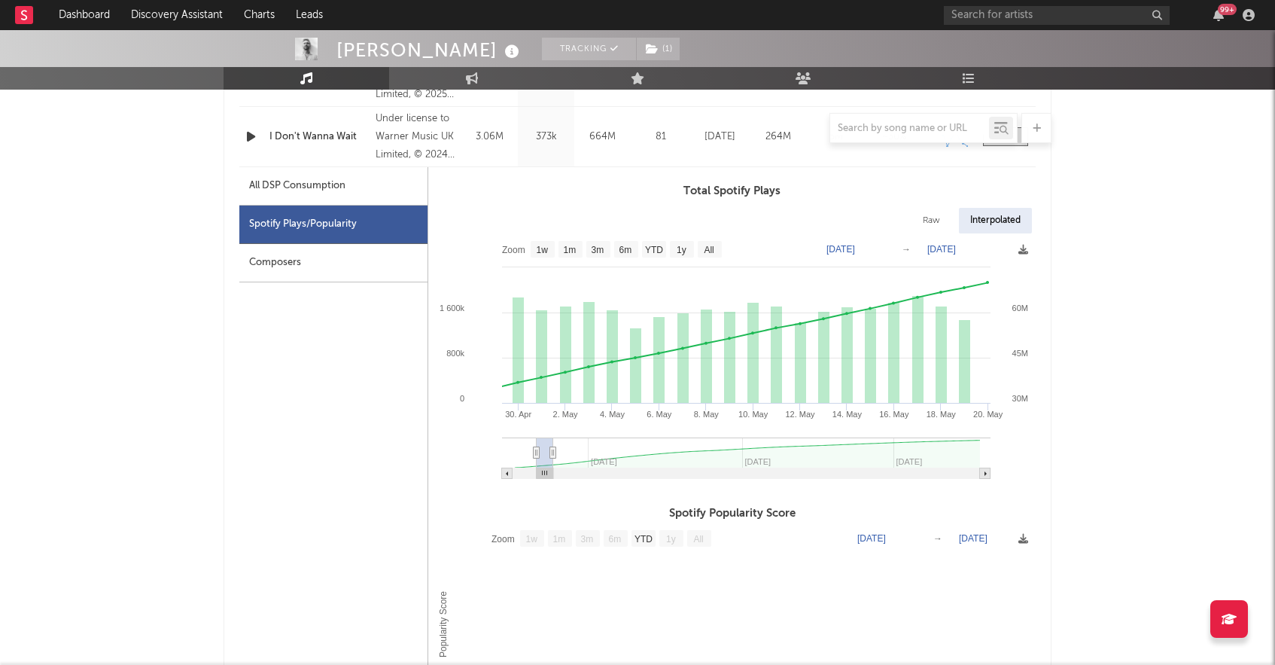
type input "[DATE]"
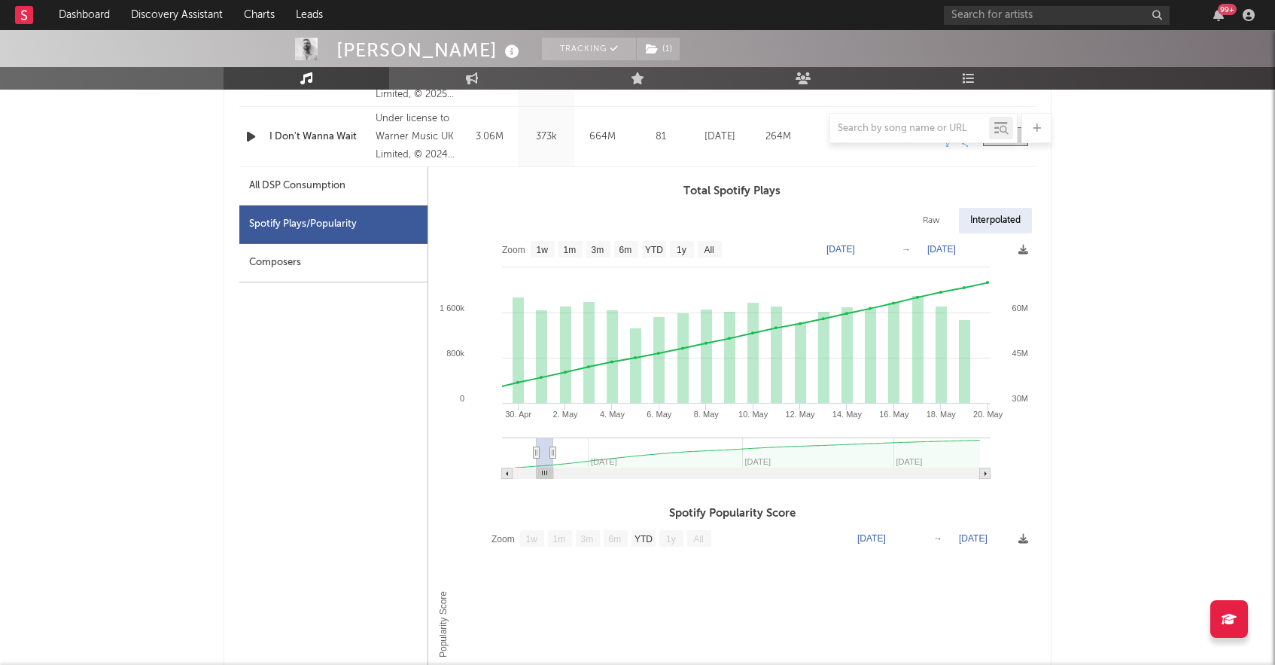
type input "[DATE]"
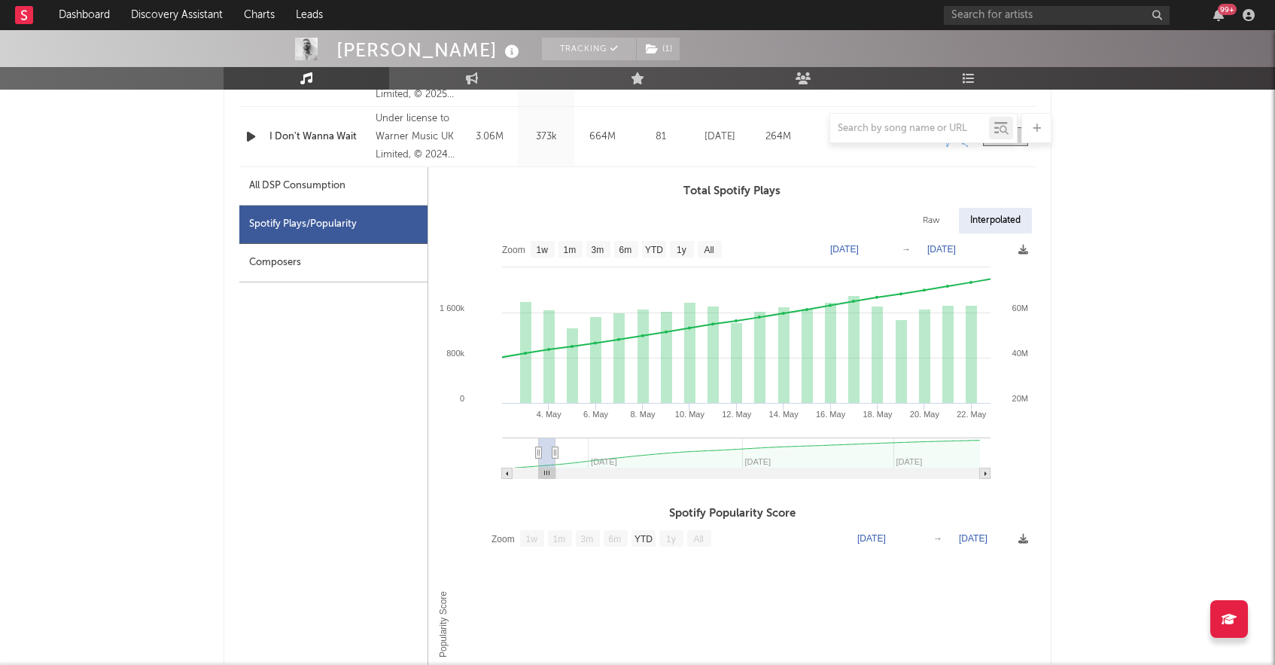
type input "[DATE]"
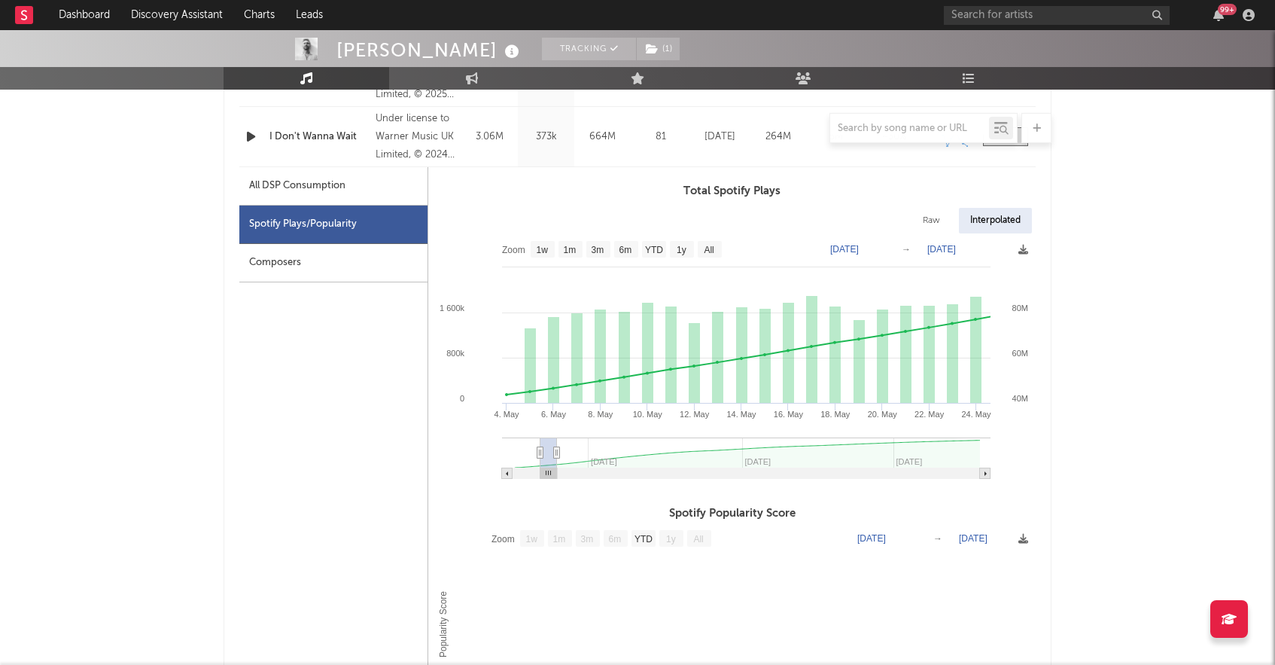
type input "[DATE]"
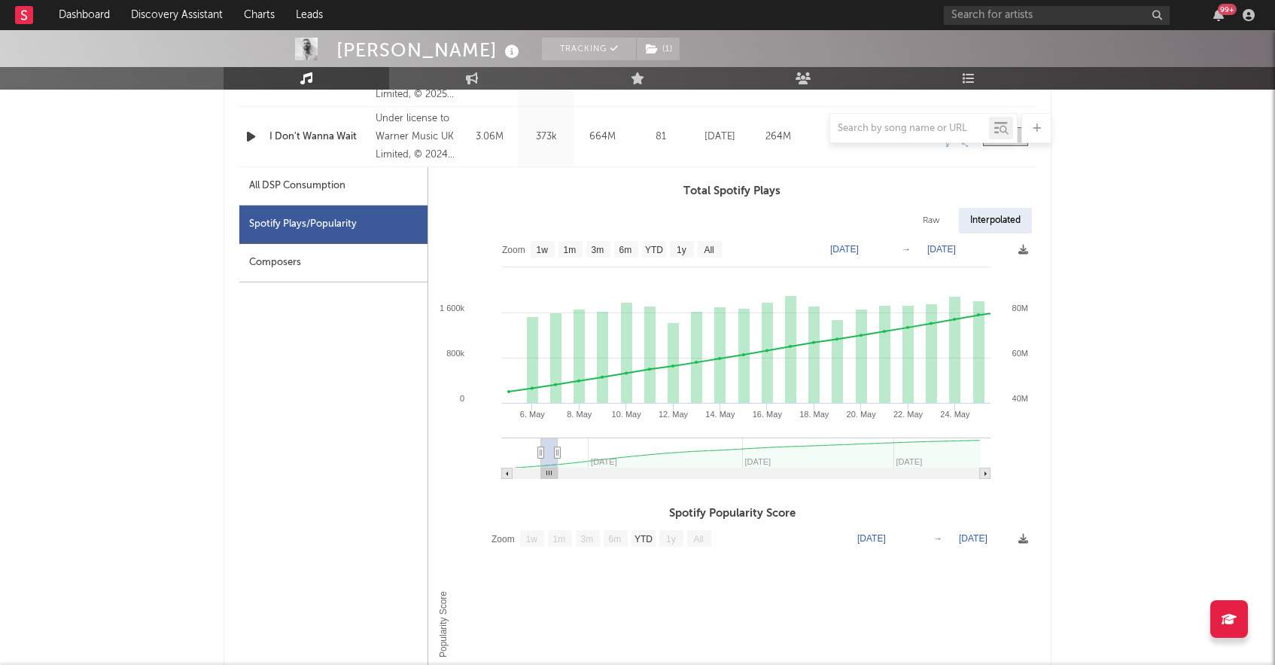
type input "[DATE]"
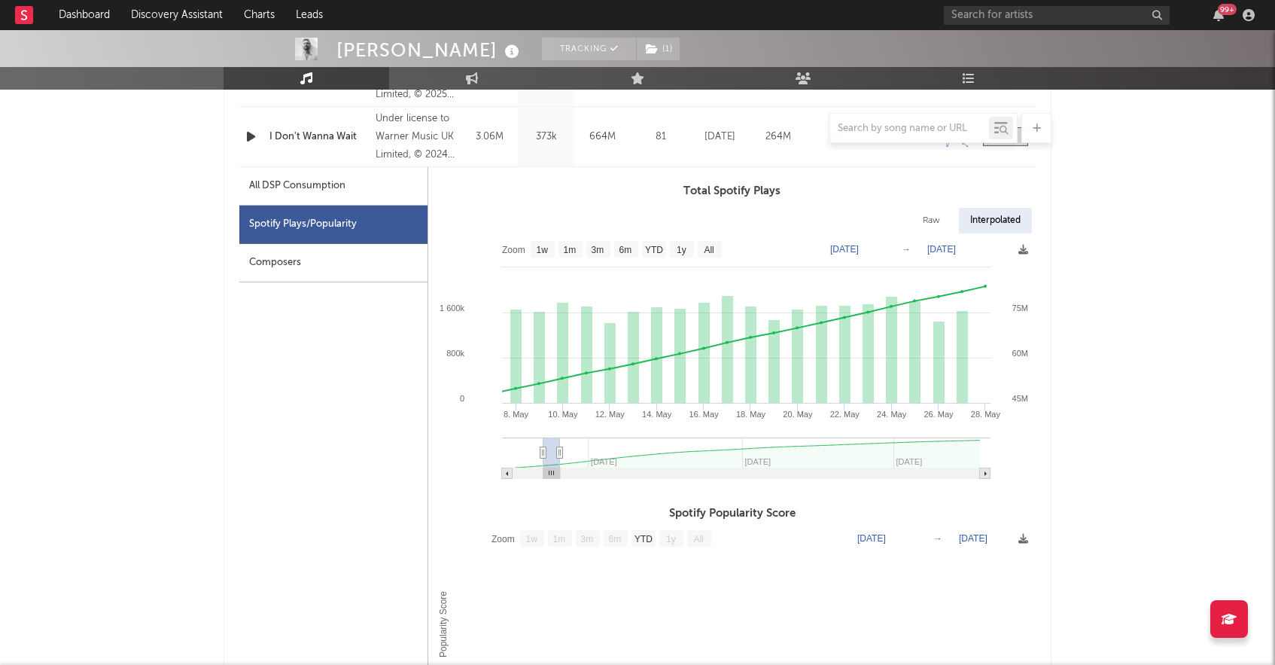
type input "[DATE]"
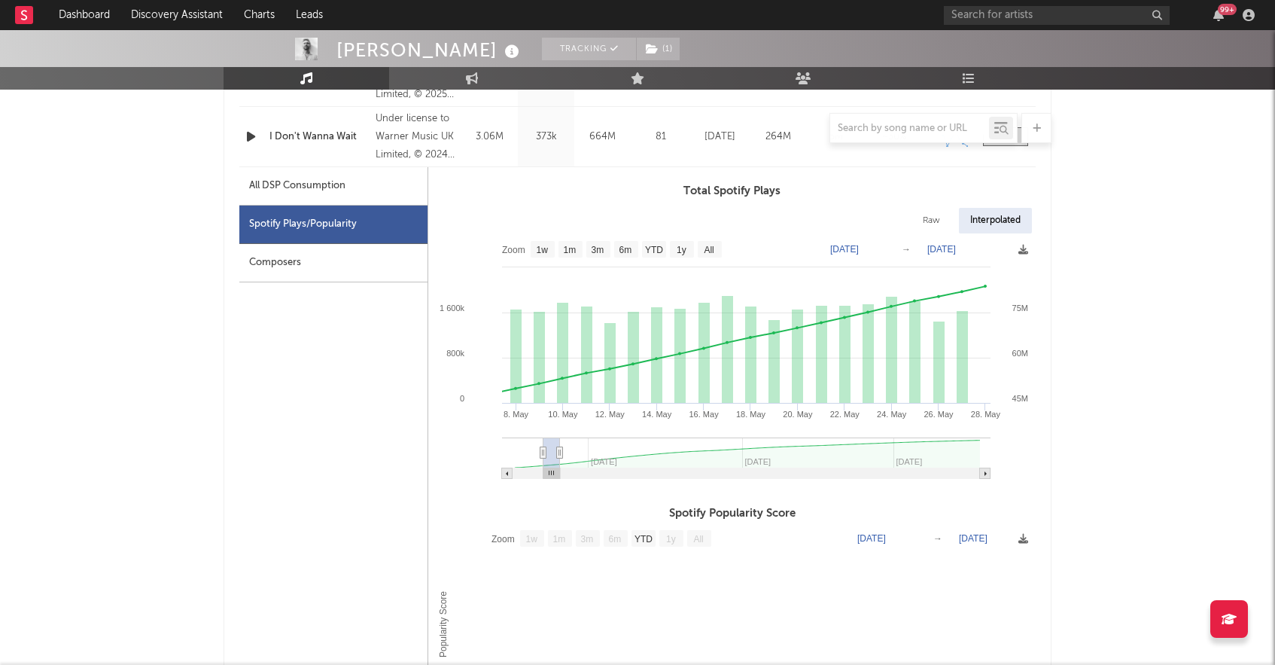
type input "[DATE]"
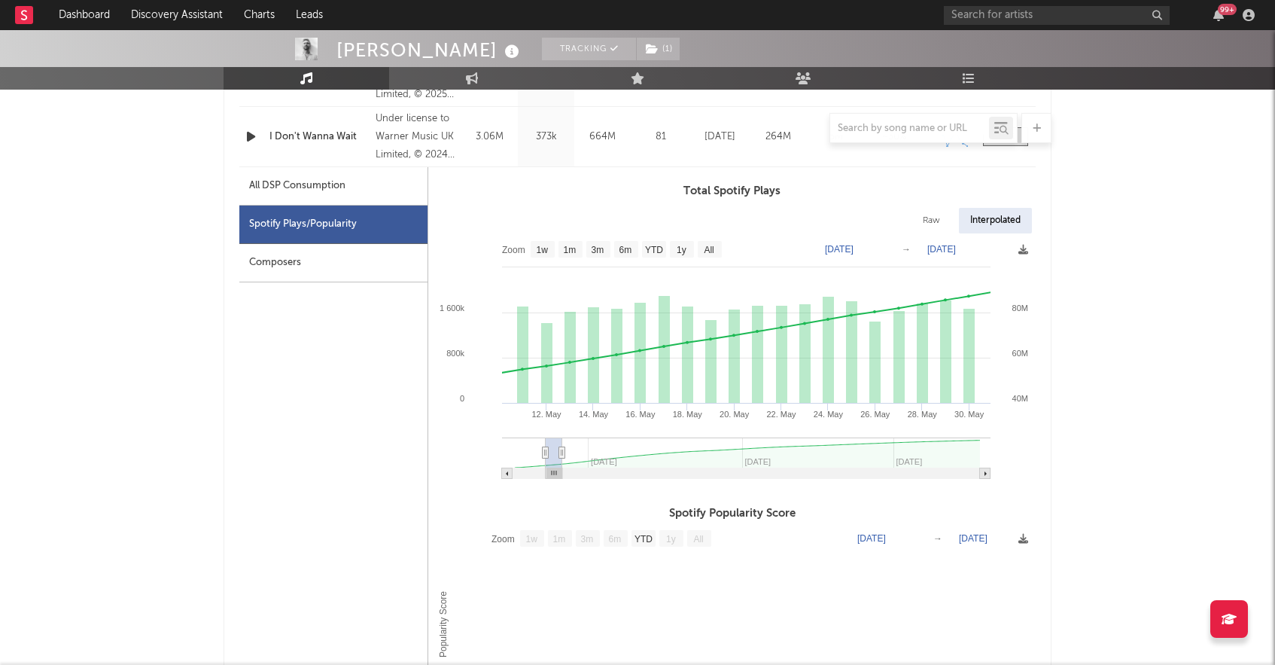
type input "[DATE]"
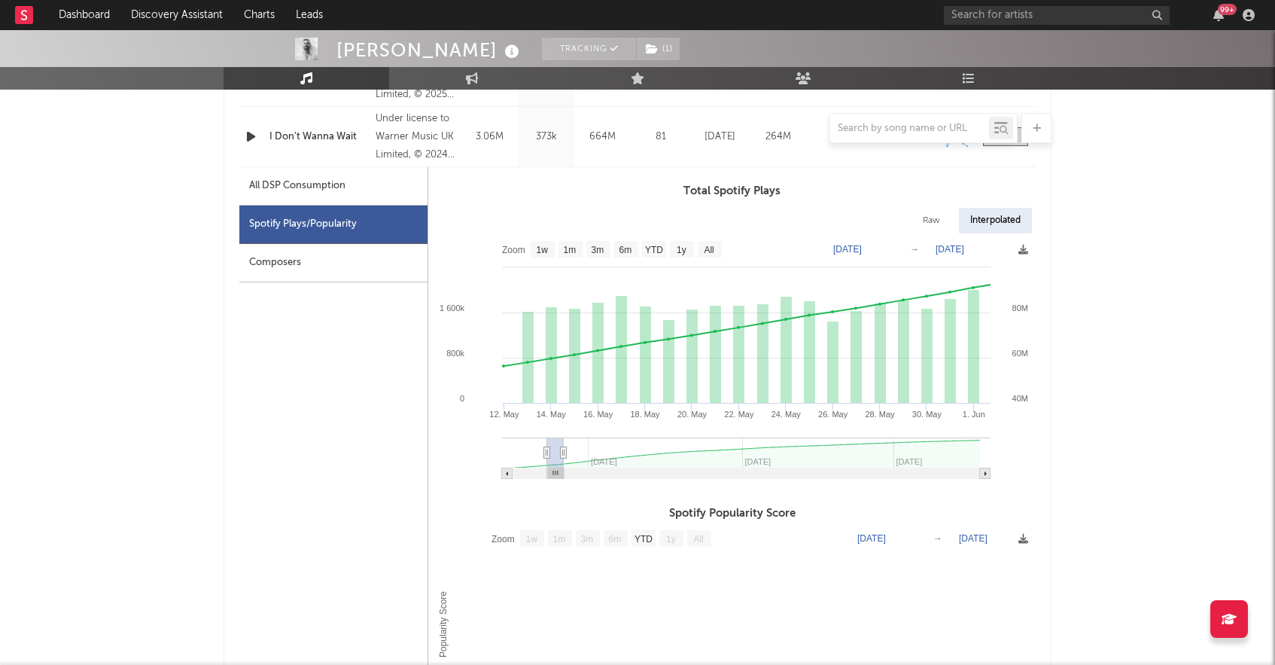
type input "[DATE]"
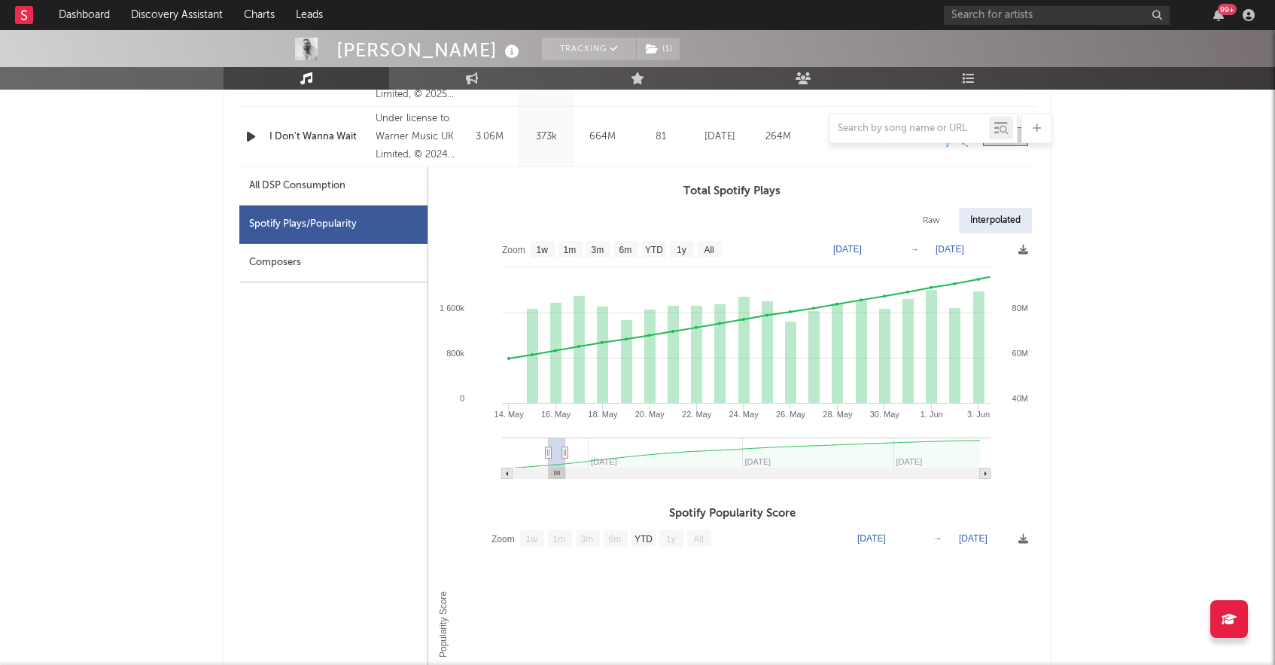
type input "[DATE]"
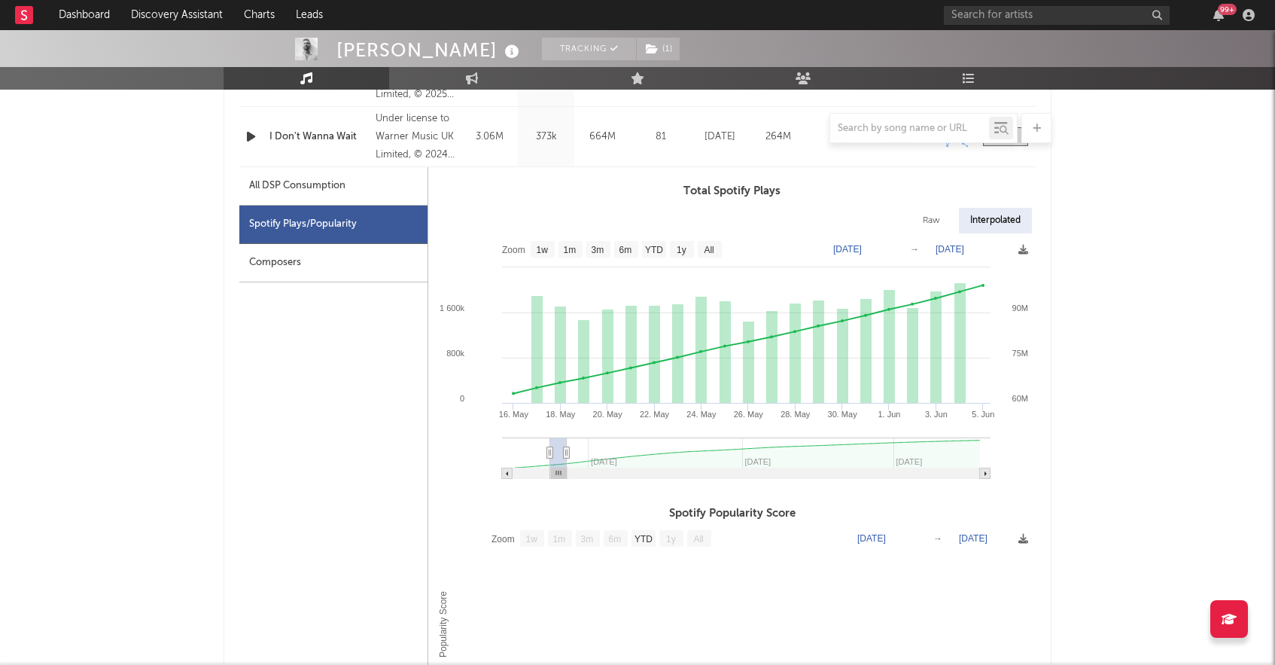
type input "[DATE]"
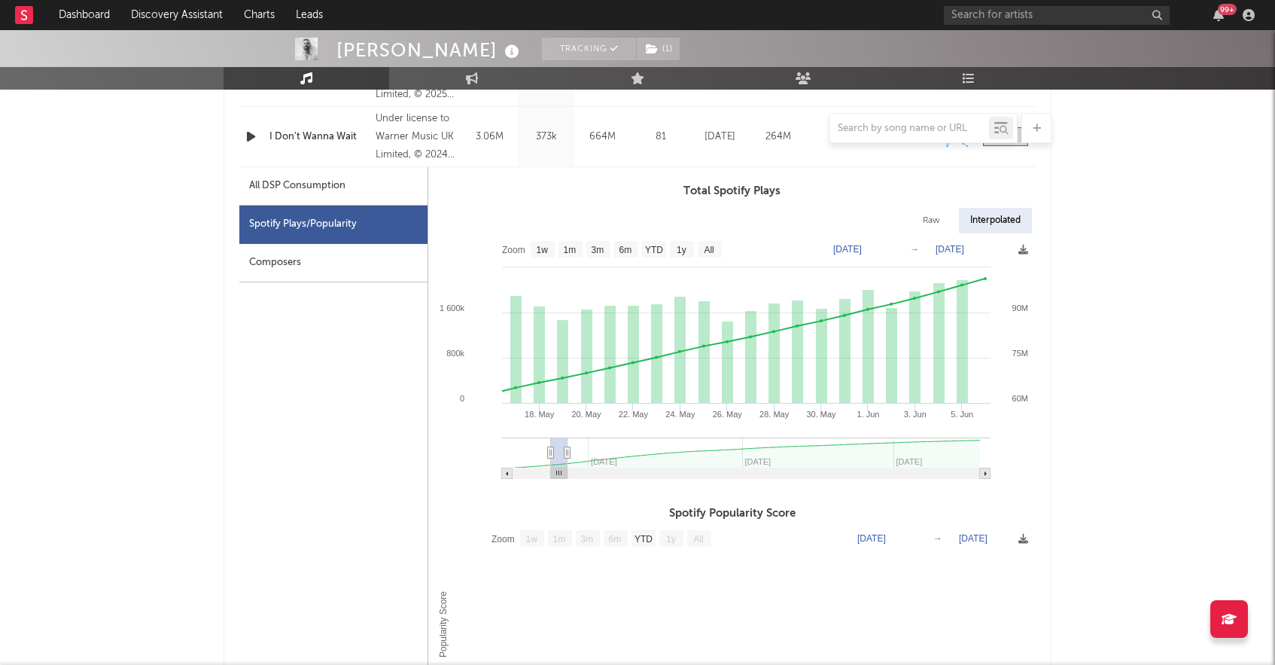
type input "[DATE]"
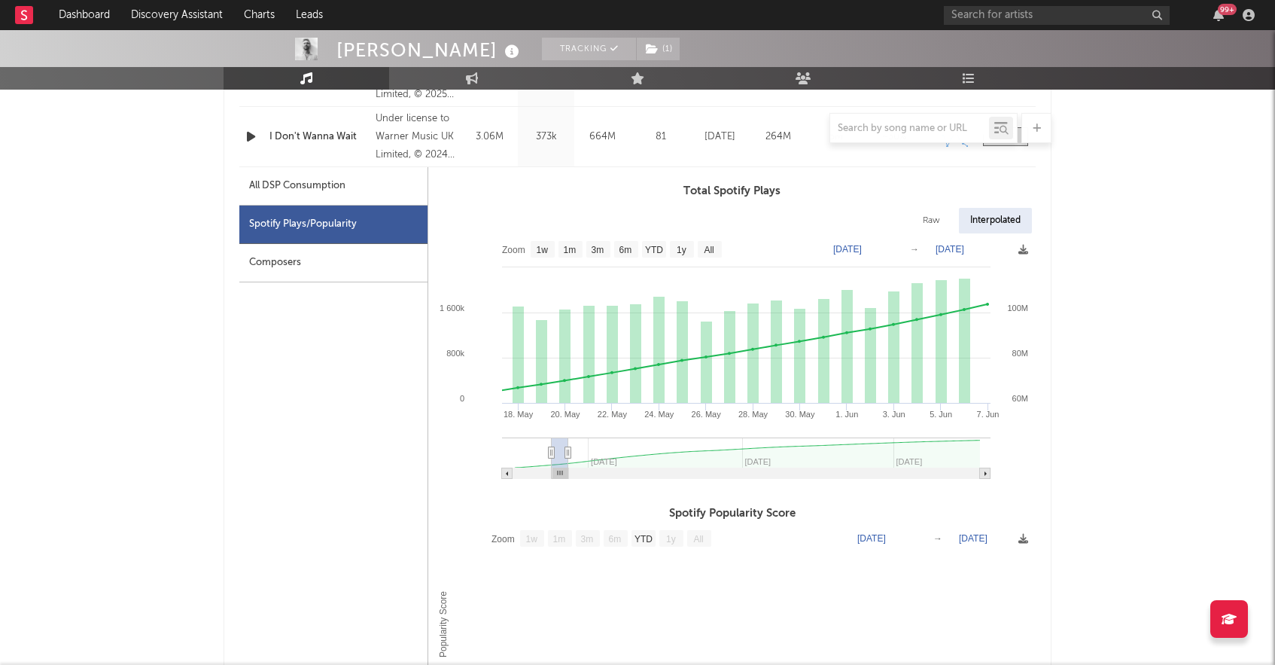
type input "[DATE]"
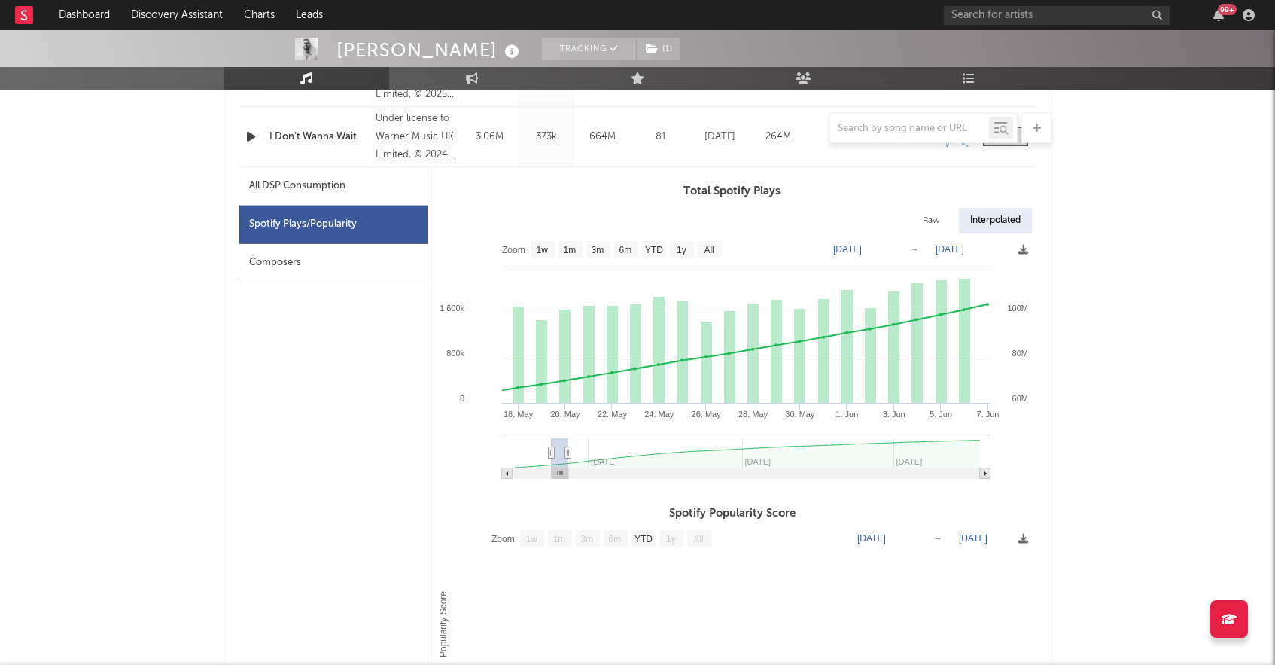
type input "[DATE]"
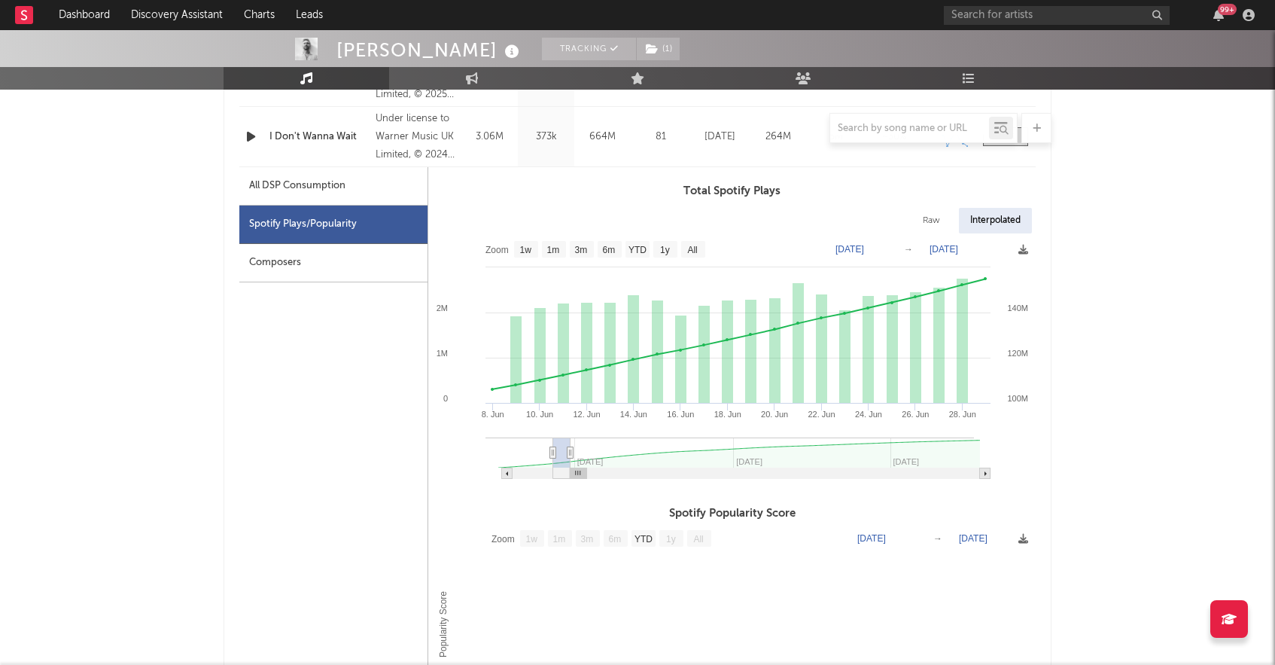
type input "[DATE]"
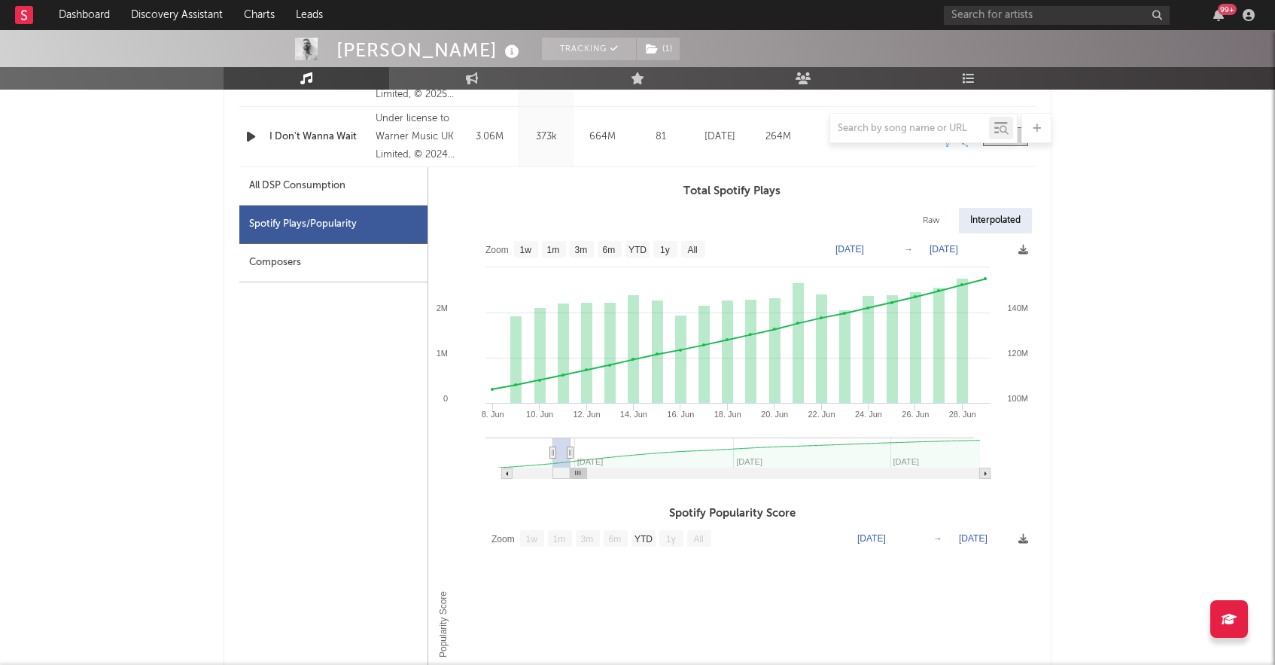
type input "[DATE]"
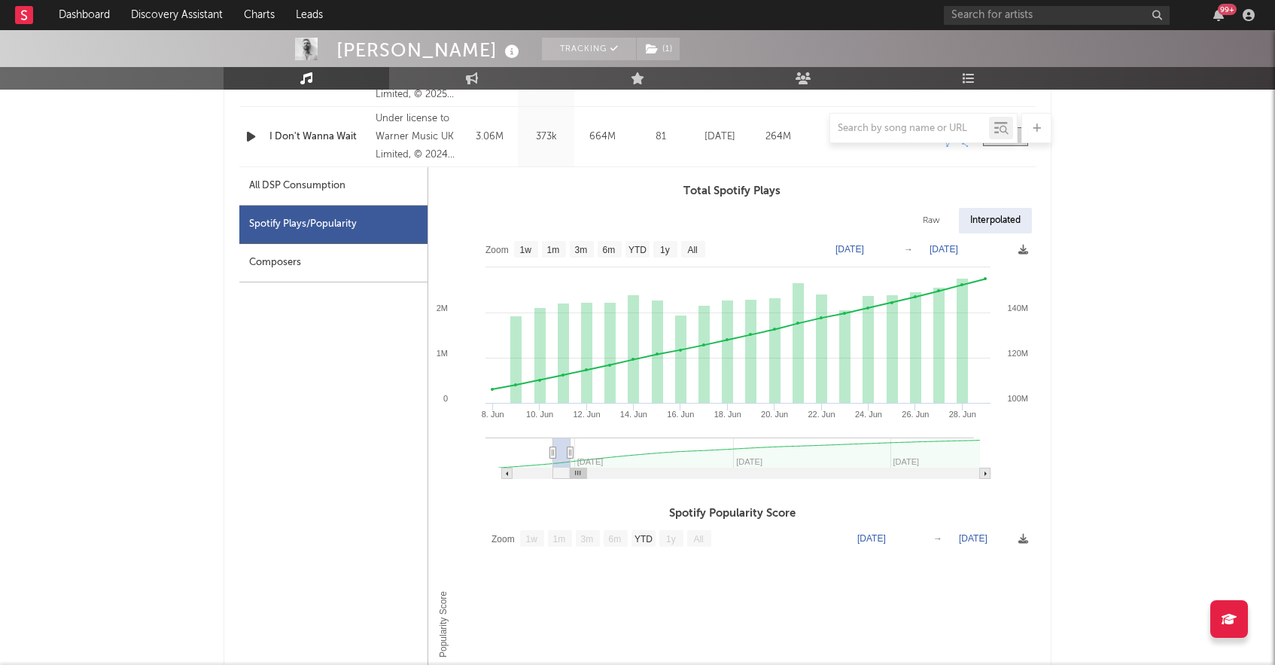
type input "[DATE]"
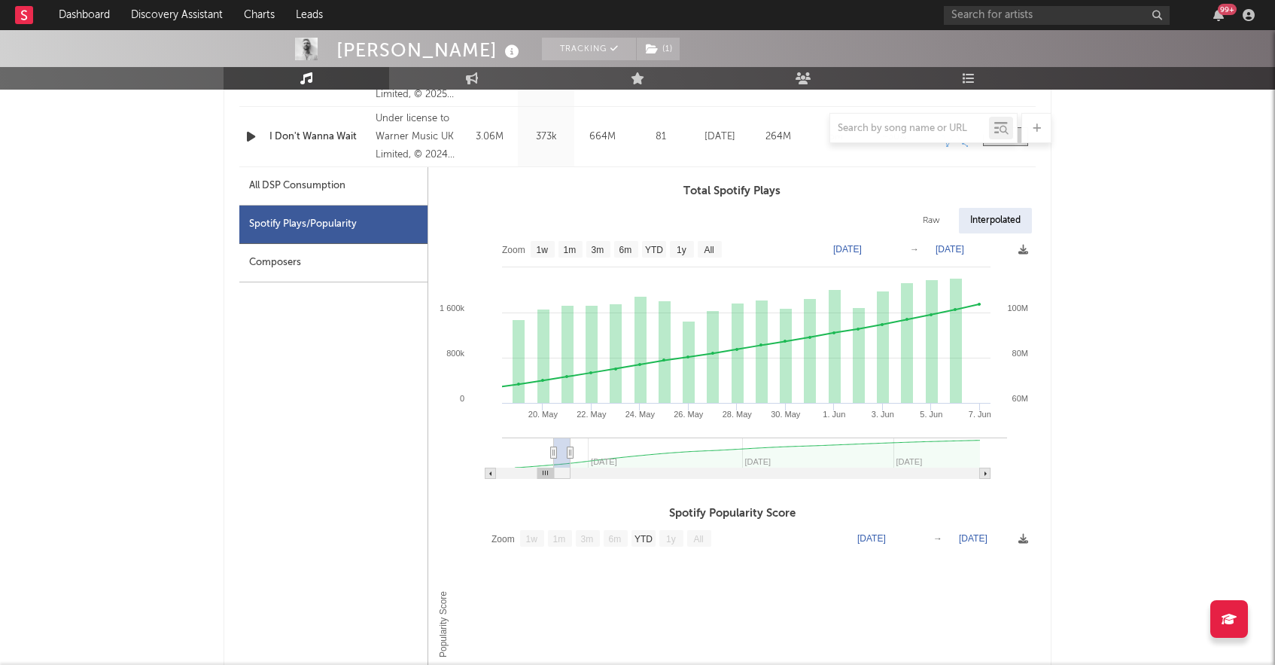
type input "[DATE]"
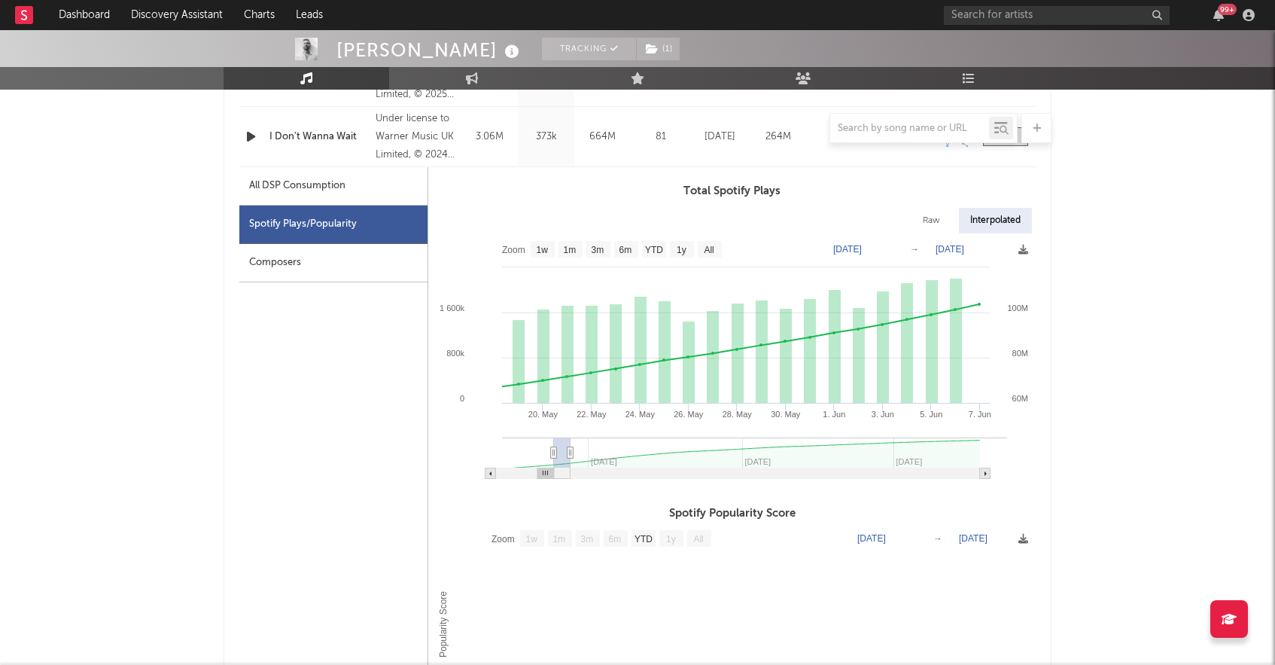
type input "[DATE]"
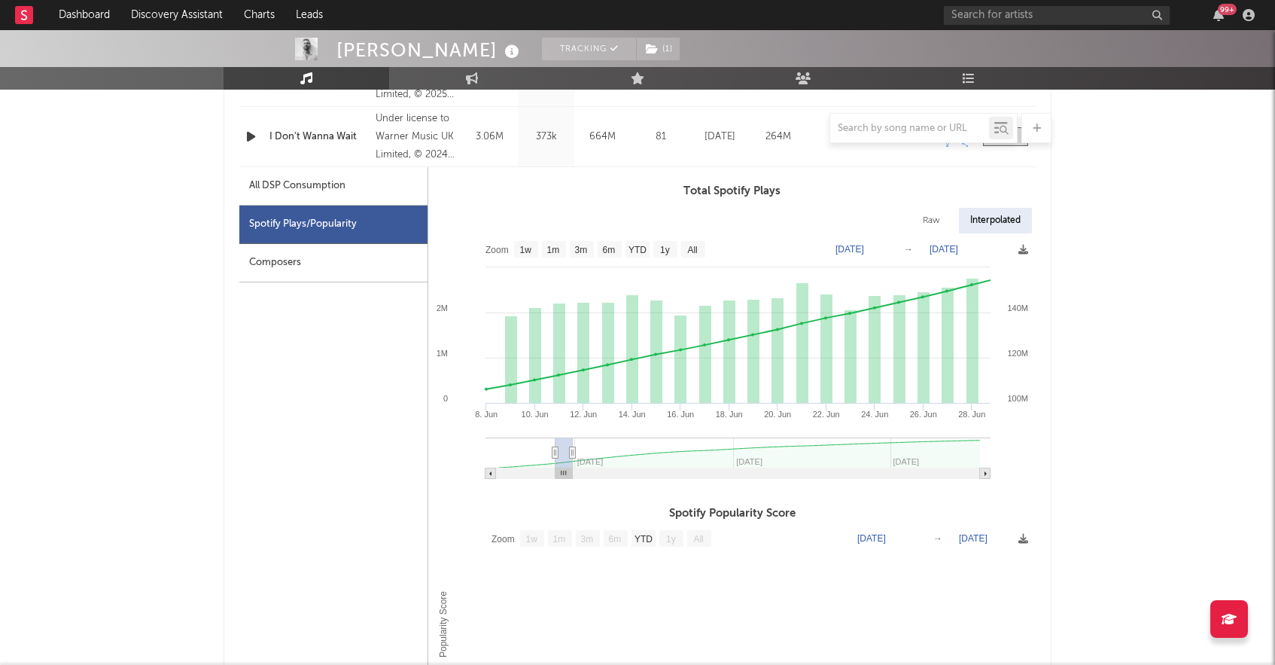
type input "[DATE]"
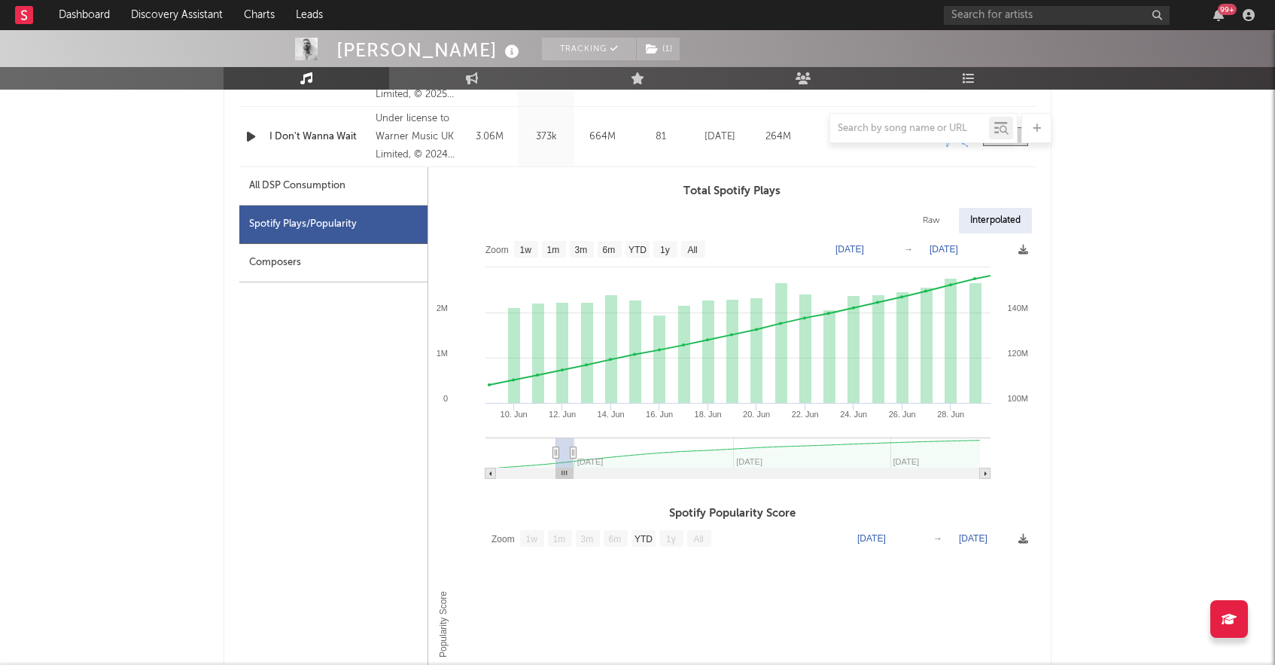
type input "[DATE]"
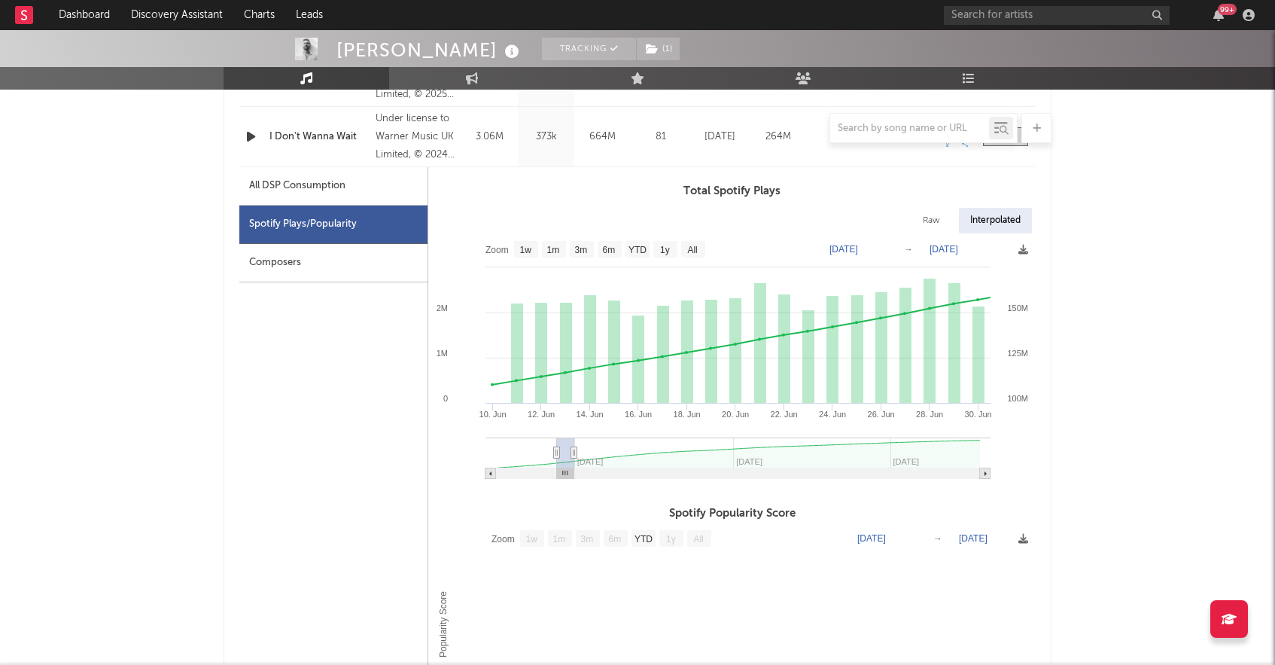
drag, startPoint x: 518, startPoint y: 471, endPoint x: 562, endPoint y: 472, distance: 43.7
click at [563, 473] on icon at bounding box center [565, 472] width 5 height 5
type input "[DATE]"
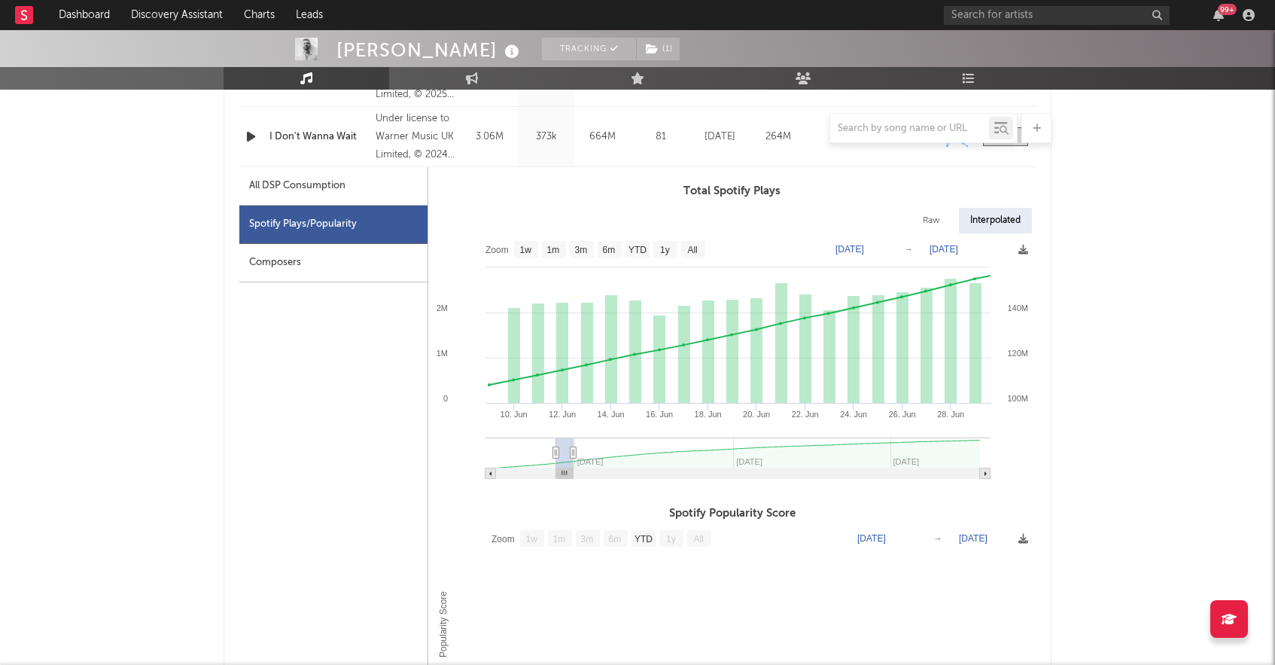
type input "[DATE]"
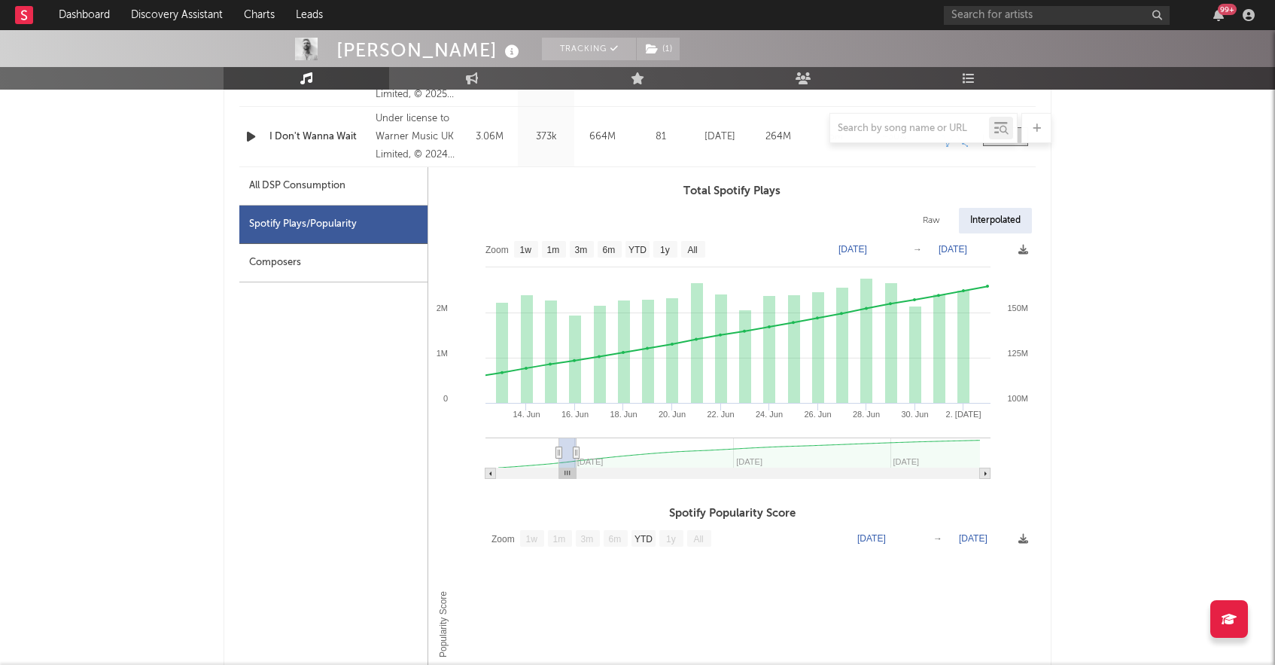
type input "[DATE]"
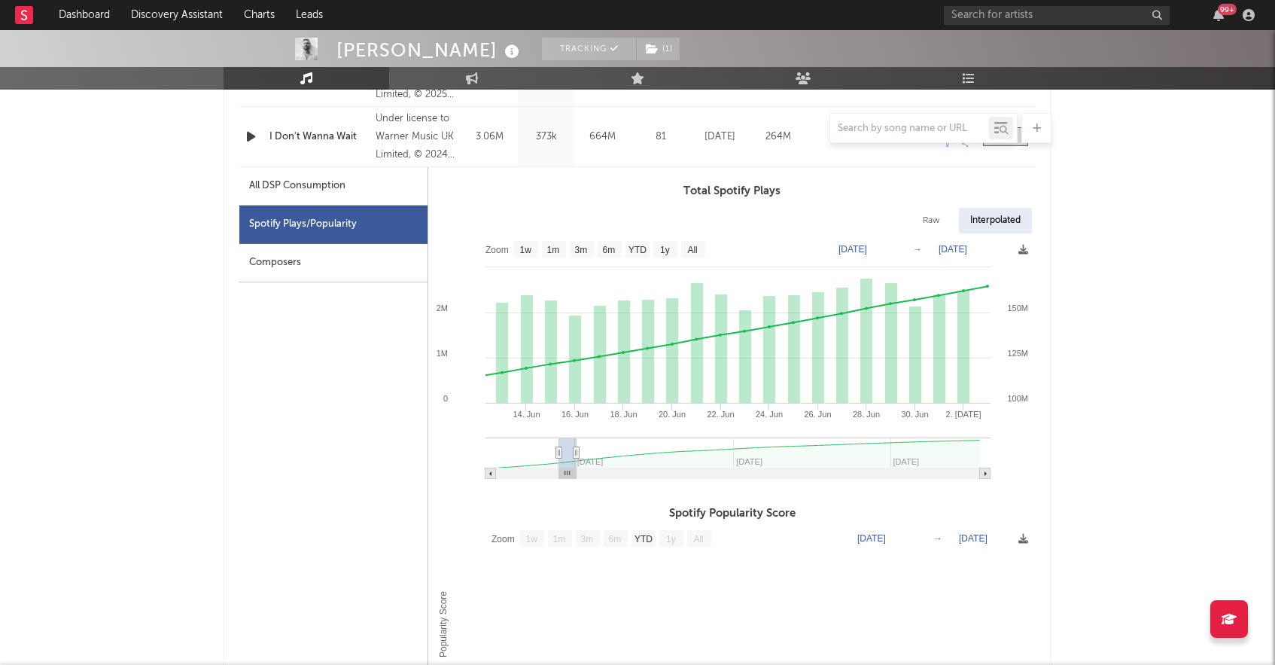
type input "[DATE]"
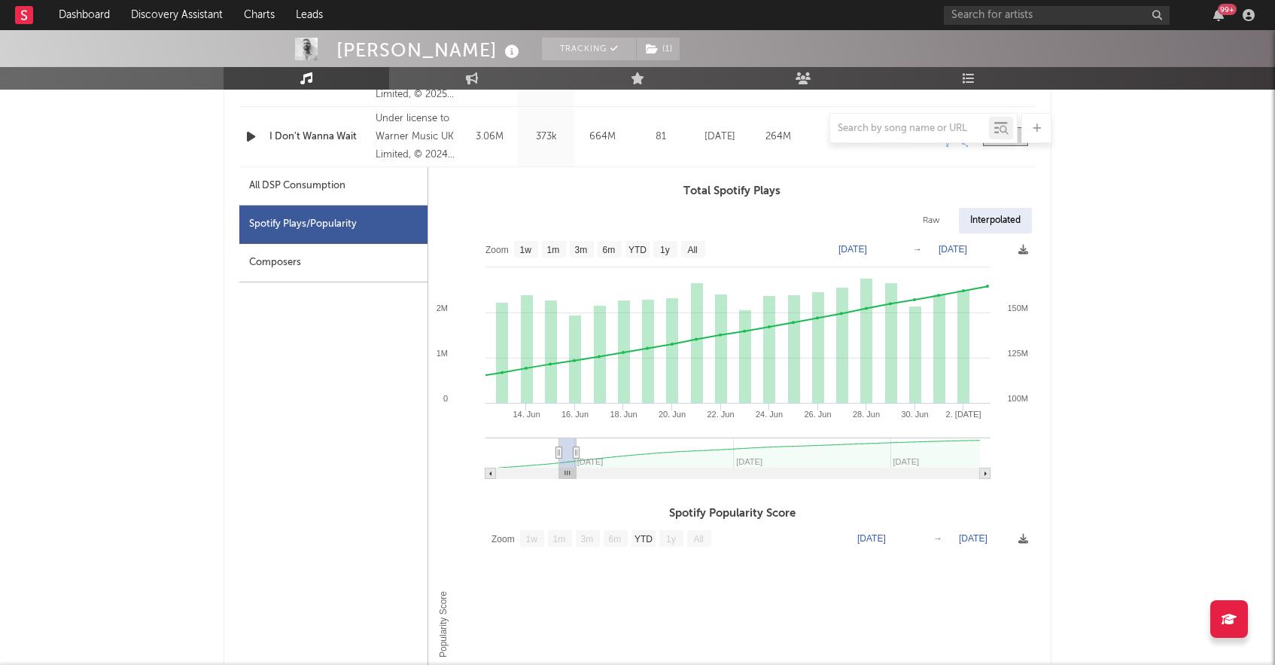
type input "[DATE]"
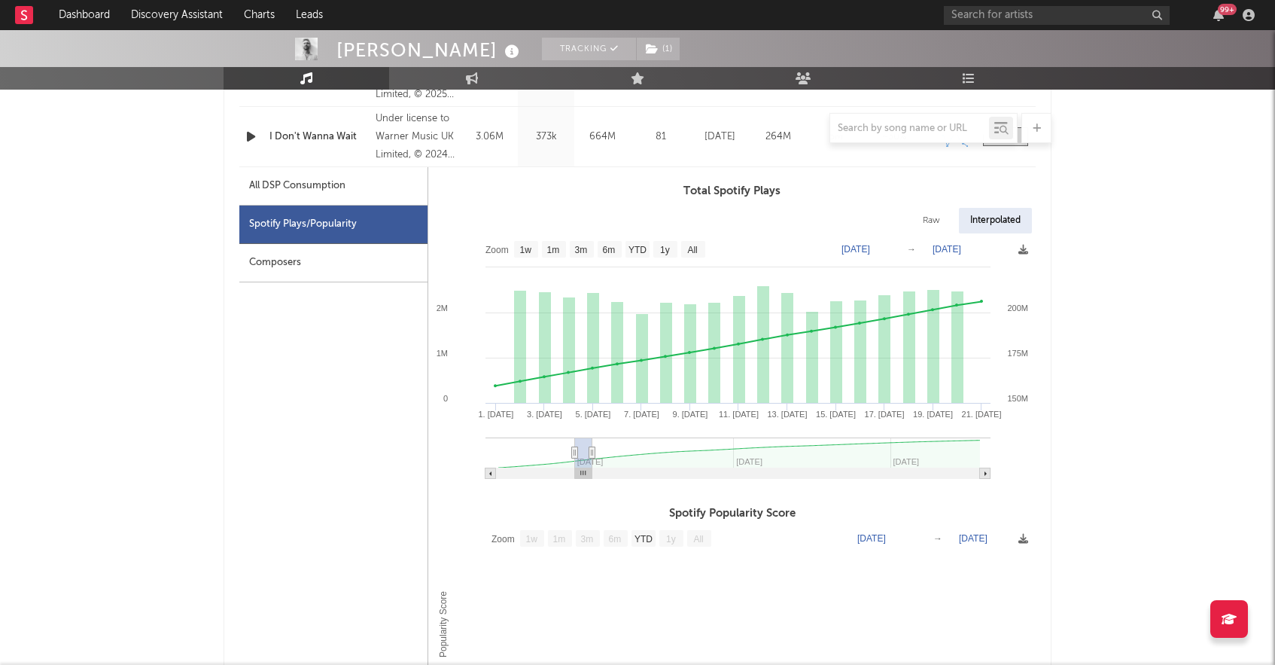
type input "[DATE]"
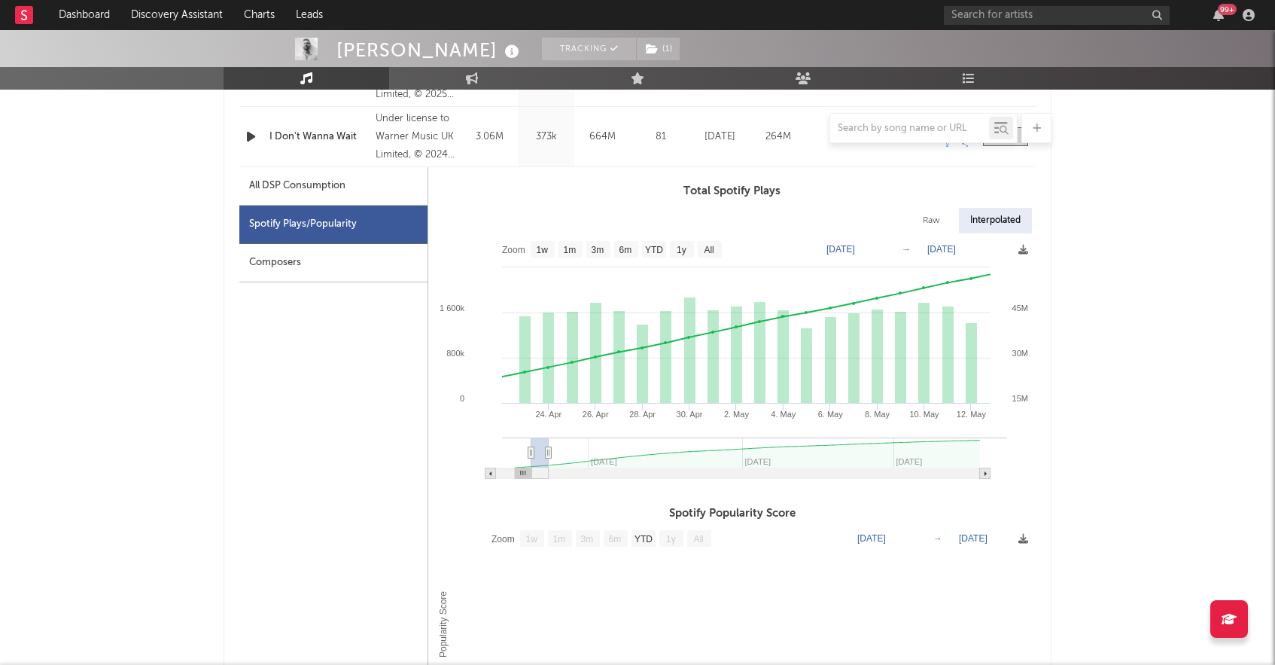
drag, startPoint x: 564, startPoint y: 476, endPoint x: 454, endPoint y: 475, distance: 109.9
click at [454, 475] on icon "Created with Highcharts 10.3.3 [DATE]. Apr [DATE]. [DATE]. [DATE]. [DATE]. [DAT…" at bounding box center [731, 361] width 607 height 256
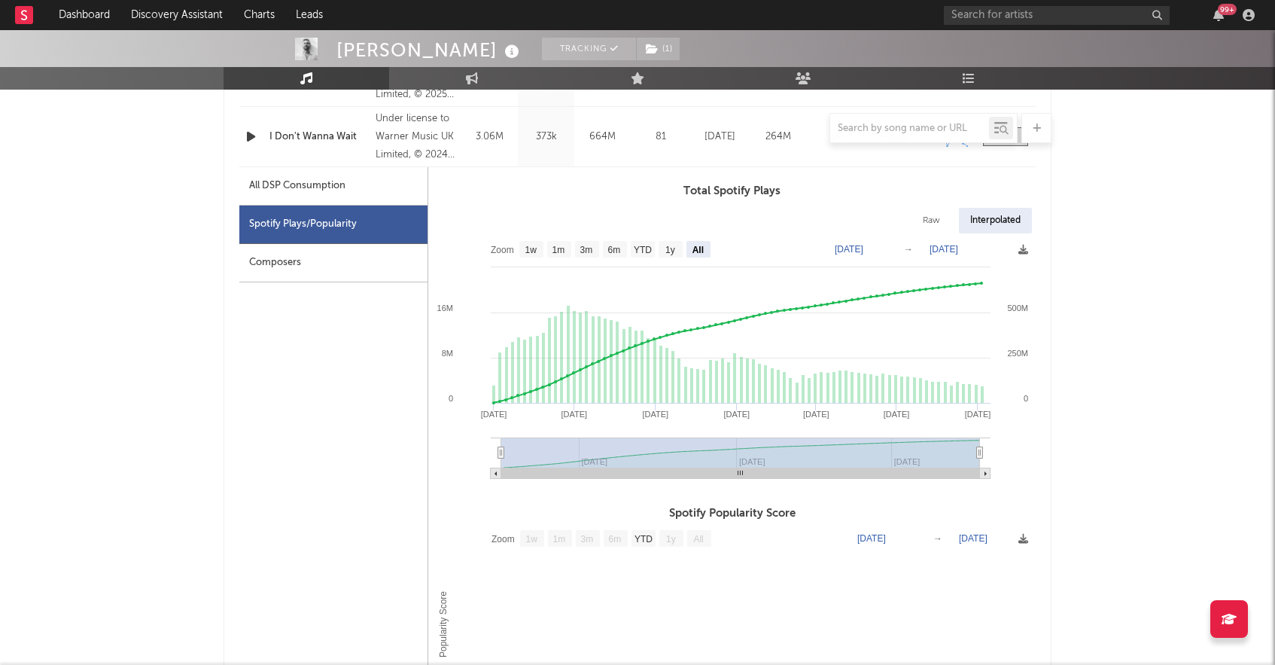
drag, startPoint x: 528, startPoint y: 449, endPoint x: 1017, endPoint y: 426, distance: 489.1
click at [1018, 426] on icon "Created with Highcharts 10.3.3 [DATE] '[DATE] [DATE] '[DATE] Oct '[DATE] Oct '[…" at bounding box center [731, 361] width 607 height 256
drag, startPoint x: 743, startPoint y: 476, endPoint x: 720, endPoint y: 471, distance: 23.0
click at [718, 473] on rect at bounding box center [740, 473] width 479 height 11
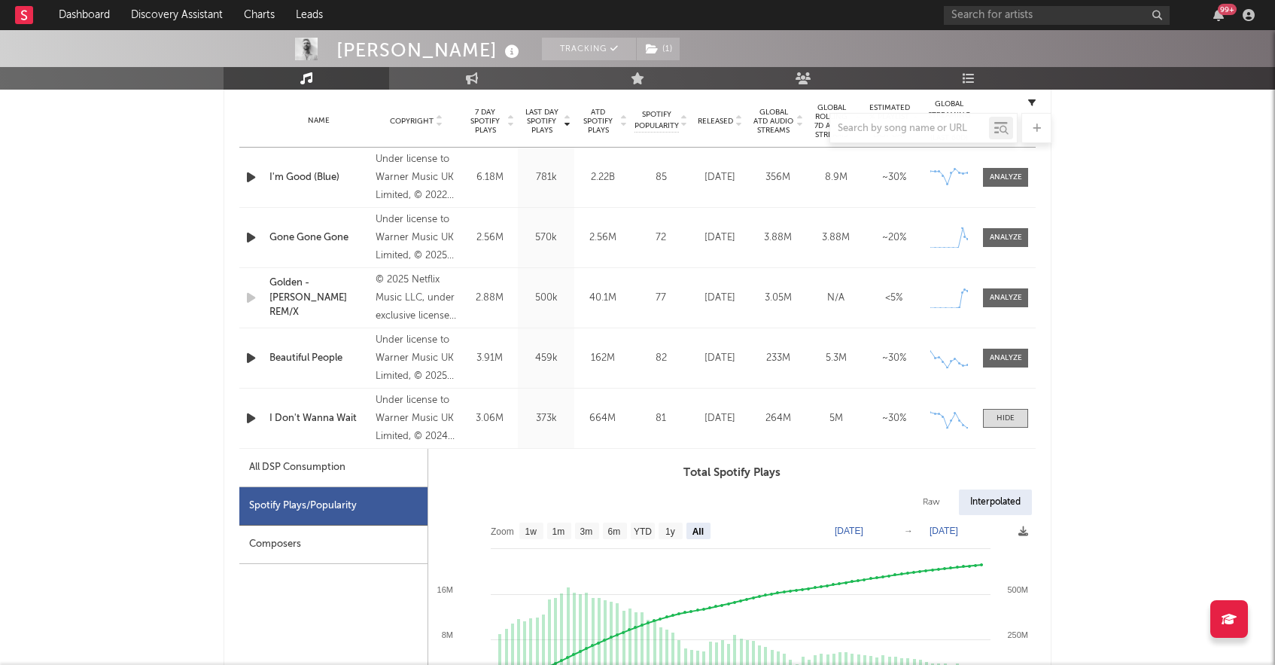
scroll to position [604, 0]
drag, startPoint x: 1007, startPoint y: 233, endPoint x: 1018, endPoint y: 32, distance: 202.0
click at [1007, 233] on div at bounding box center [1006, 238] width 32 height 11
